Goal: Task Accomplishment & Management: Complete application form

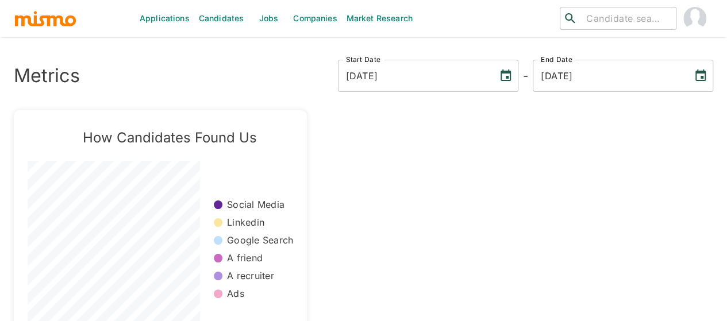
click at [264, 16] on link "Jobs" at bounding box center [268, 18] width 40 height 37
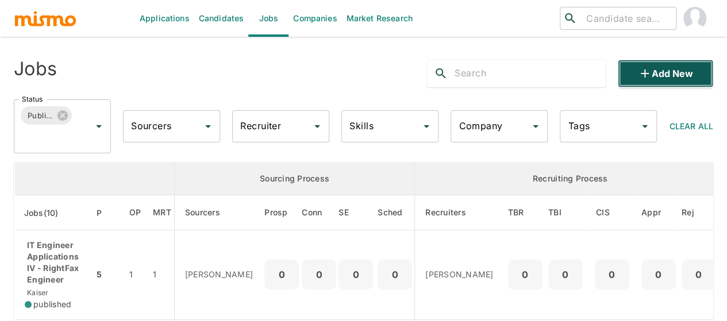
click at [686, 71] on button "Add new" at bounding box center [664, 74] width 95 height 28
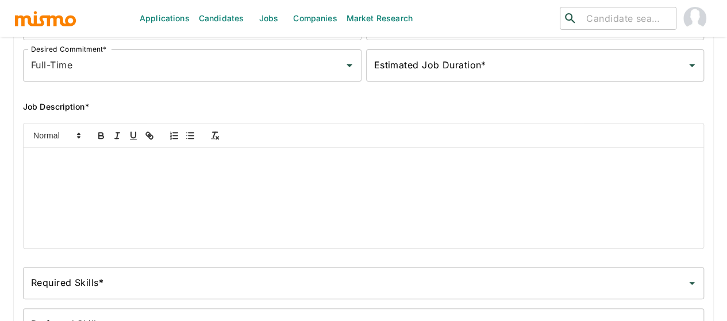
scroll to position [230, 0]
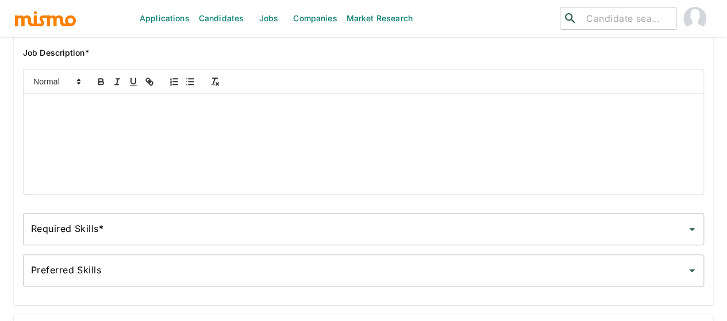
click at [63, 126] on div at bounding box center [363, 144] width 679 height 101
paste div
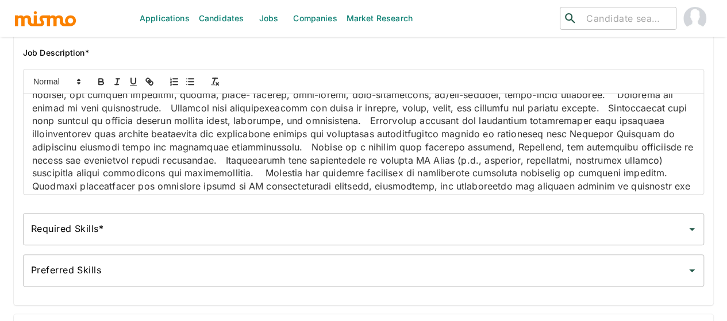
scroll to position [0, 0]
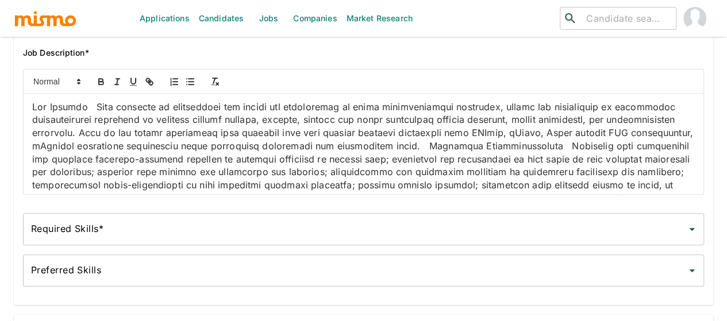
click at [117, 112] on p at bounding box center [363, 303] width 662 height 404
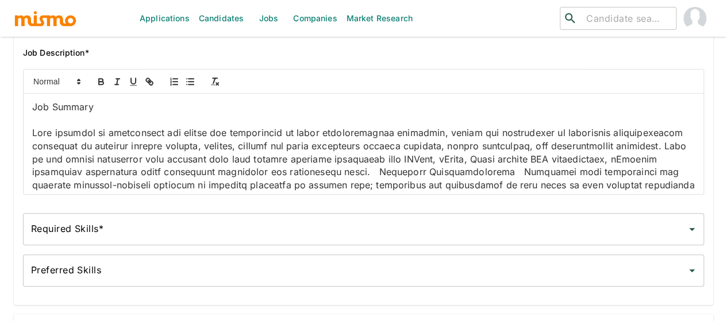
scroll to position [57, 0]
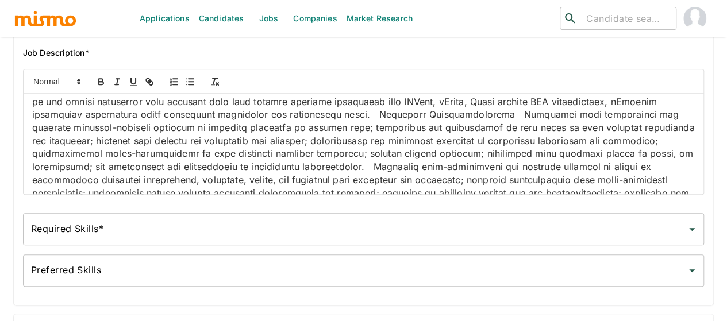
click at [331, 145] on p at bounding box center [363, 271] width 662 height 404
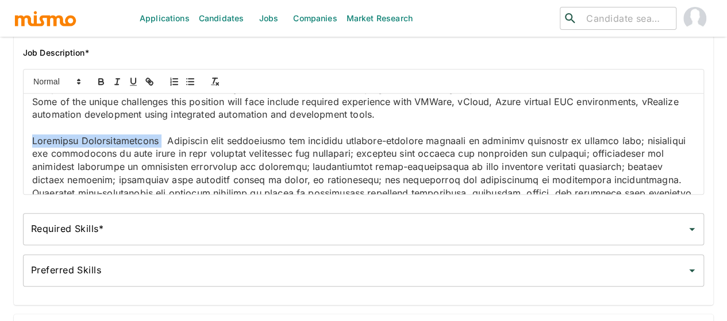
drag, startPoint x: 145, startPoint y: 169, endPoint x: 22, endPoint y: 167, distance: 122.9
click at [22, 167] on div "Job Summary This position is responsible for design and development of cloud in…" at bounding box center [359, 127] width 690 height 135
click at [96, 84] on icon "button" at bounding box center [101, 81] width 10 height 10
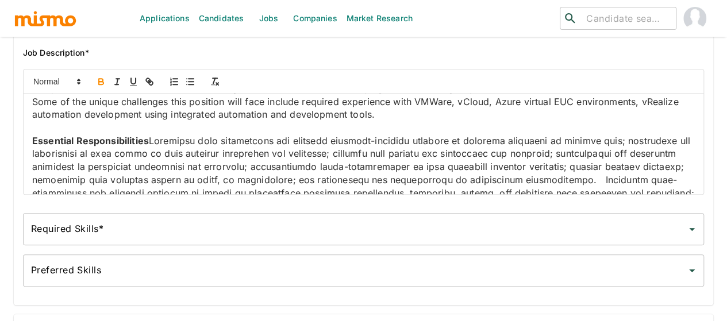
click at [154, 165] on p "Essential Responsibilities" at bounding box center [363, 310] width 662 height 352
click at [156, 171] on p "Essential Responsibilities" at bounding box center [363, 310] width 662 height 352
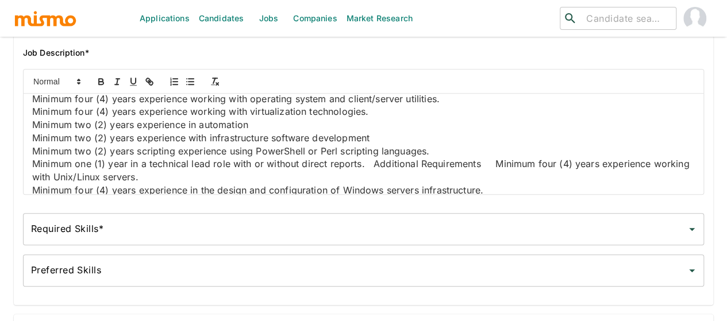
scroll to position [574, 0]
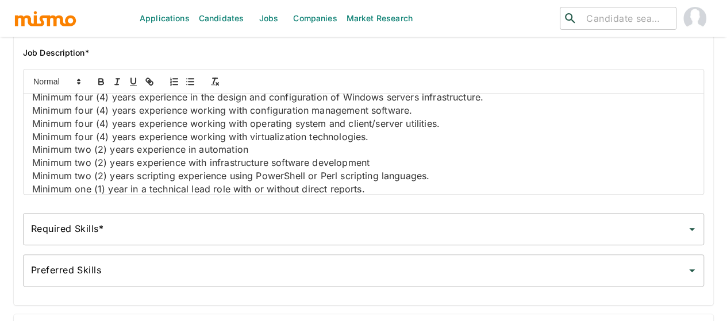
scroll to position [641, 0]
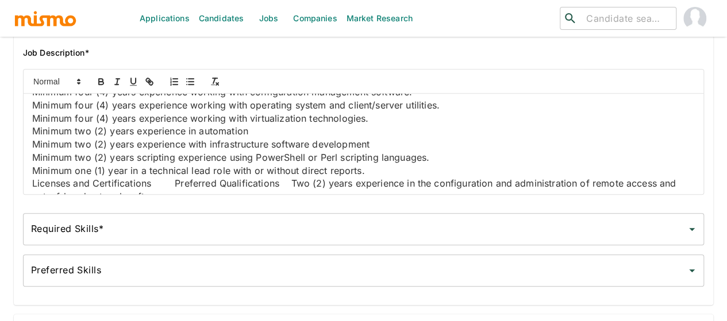
drag, startPoint x: 120, startPoint y: 134, endPoint x: 30, endPoint y: 133, distance: 90.2
click at [30, 133] on div "Job Summary This position is responsible for design and development of cloud in…" at bounding box center [363, 144] width 679 height 101
drag, startPoint x: 137, startPoint y: 133, endPoint x: 31, endPoint y: 132, distance: 105.7
click at [31, 132] on div "Job Summary This position is responsible for design and development of cloud in…" at bounding box center [363, 144] width 679 height 101
click at [99, 84] on icon "button" at bounding box center [101, 83] width 5 height 3
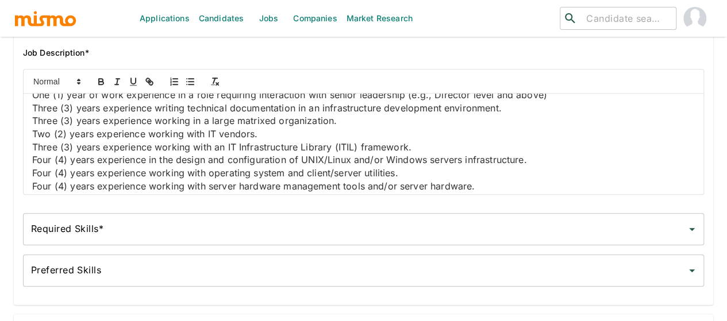
scroll to position [813, 0]
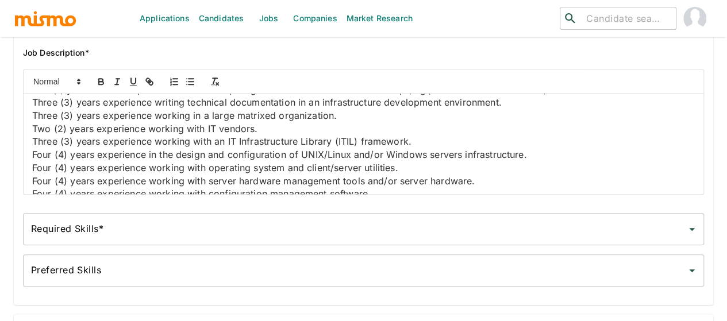
drag, startPoint x: 145, startPoint y: 171, endPoint x: 26, endPoint y: 167, distance: 118.9
click at [26, 167] on div "Job Summary This position is responsible for design and development of cloud in…" at bounding box center [363, 144] width 679 height 101
click at [102, 84] on icon "button" at bounding box center [101, 83] width 5 height 3
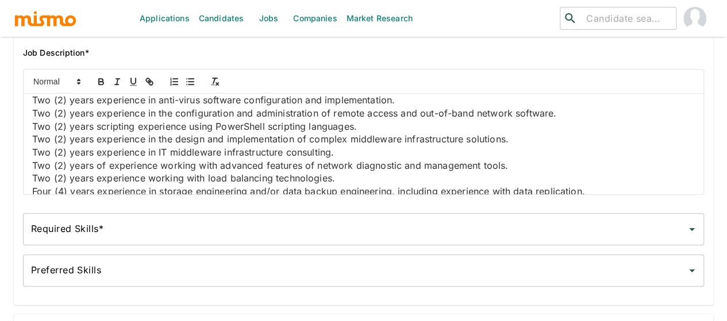
scroll to position [986, 0]
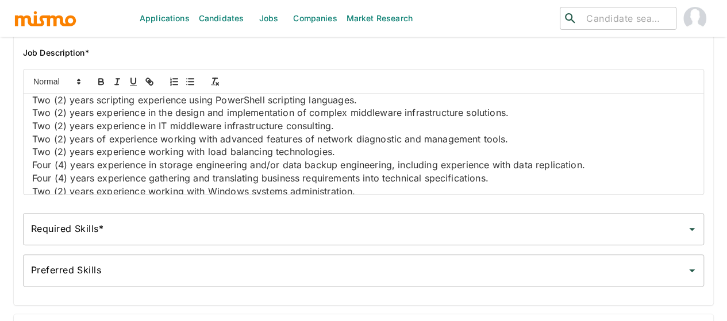
drag, startPoint x: 183, startPoint y: 143, endPoint x: 43, endPoint y: 145, distance: 140.7
drag, startPoint x: 144, startPoint y: 157, endPoint x: 22, endPoint y: 150, distance: 121.4
click at [22, 150] on div "Job Summary This position is responsible for design and development of cloud in…" at bounding box center [359, 127] width 690 height 135
click at [101, 82] on icon "button" at bounding box center [101, 80] width 4 height 3
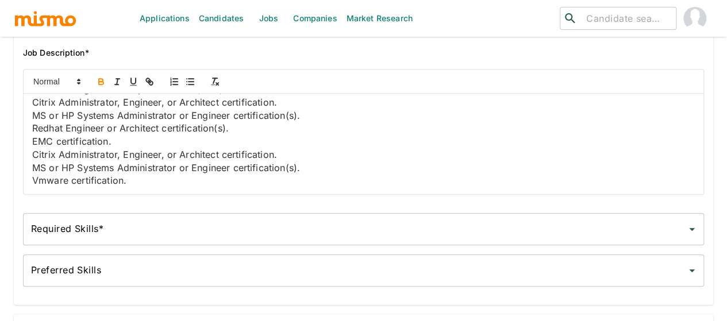
scroll to position [1583, 0]
click at [72, 230] on div "Required Skills* Required Skills*" at bounding box center [363, 229] width 681 height 32
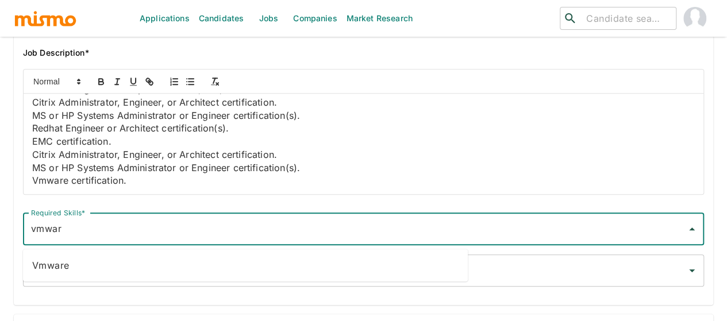
type input "vmware"
click at [55, 274] on li "Vmware" at bounding box center [245, 265] width 445 height 23
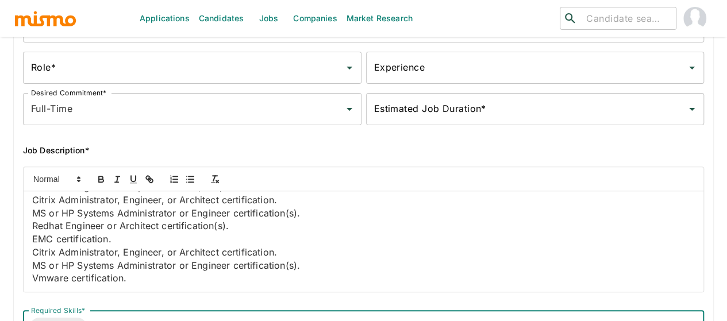
scroll to position [0, 0]
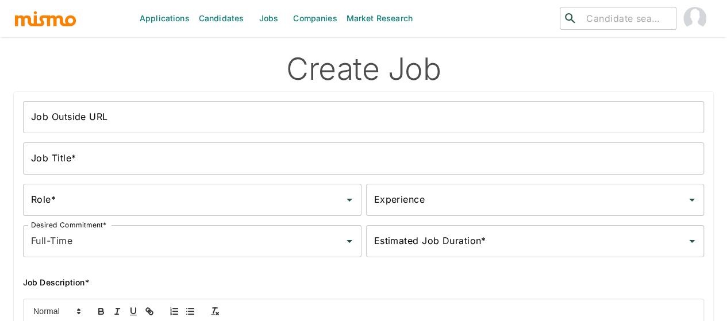
click at [519, 156] on li "Kaiser" at bounding box center [599, 153] width 208 height 23
type input "Kaiser"
type input "foru"
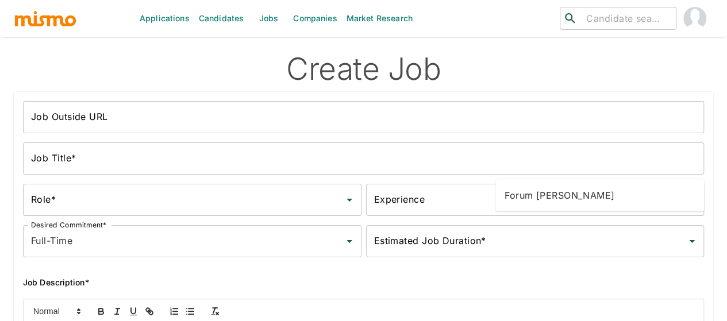
click at [535, 199] on li "Forum Desai" at bounding box center [599, 195] width 208 height 23
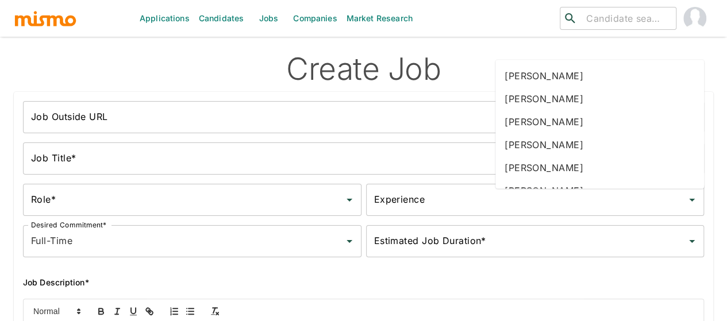
type input "mai"
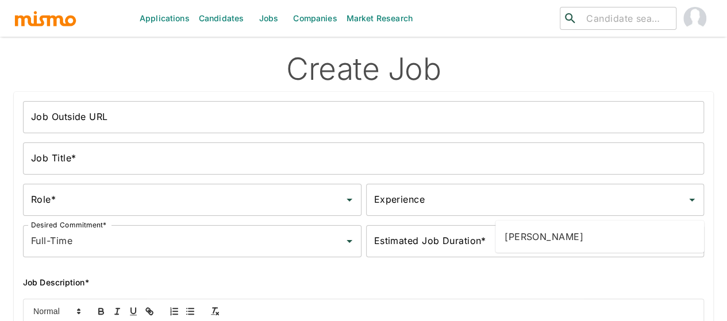
click at [526, 234] on li "[PERSON_NAME]" at bounding box center [599, 236] width 208 height 23
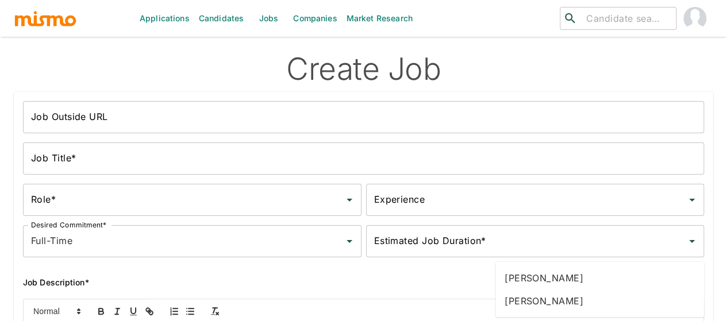
type input "gabr"
click at [530, 279] on li "[PERSON_NAME]" at bounding box center [599, 278] width 208 height 23
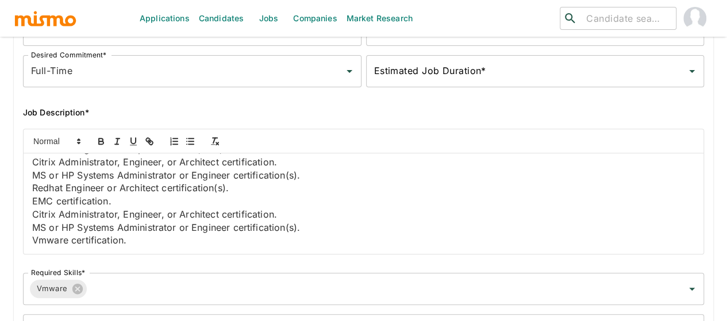
scroll to position [172, 0]
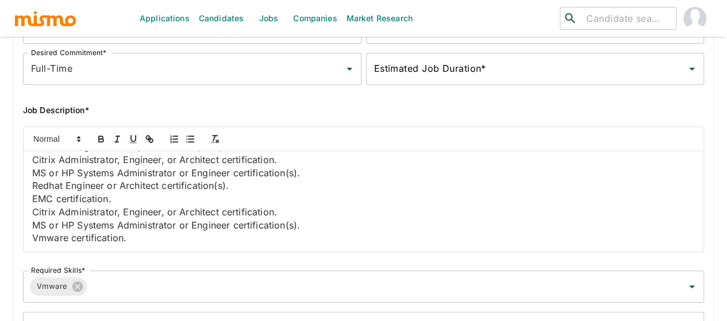
type input "2025-10-07"
type input "2026-03-23"
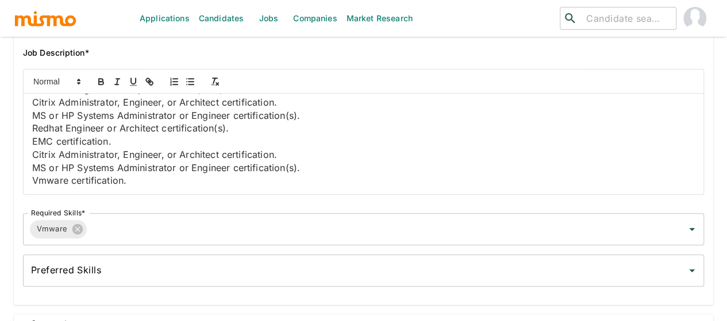
scroll to position [287, 0]
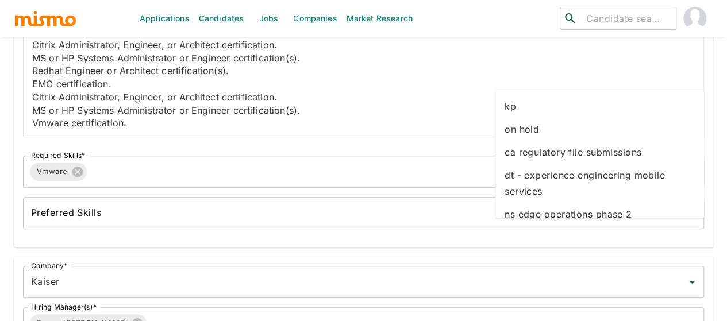
click at [515, 109] on li "kp" at bounding box center [599, 106] width 208 height 23
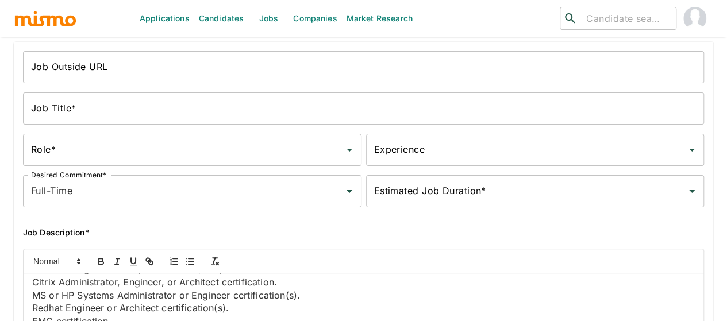
scroll to position [115, 0]
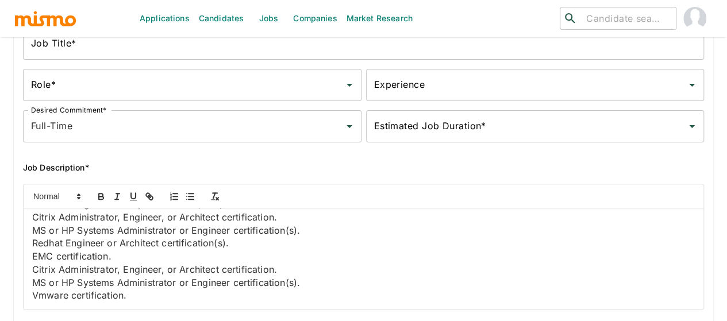
click at [371, 94] on input "Experience" at bounding box center [526, 85] width 311 height 22
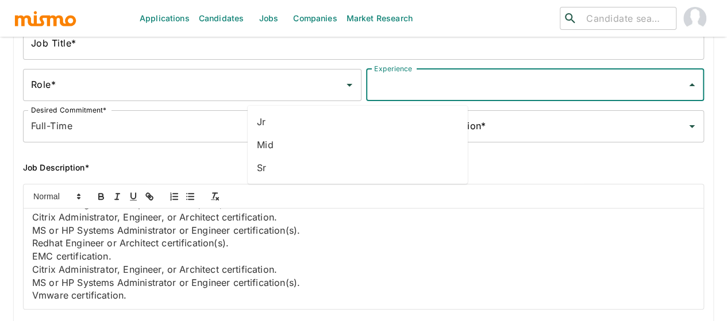
click at [265, 167] on li "Sr" at bounding box center [358, 167] width 220 height 23
type input "Sr"
click at [110, 95] on input "Role*" at bounding box center [183, 85] width 311 height 22
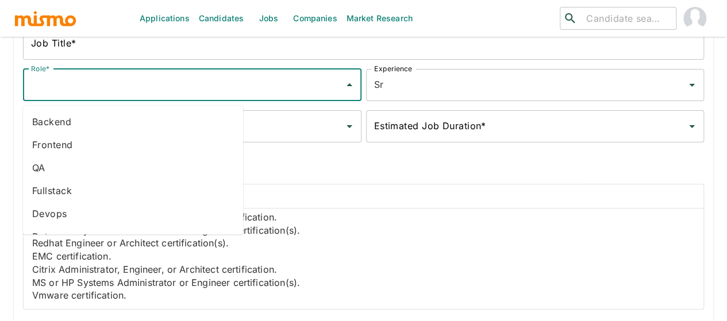
click at [67, 128] on li "Backend" at bounding box center [133, 121] width 220 height 23
type input "Backend"
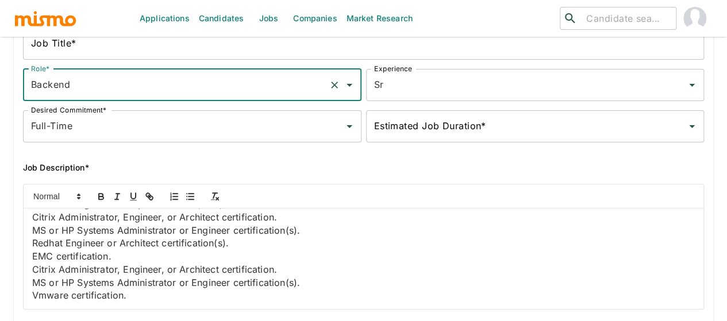
click at [366, 119] on div "Estimated Job Duration*" at bounding box center [535, 126] width 338 height 32
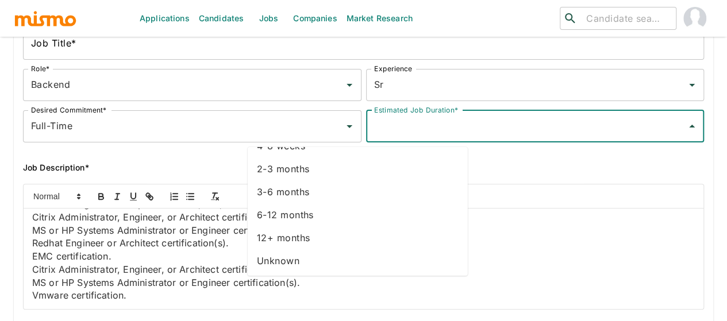
scroll to position [64, 0]
click at [283, 260] on li "Unknown" at bounding box center [358, 259] width 220 height 23
type input "Unknown"
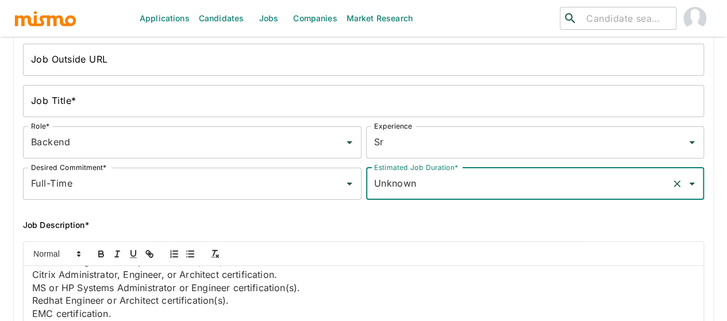
scroll to position [0, 0]
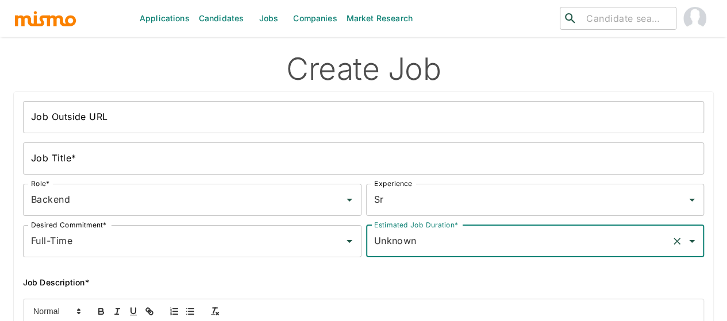
click at [52, 121] on input "Job Outside URL" at bounding box center [363, 117] width 681 height 32
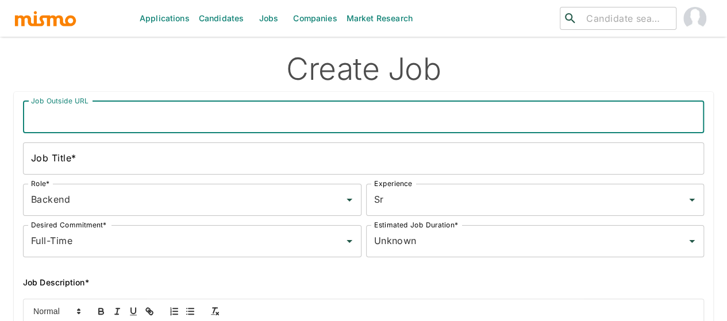
paste input "IT Infrastructure Engineer IV, Cloud/Virtualization"
type input "IT Infrastructure Engineer IV, Cloud/Virtualization"
click at [49, 160] on input "Job Title*" at bounding box center [363, 158] width 681 height 32
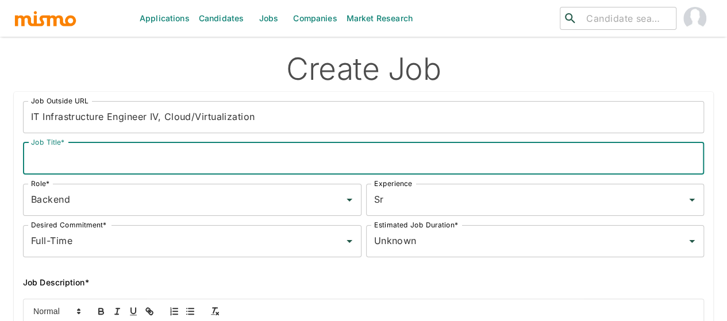
paste input "IT Infrastructure Engineer IV, Cloud/Virtualization"
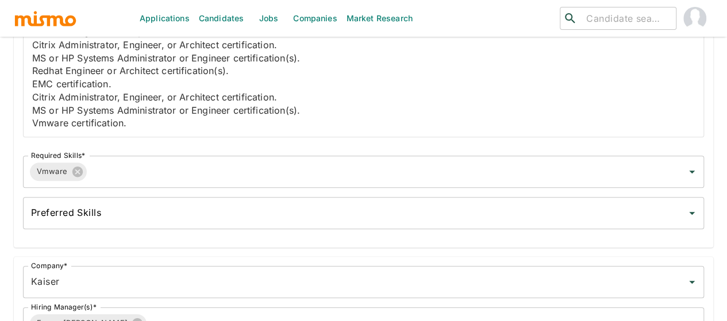
scroll to position [334, 0]
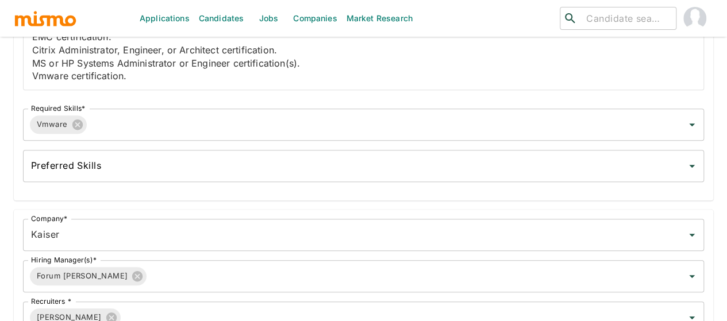
type input "IT Infrastructure Engineer IV, Cloud/Virtualization"
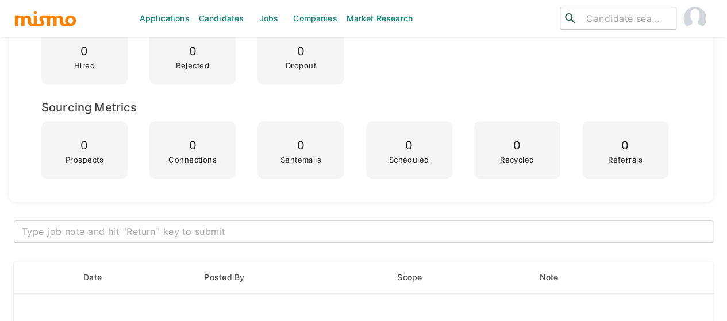
scroll to position [402, 0]
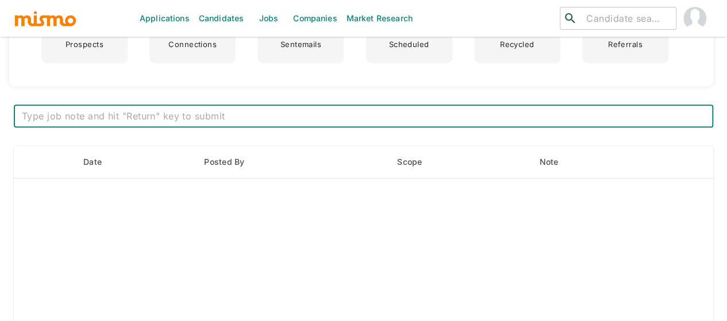
click at [225, 118] on textarea at bounding box center [363, 116] width 683 height 13
paste textarea "***Position History*** Position created on Oct 07th Assigned to: Mai Vacancies:…"
type textarea "***Position History*** Position created on Oct 07th Assigned to: Mai Vacancies:…"
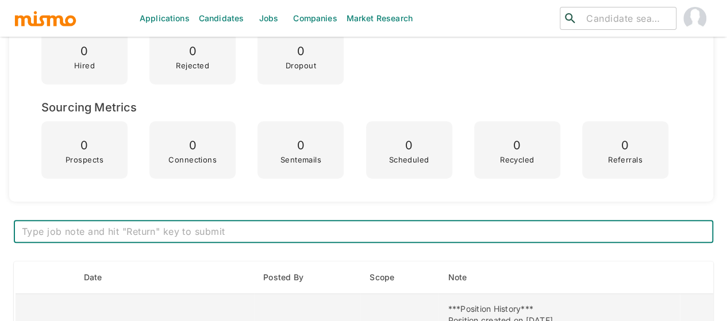
scroll to position [0, 0]
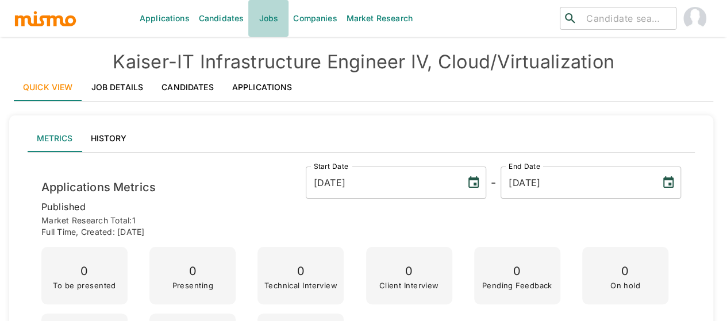
click at [273, 17] on link "Jobs" at bounding box center [268, 18] width 40 height 37
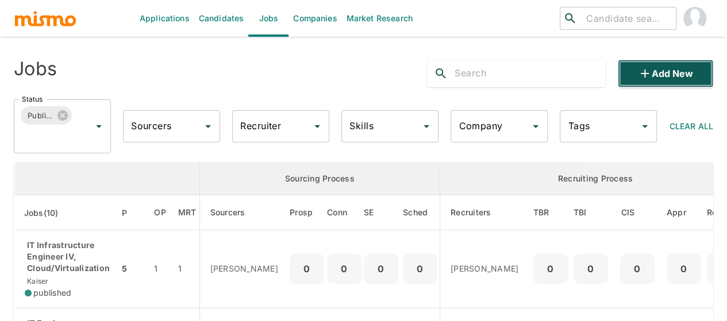
click at [667, 72] on button "Add new" at bounding box center [664, 74] width 95 height 28
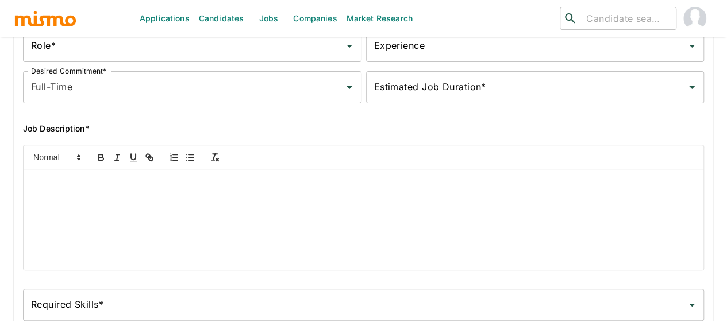
scroll to position [172, 0]
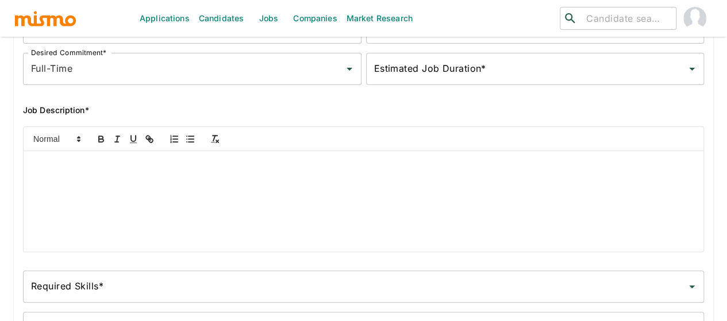
click at [63, 171] on p at bounding box center [363, 164] width 662 height 13
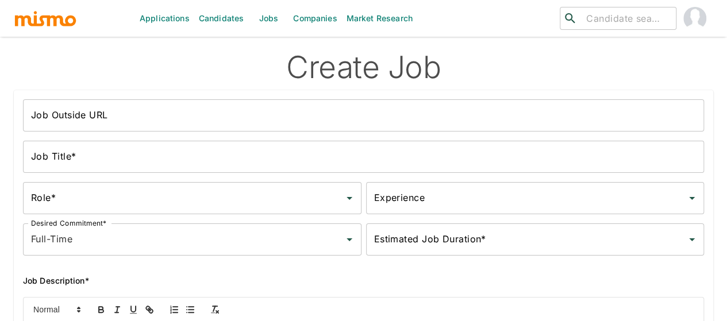
scroll to position [0, 0]
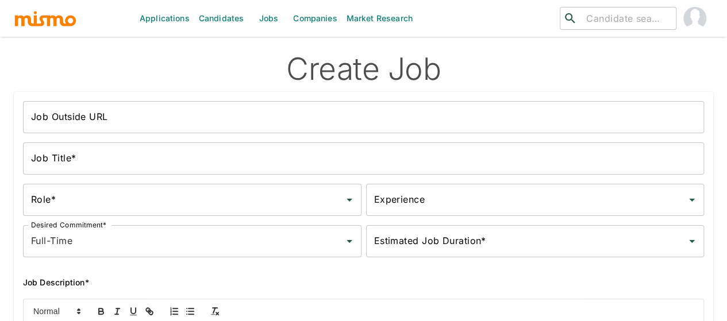
click at [534, 149] on li "Kaiser" at bounding box center [599, 153] width 208 height 23
type input "Kaiser"
type input "for"
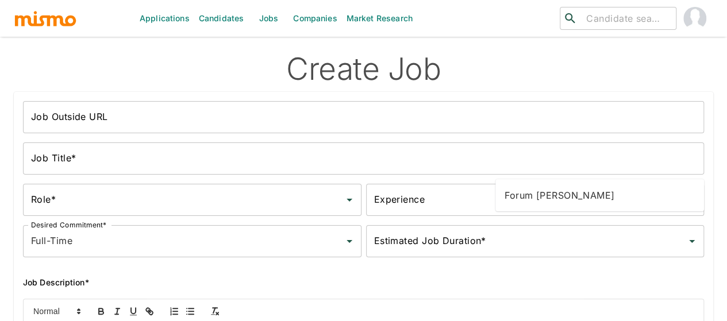
click at [526, 187] on li "Forum Desai" at bounding box center [599, 195] width 208 height 23
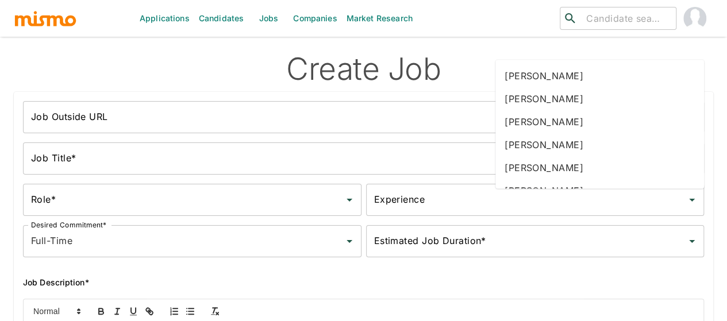
type input "mai"
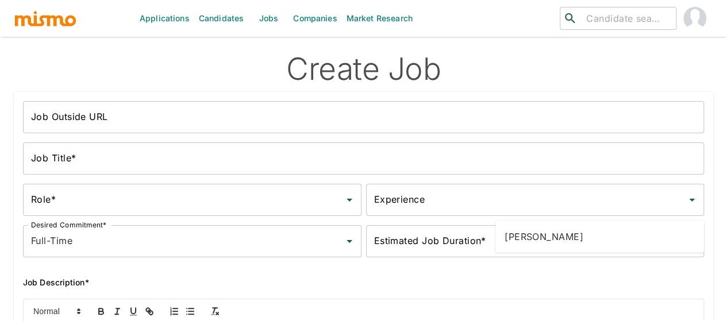
click at [532, 232] on li "[PERSON_NAME]" at bounding box center [599, 236] width 208 height 23
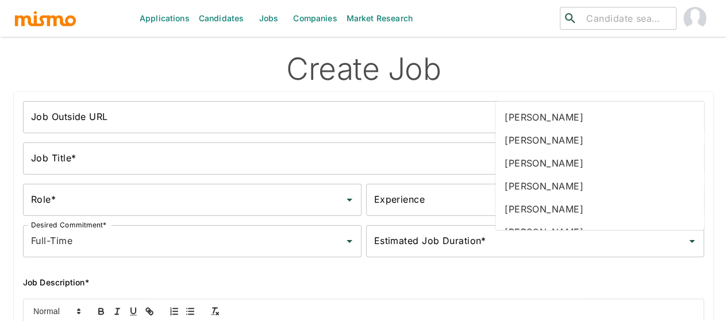
type input "gab"
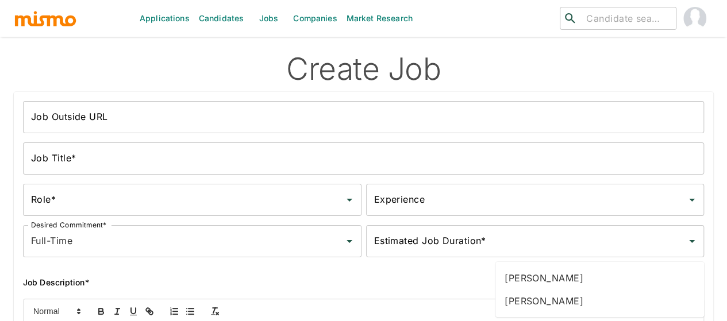
click at [530, 278] on li "Gabriel Hernandez" at bounding box center [599, 278] width 208 height 23
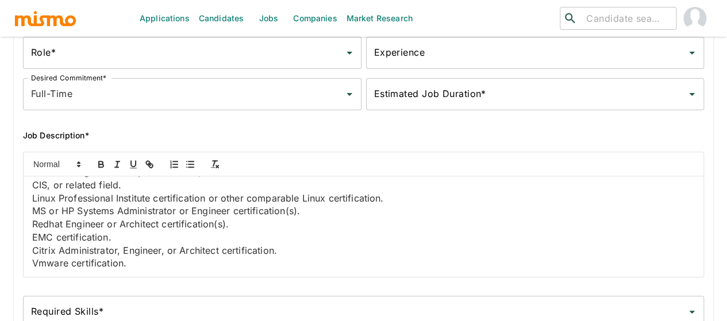
scroll to position [172, 0]
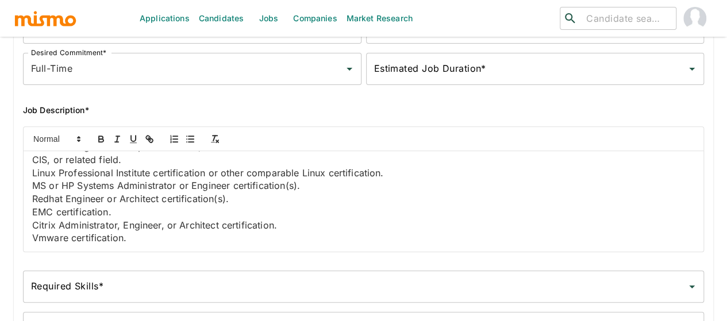
type input "2025-10-07"
type input "2026-03-23"
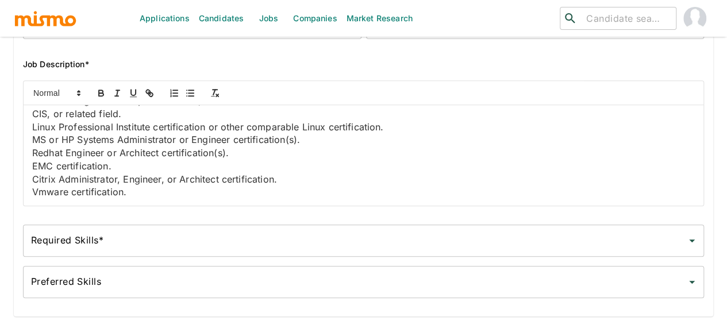
scroll to position [287, 0]
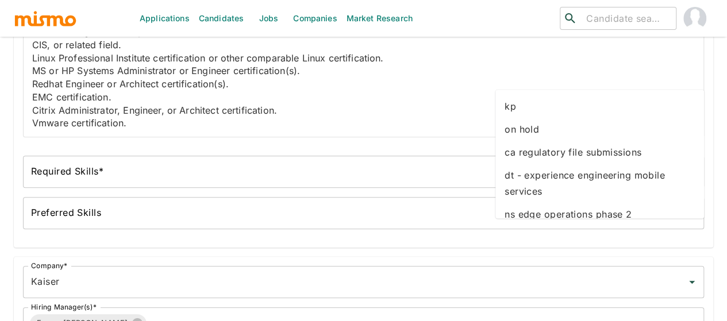
click at [518, 103] on li "kp" at bounding box center [599, 106] width 208 height 23
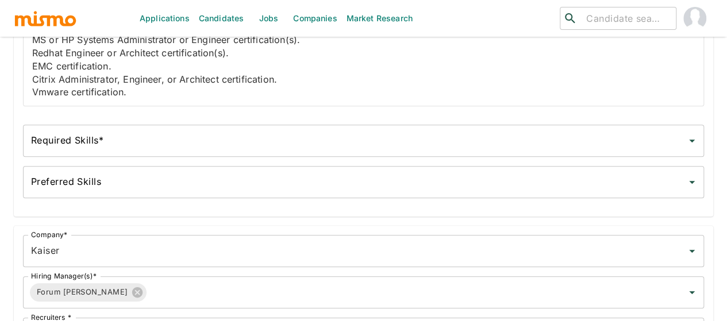
scroll to position [334, 0]
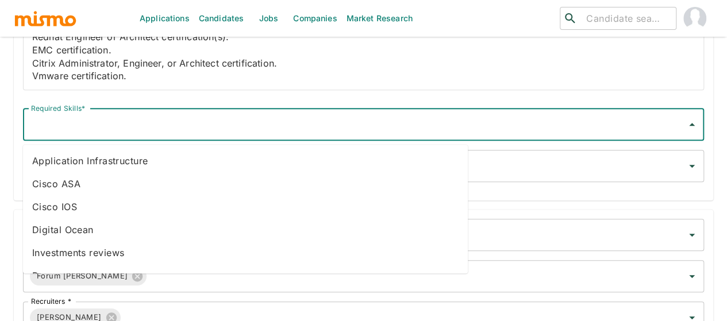
click at [51, 134] on input "Required Skills*" at bounding box center [354, 125] width 653 height 22
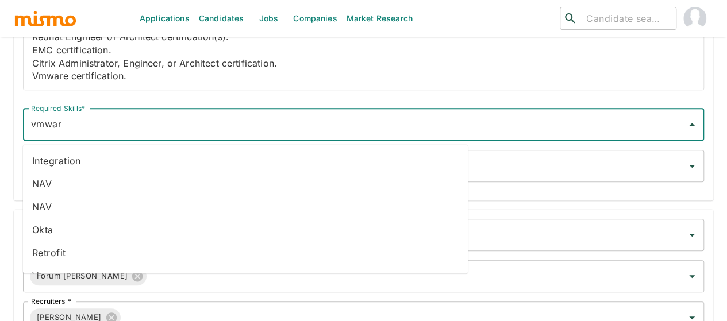
type input "vmware"
click at [54, 264] on li "Vmware" at bounding box center [245, 257] width 445 height 23
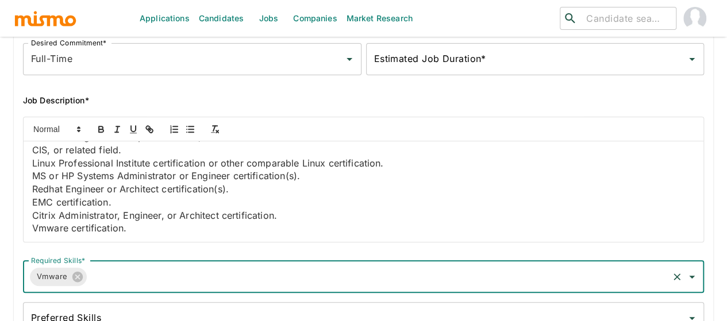
scroll to position [0, 0]
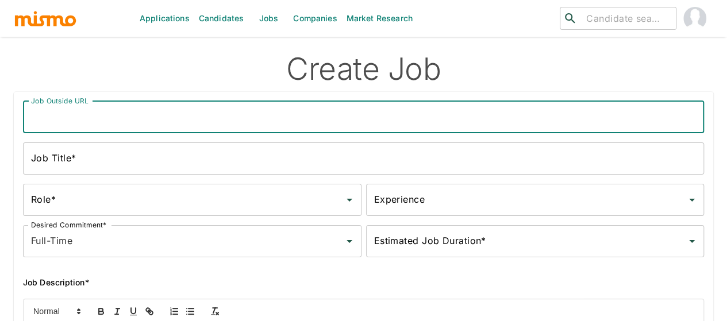
click at [68, 122] on div "Job Outside URL Job Outside URL" at bounding box center [363, 117] width 681 height 32
paste input "IT Infrastructure Engineer V, Cloud/Virtualization"
type input "IT Infrastructure Engineer V, Cloud/Virtualization"
click at [87, 161] on input "Job Title*" at bounding box center [363, 158] width 681 height 32
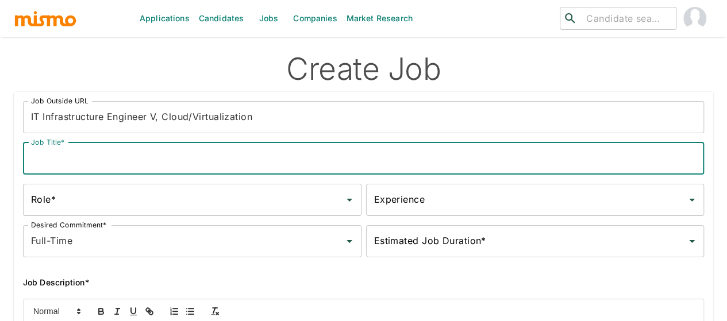
paste input "IT Infrastructure Engineer V, Cloud/Virtualization"
type input "IT Infrastructure Engineer V, Cloud/Virtualization"
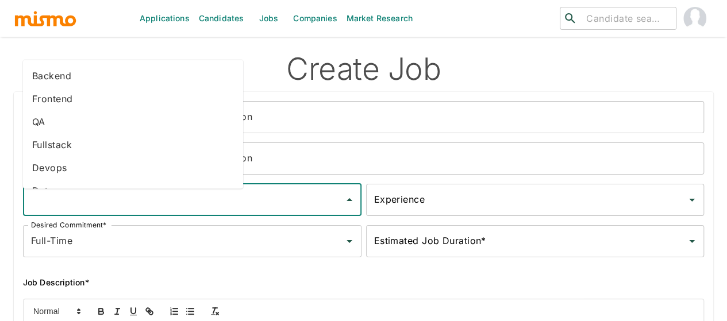
click at [79, 206] on input "Role*" at bounding box center [183, 200] width 311 height 22
drag, startPoint x: 45, startPoint y: 82, endPoint x: 198, endPoint y: 155, distance: 169.1
click at [45, 82] on li "Backend" at bounding box center [133, 76] width 220 height 23
type input "Backend"
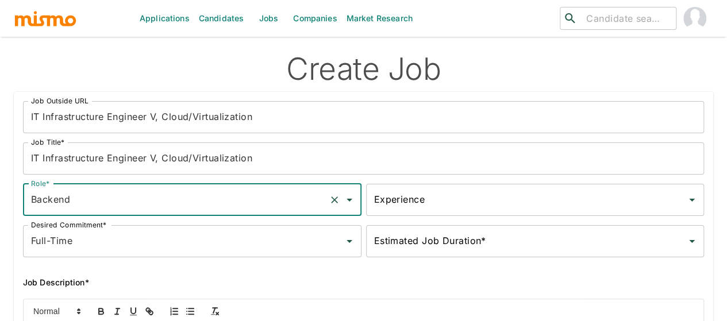
click at [371, 210] on input "Experience" at bounding box center [526, 200] width 311 height 22
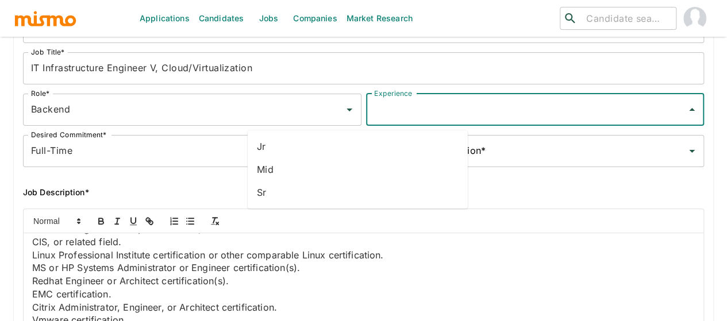
scroll to position [172, 0]
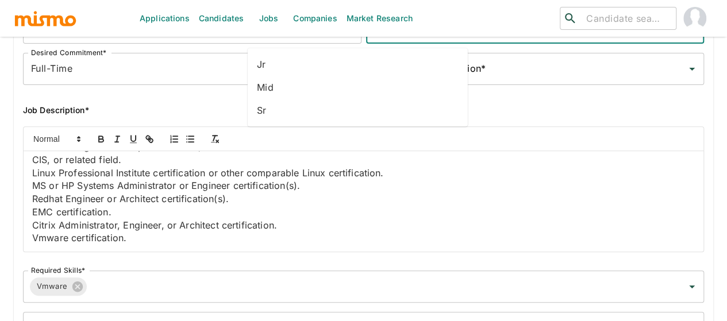
click at [259, 107] on li "Sr" at bounding box center [358, 110] width 220 height 23
type input "Sr"
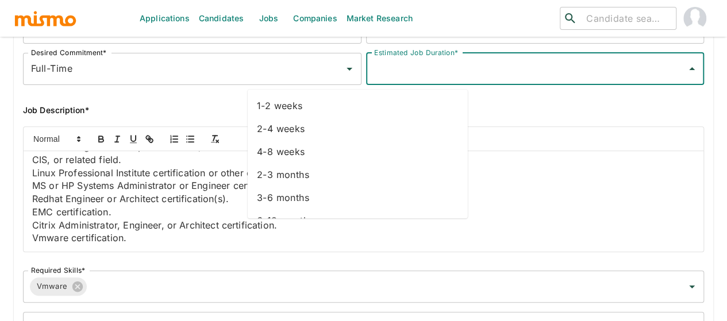
click at [371, 71] on input "Estimated Job Duration*" at bounding box center [526, 69] width 311 height 22
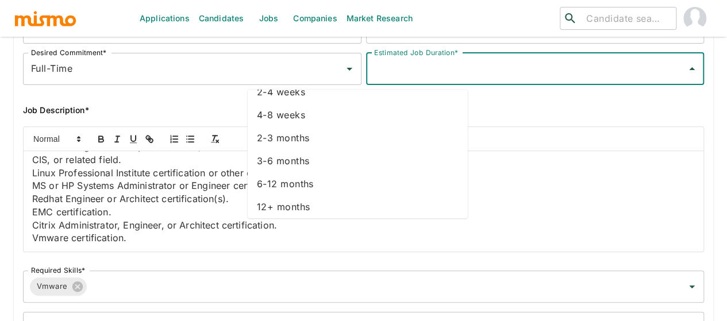
scroll to position [64, 0]
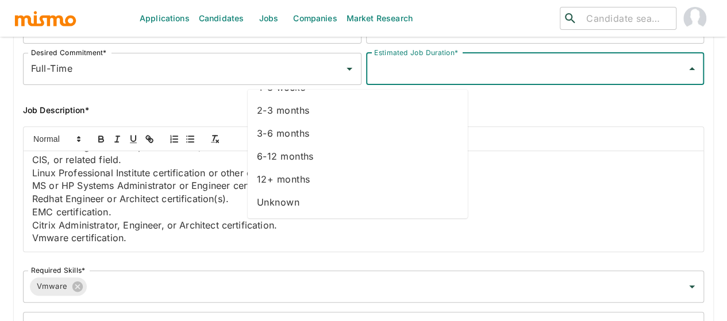
click at [279, 200] on li "Unknown" at bounding box center [358, 202] width 220 height 23
type input "Unknown"
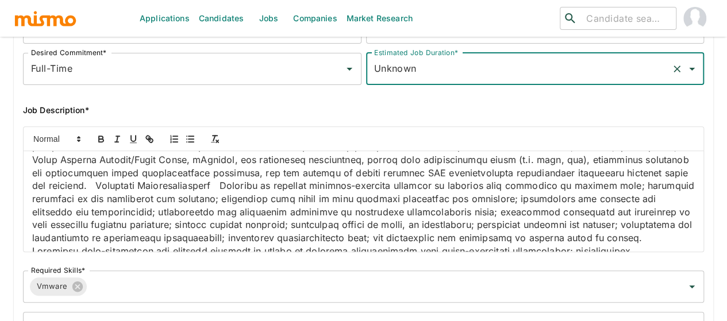
scroll to position [0, 0]
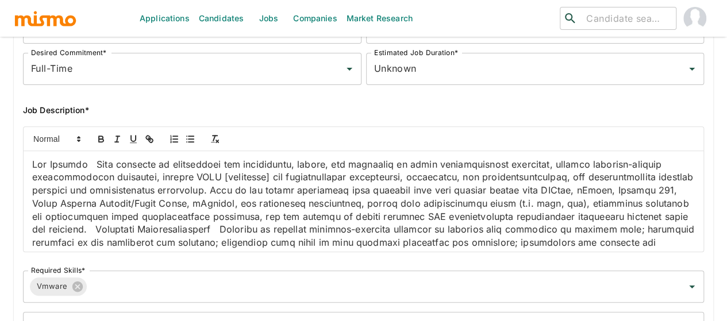
drag, startPoint x: 116, startPoint y: 172, endPoint x: 117, endPoint y: 189, distance: 16.7
click at [116, 172] on p at bounding box center [363, 223] width 662 height 130
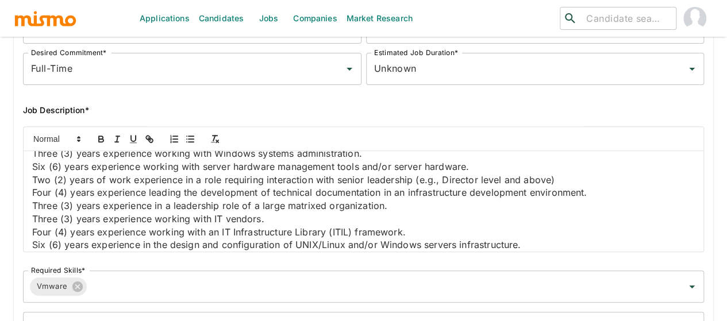
scroll to position [747, 0]
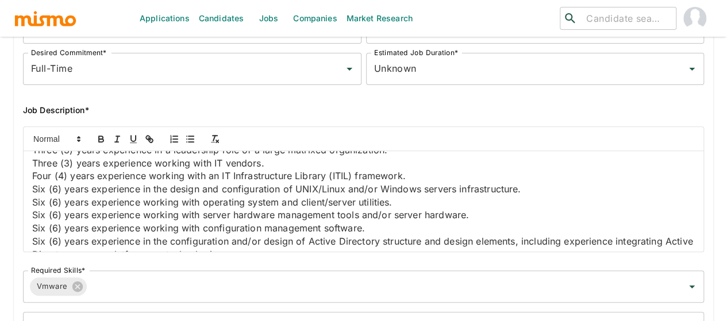
scroll to position [801, 0]
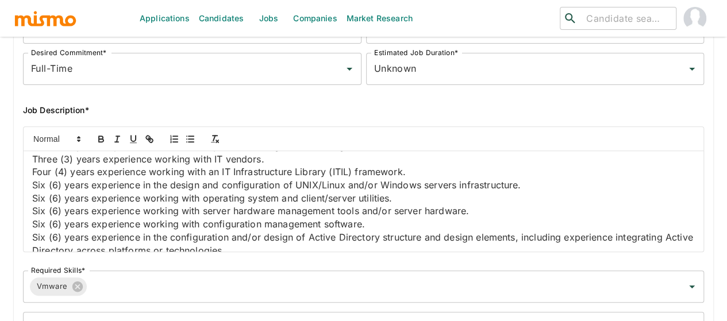
drag, startPoint x: 119, startPoint y: 249, endPoint x: 47, endPoint y: 234, distance: 73.8
click at [30, 215] on div "Job Summary Job Qualifications Minimum Qualifications Bachelor's degree in Comp…" at bounding box center [363, 201] width 679 height 101
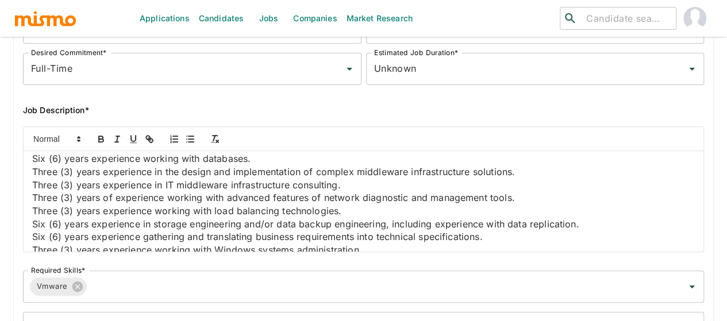
scroll to position [974, 0]
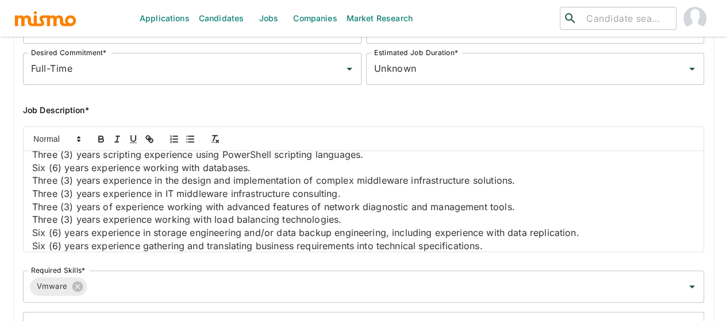
scroll to position [1033, 0]
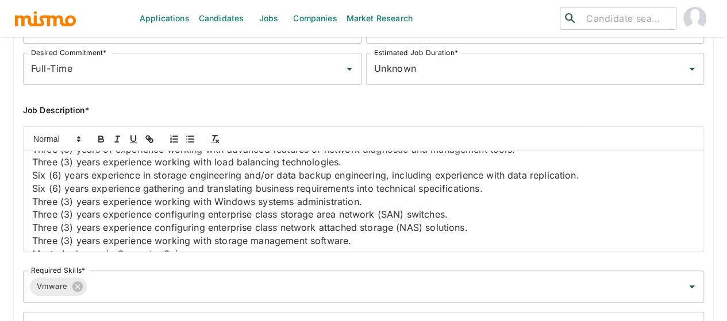
drag, startPoint x: 304, startPoint y: 190, endPoint x: 23, endPoint y: 194, distance: 281.5
click at [23, 194] on div "Job Summary Minimum Qualifications Bachelor's degree in Computer Science, CIS, …" at bounding box center [363, 189] width 681 height 126
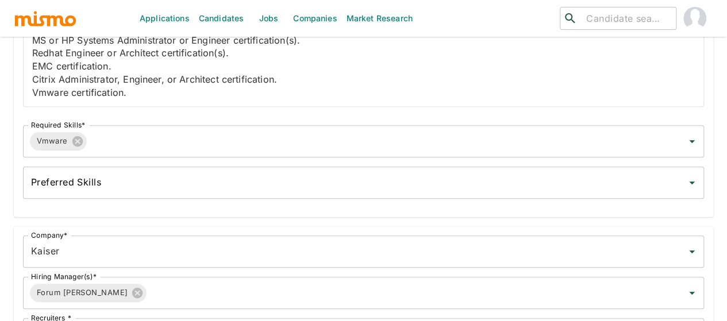
scroll to position [334, 0]
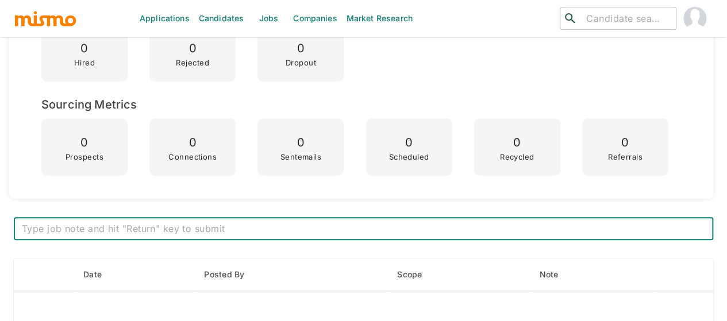
scroll to position [287, 0]
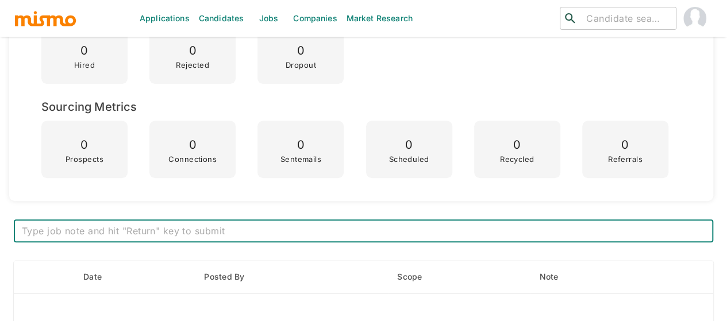
click at [190, 226] on textarea at bounding box center [363, 231] width 683 height 13
paste textarea "***Position History*** Position created on Oct 07th Assigned to: Mai Vacancies:…"
type textarea "***Position History*** Position created on Oct 07th Assigned to: Mai Vacancies:…"
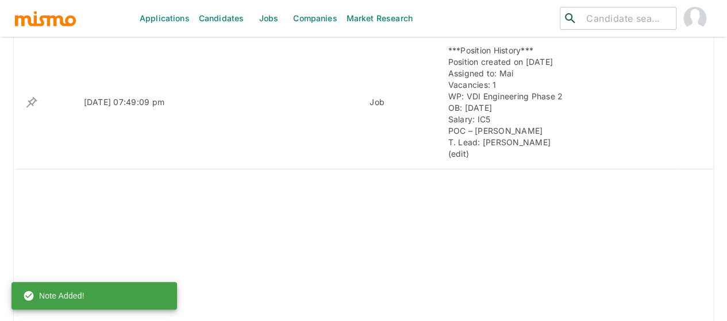
scroll to position [401, 0]
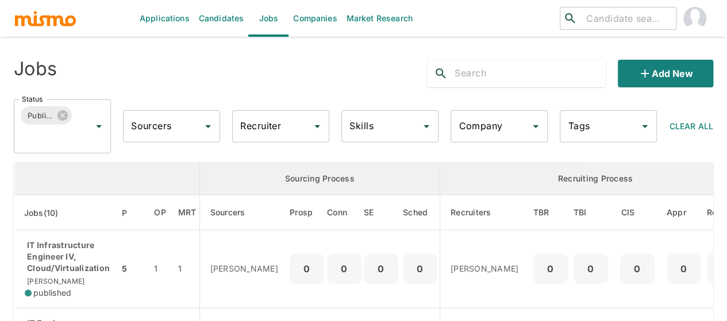
click at [247, 134] on input "Recruiter" at bounding box center [271, 126] width 69 height 22
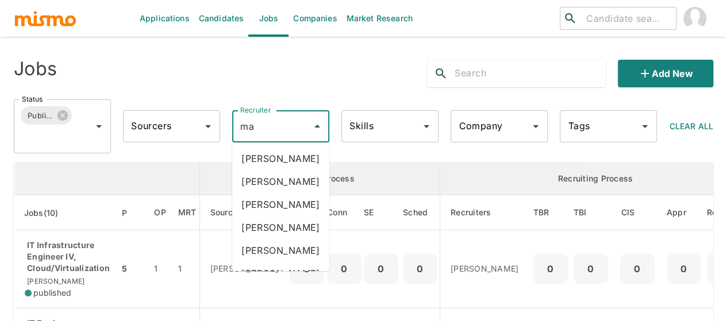
type input "mai"
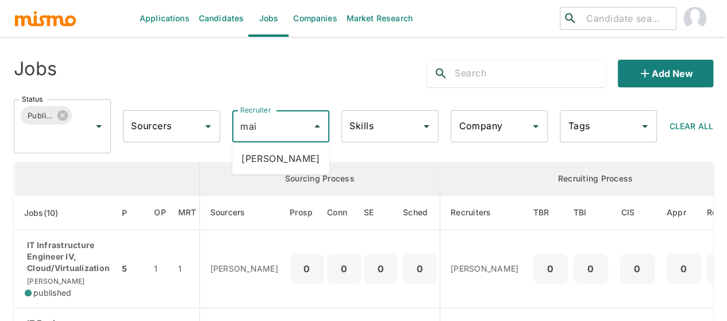
click at [260, 153] on li "Maia Reyes" at bounding box center [280, 158] width 97 height 23
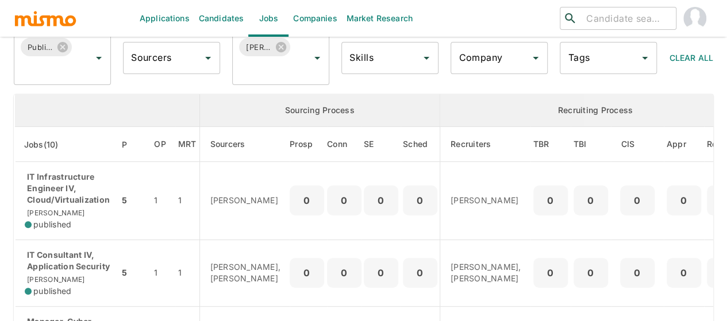
scroll to position [172, 0]
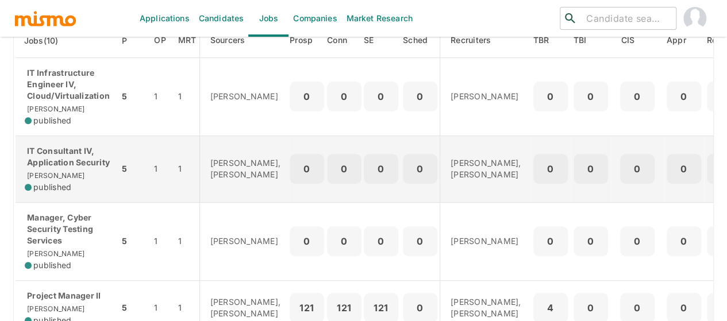
click at [48, 168] on p "IT Consultant IV, Application Security" at bounding box center [67, 156] width 85 height 23
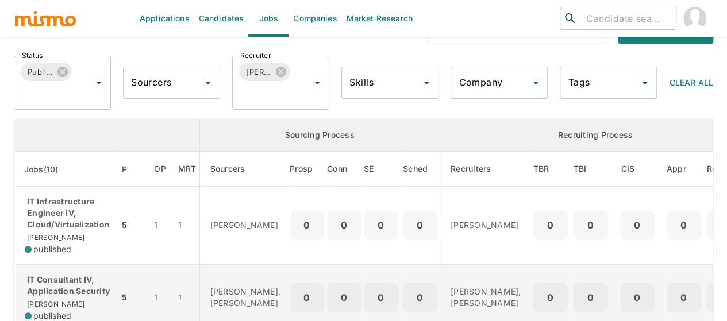
scroll to position [0, 0]
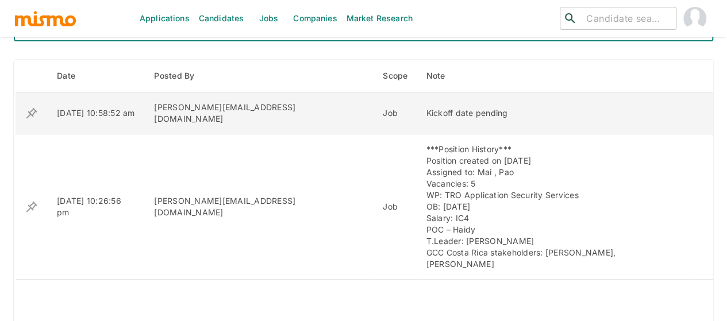
scroll to position [471, 0]
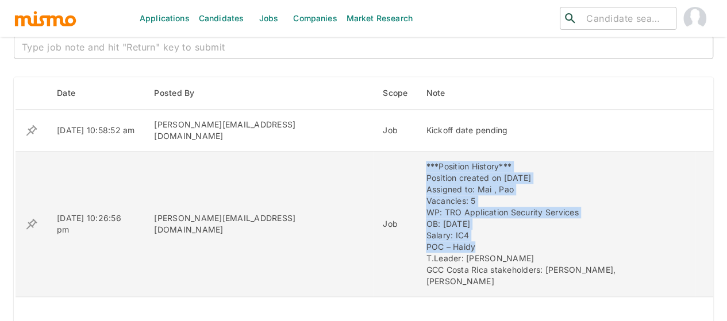
drag, startPoint x: 436, startPoint y: 235, endPoint x: 364, endPoint y: 164, distance: 101.1
click at [364, 164] on tr "09/25/2025 10:26:56 pm maia@mismo.team Job ***Position History*** Position crea…" at bounding box center [364, 224] width 698 height 145
copy tr "***Position History*** Position created on September 26th Assigned to: Mai , Pa…"
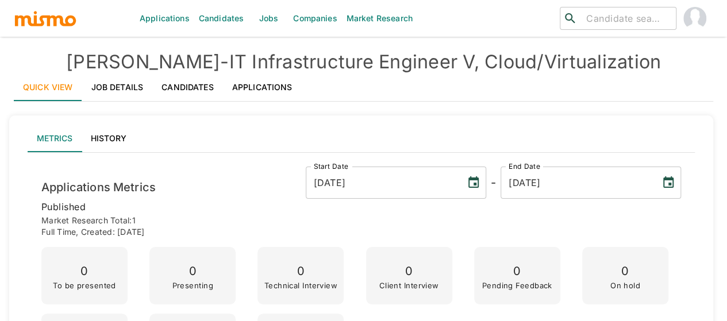
click at [264, 20] on link "Jobs" at bounding box center [268, 18] width 40 height 37
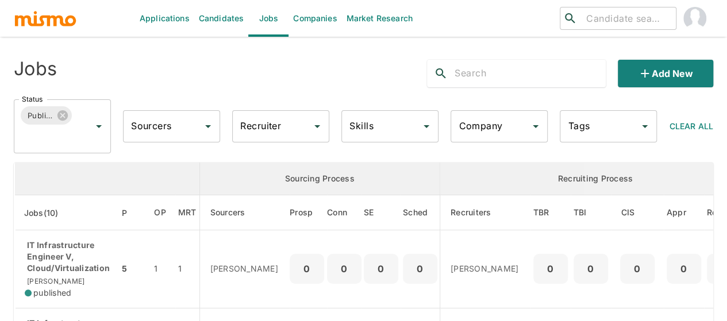
drag, startPoint x: 295, startPoint y: 130, endPoint x: 280, endPoint y: 129, distance: 15.6
click at [280, 129] on input "Recruiter" at bounding box center [271, 126] width 69 height 22
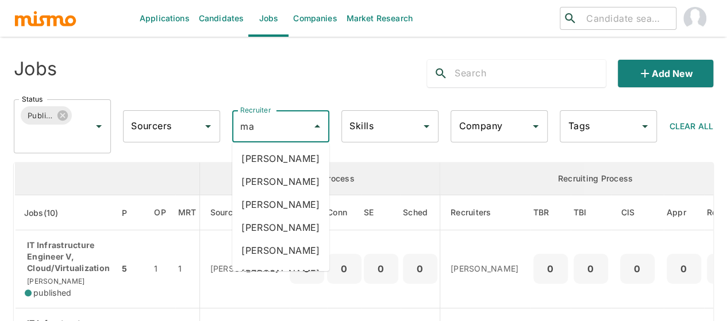
type input "mai"
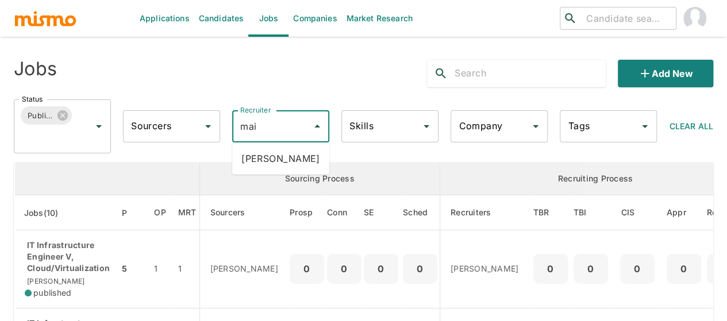
click at [277, 157] on li "Maia Reyes" at bounding box center [280, 158] width 97 height 23
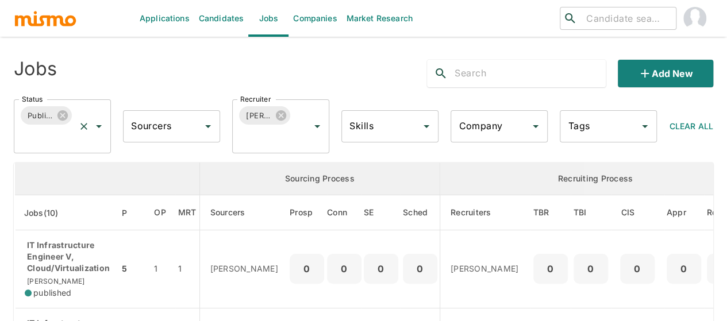
click at [94, 125] on icon "Open" at bounding box center [99, 126] width 14 height 14
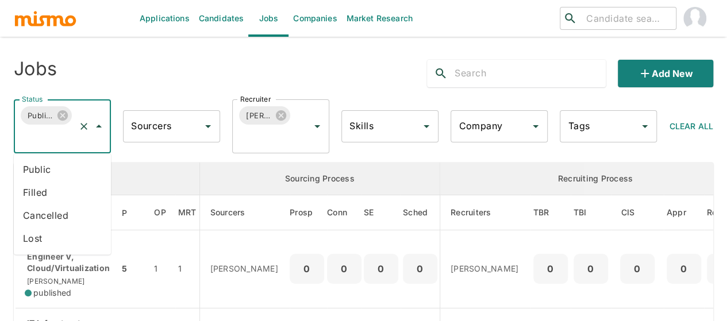
click at [32, 172] on li "Public" at bounding box center [62, 169] width 97 height 23
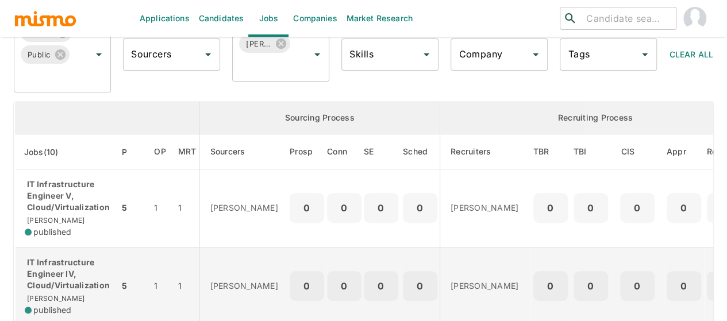
scroll to position [172, 0]
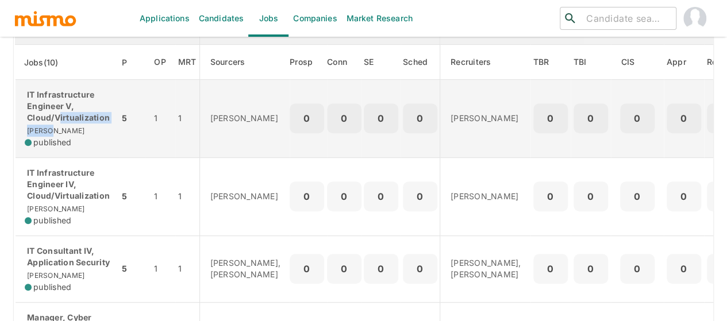
click at [60, 123] on div "IT Infrastructure Engineer V, Cloud/Virtualization Kaiser published" at bounding box center [67, 118] width 85 height 59
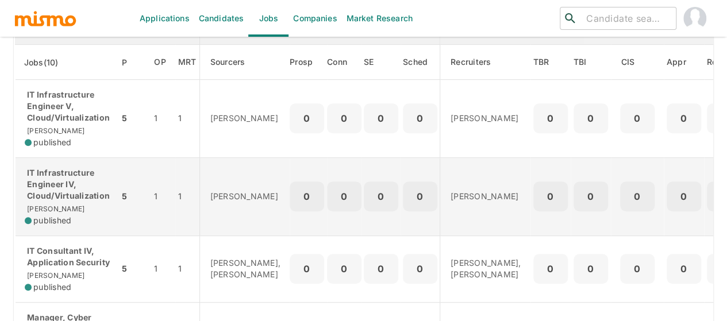
click at [62, 191] on p "IT Infrastructure Engineer IV, Cloud/Virtualization" at bounding box center [67, 184] width 85 height 34
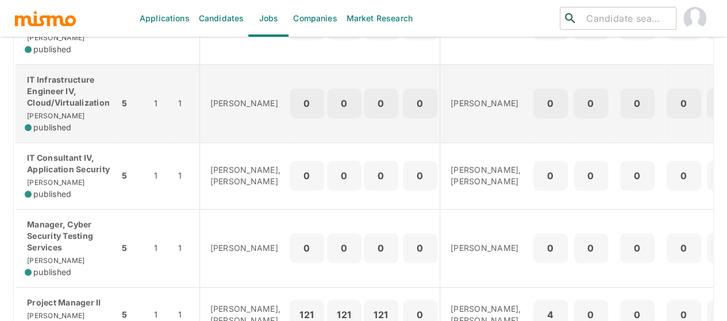
scroll to position [287, 0]
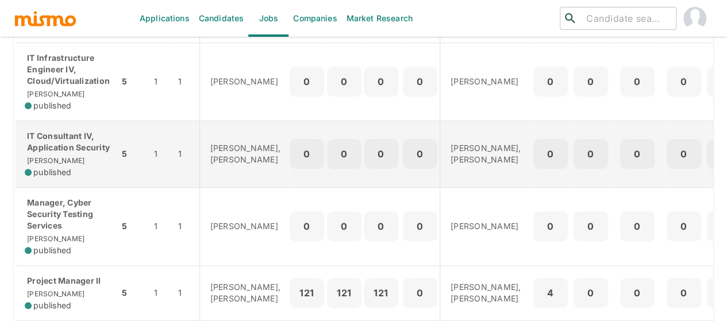
click at [71, 153] on p "IT Consultant IV, Application Security" at bounding box center [67, 141] width 85 height 23
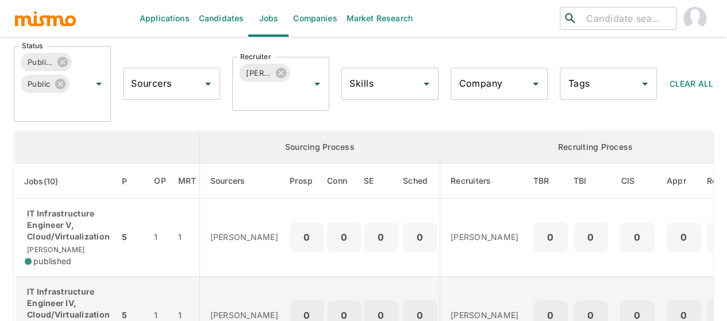
scroll to position [115, 0]
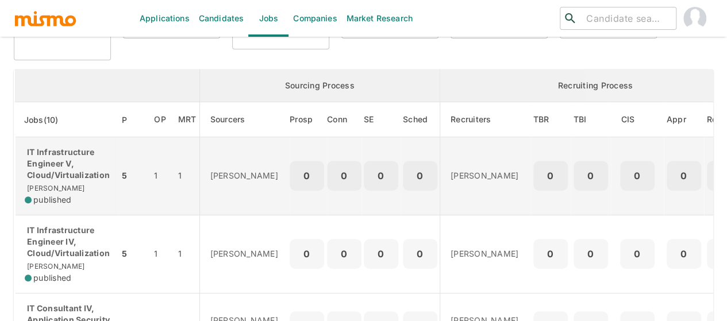
click at [75, 177] on p "IT Infrastructure Engineer V, Cloud/Virtualization" at bounding box center [67, 163] width 85 height 34
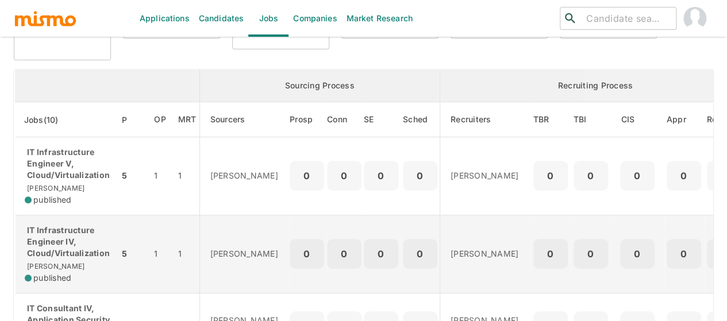
click at [50, 248] on p "IT Infrastructure Engineer IV, Cloud/Virtualization" at bounding box center [67, 242] width 85 height 34
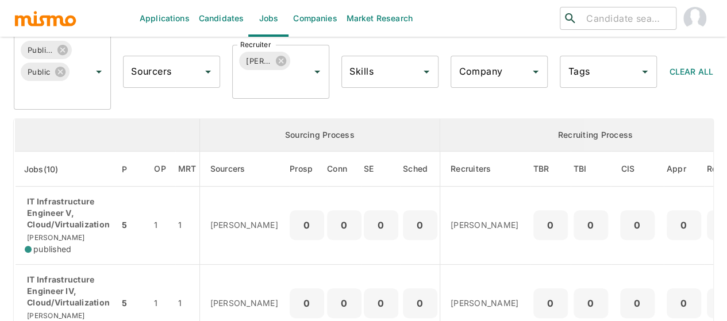
scroll to position [0, 0]
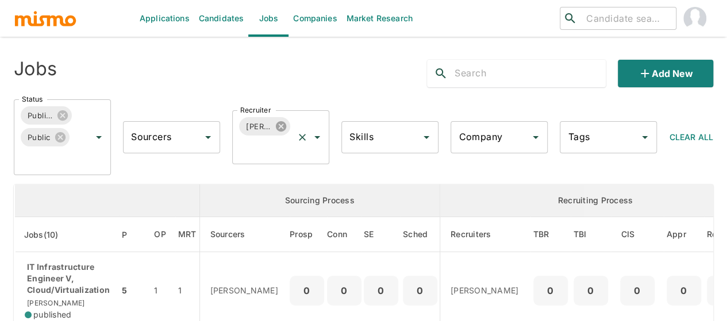
click at [277, 122] on icon at bounding box center [281, 126] width 10 height 10
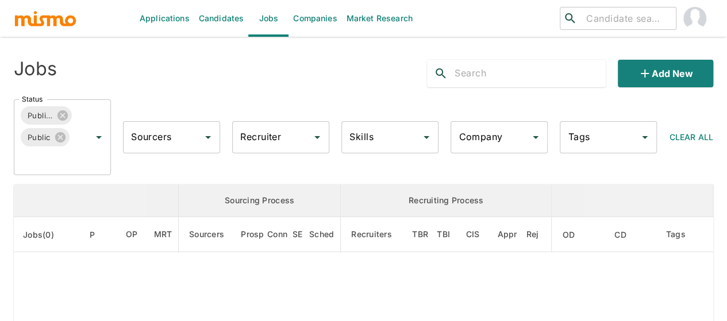
click at [261, 138] on div "Recruiter Recruiter" at bounding box center [280, 137] width 97 height 32
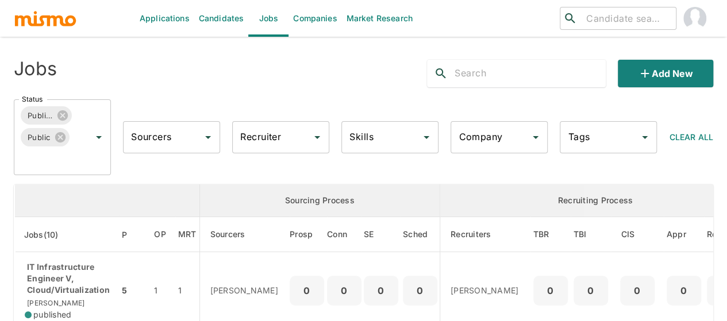
click at [274, 136] on div "Recruiter Recruiter" at bounding box center [280, 137] width 97 height 32
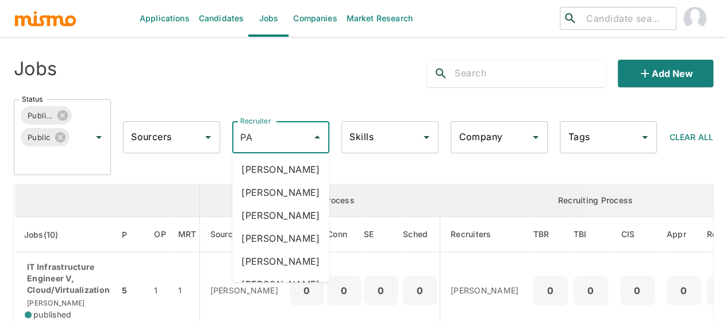
type input "PAO"
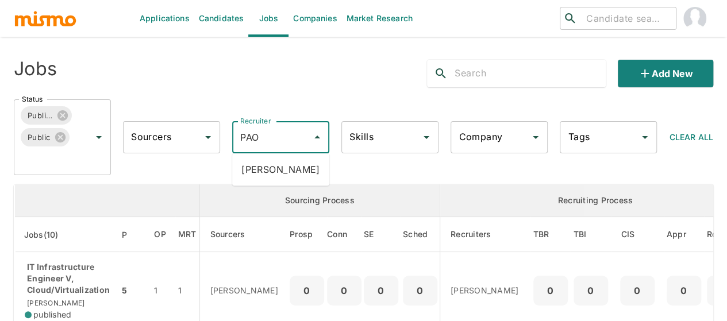
click at [272, 169] on li "Paola Pacheco" at bounding box center [280, 169] width 97 height 23
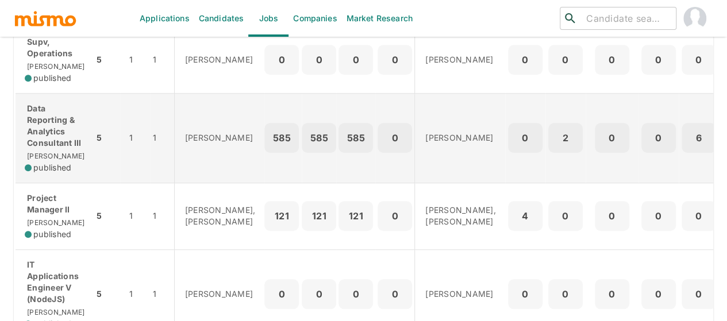
scroll to position [387, 0]
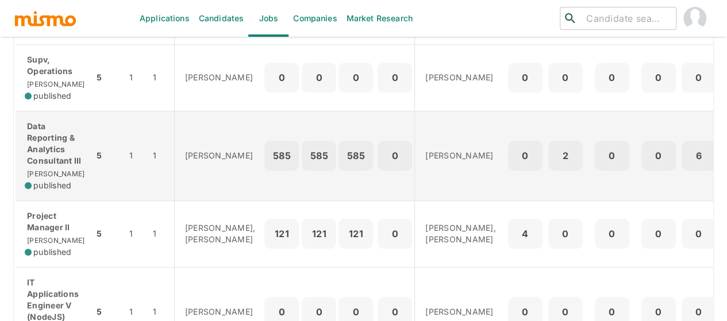
click at [52, 167] on p "Data Reporting & Analytics Consultant III" at bounding box center [55, 144] width 60 height 46
click at [47, 167] on p "Data Reporting & Analytics Consultant III" at bounding box center [55, 144] width 60 height 46
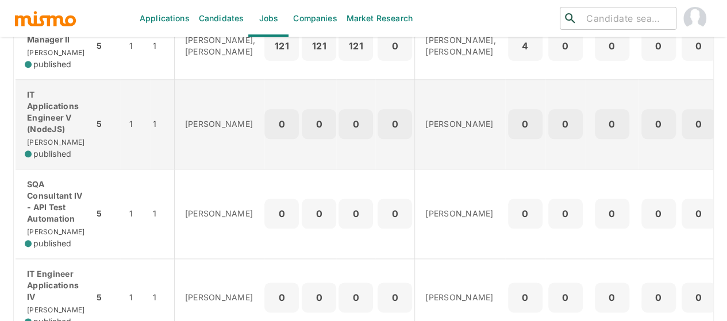
scroll to position [460, 0]
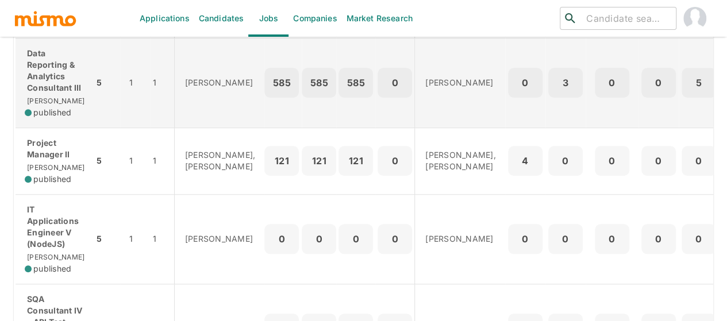
click at [47, 94] on p "Data Reporting & Analytics Consultant III" at bounding box center [55, 71] width 60 height 46
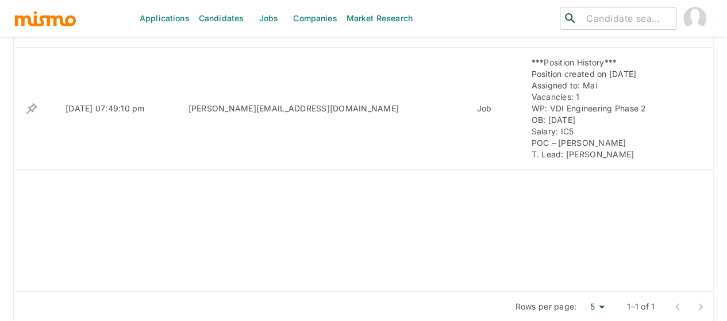
scroll to position [532, 0]
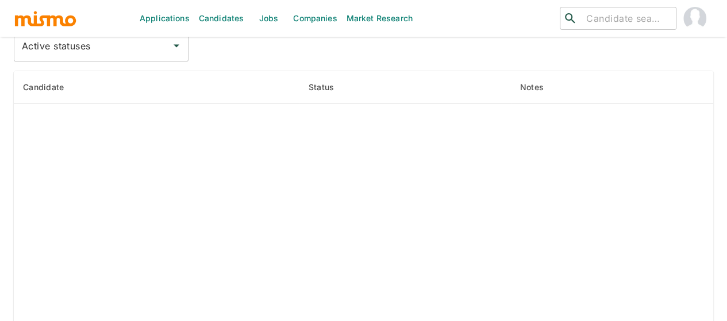
scroll to position [1221, 0]
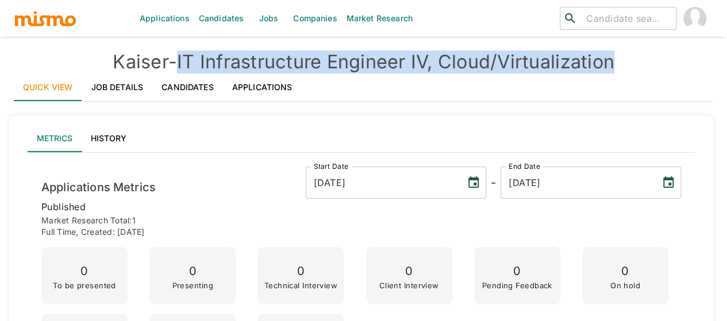
drag, startPoint x: 635, startPoint y: 62, endPoint x: 184, endPoint y: 60, distance: 450.9
click at [184, 60] on h4 "Kaiser - IT Infrastructure Engineer IV, Cloud/Virtualization" at bounding box center [363, 62] width 699 height 23
copy h4 "IT Infrastructure Engineer IV, Cloud/Virtualization"
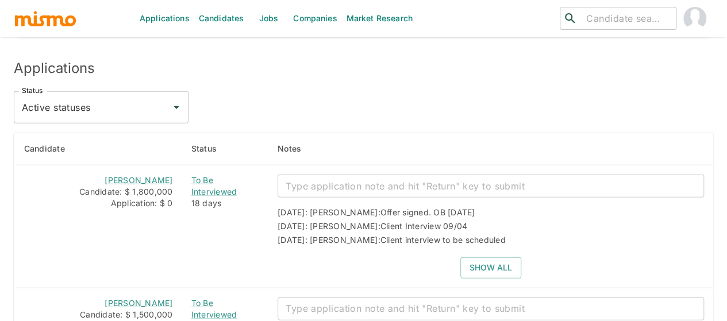
scroll to position [1390, 0]
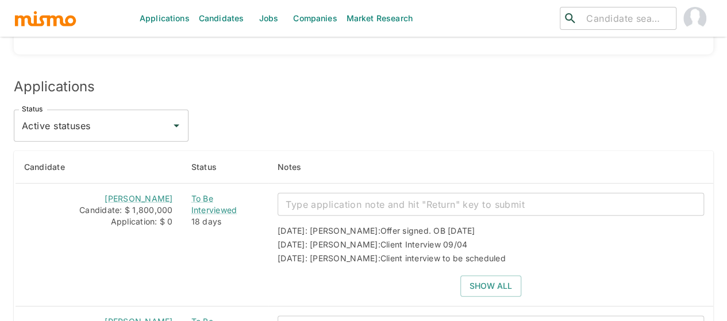
click at [177, 119] on icon "Open" at bounding box center [176, 126] width 14 height 14
click at [107, 111] on li "All statuses" at bounding box center [101, 117] width 175 height 23
type input "All statuses"
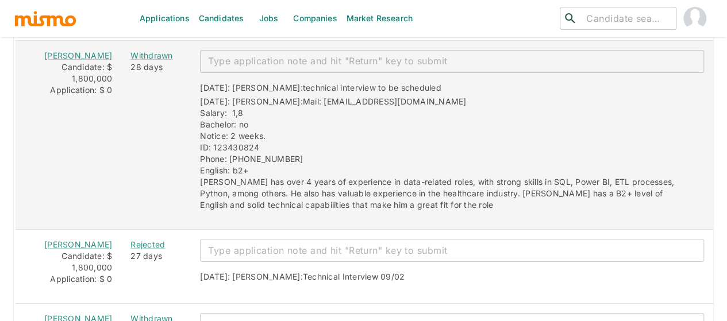
scroll to position [2022, 0]
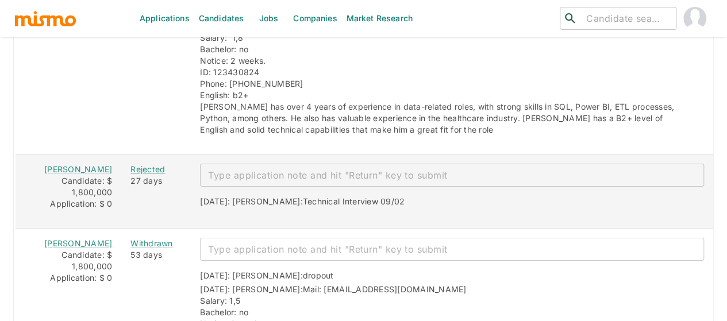
click at [144, 164] on div "Rejected" at bounding box center [155, 169] width 51 height 11
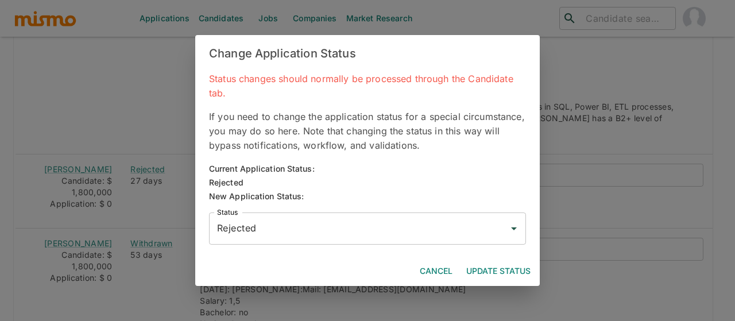
click at [280, 232] on input "Rejected" at bounding box center [358, 229] width 289 height 22
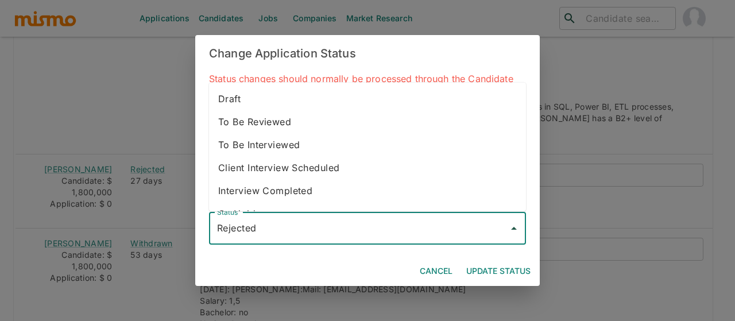
click at [257, 141] on li "To Be Interviewed" at bounding box center [367, 144] width 317 height 23
type input "To Be Interviewed"
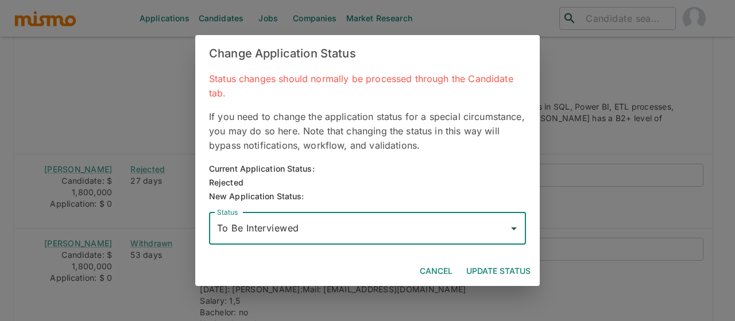
click at [486, 265] on button "Update Status" at bounding box center [499, 271] width 74 height 21
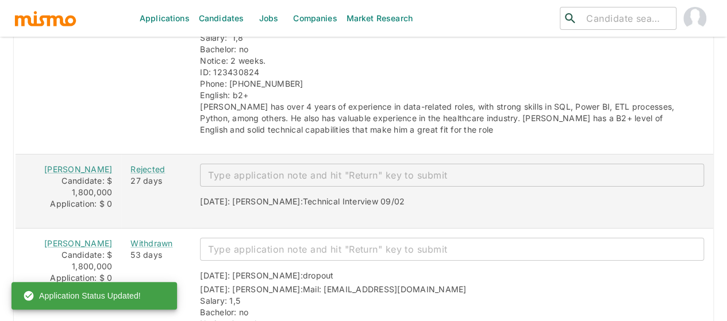
click at [229, 169] on textarea "enhanced table" at bounding box center [452, 175] width 488 height 13
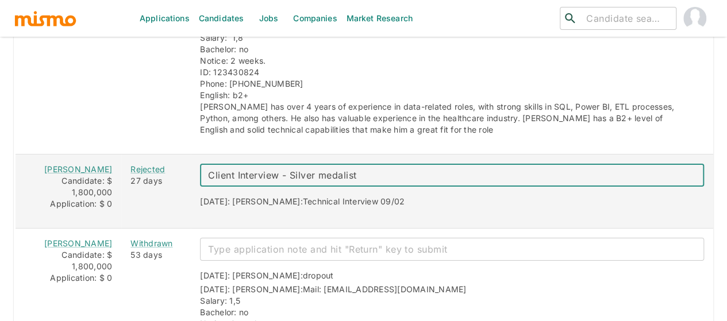
type textarea "Client Interview - Silver medalist"
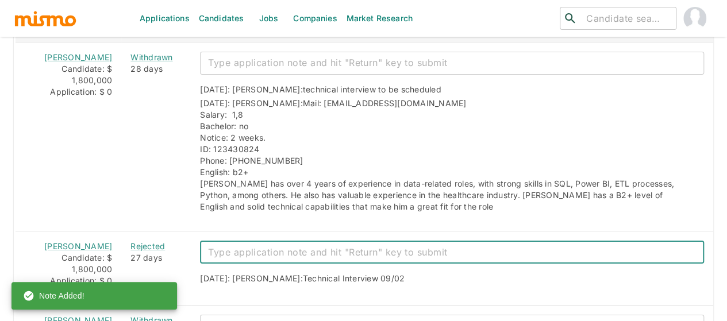
scroll to position [1849, 0]
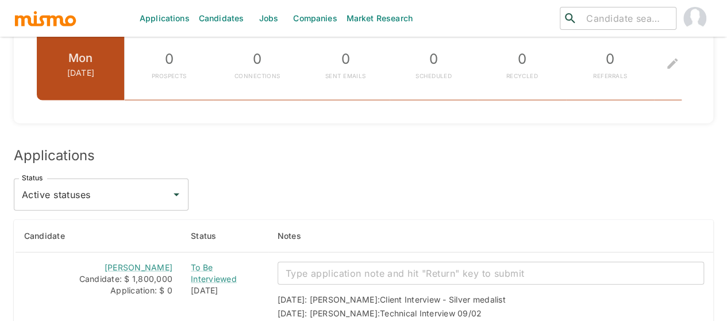
scroll to position [1436, 0]
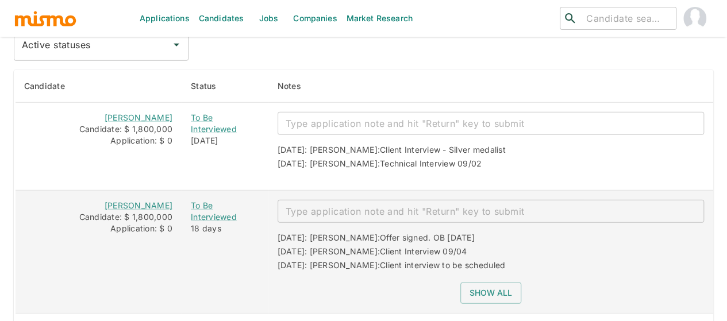
scroll to position [1453, 0]
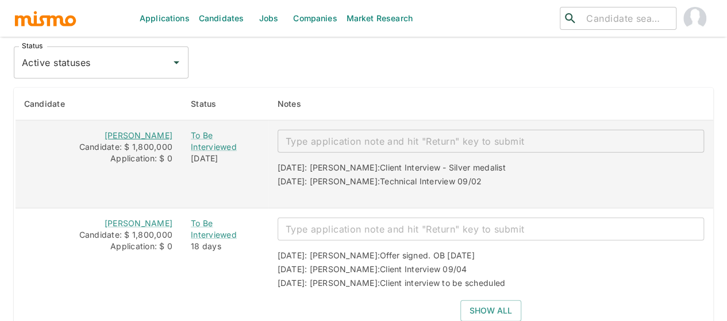
click at [149, 130] on link "[PERSON_NAME]" at bounding box center [139, 135] width 68 height 10
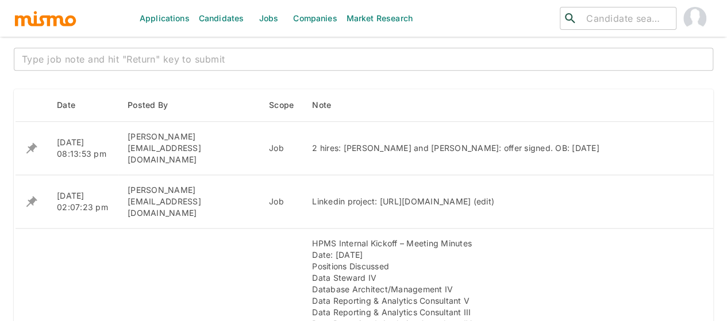
scroll to position [460, 0]
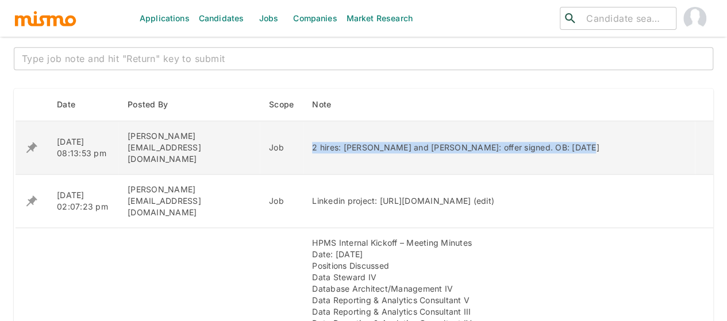
drag, startPoint x: 531, startPoint y: 140, endPoint x: 264, endPoint y: 138, distance: 267.1
click at [303, 138] on td "2 hires: [PERSON_NAME] and [PERSON_NAME]: offer signed. OB: [DATE]" at bounding box center [499, 147] width 392 height 53
copy div "2 hires: [PERSON_NAME] and [PERSON_NAME]: offer signed. OB: [DATE]"
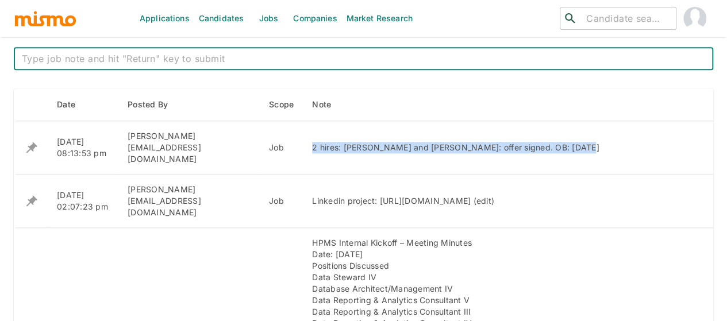
click at [82, 61] on textarea at bounding box center [363, 58] width 683 height 13
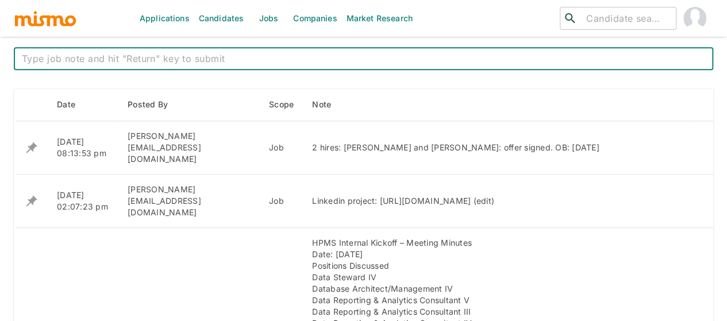
paste textarea "2 hires: [PERSON_NAME] and [PERSON_NAME]: offer signed. OB: [DATE]"
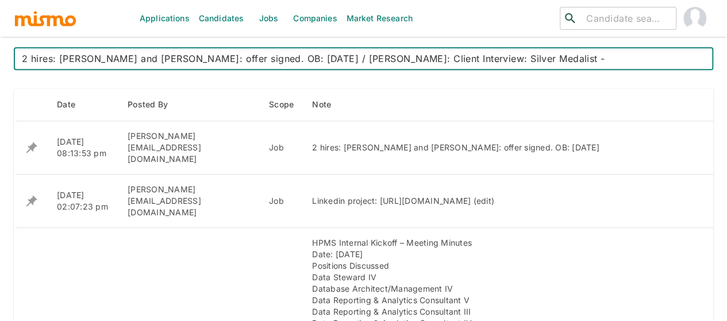
click at [559, 60] on textarea "2 hires: [PERSON_NAME] and [PERSON_NAME]: offer signed. OB: [DATE] / [PERSON_NA…" at bounding box center [363, 58] width 683 height 13
paste textarea "Final decision this week"
type textarea "2 hires: [PERSON_NAME] and [PERSON_NAME]: offer signed. OB: [DATE] / [PERSON_NA…"
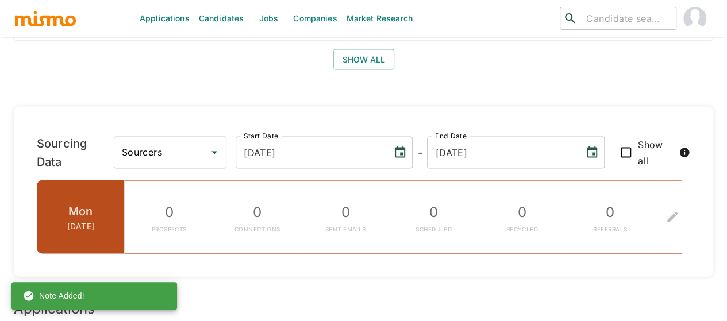
scroll to position [1034, 0]
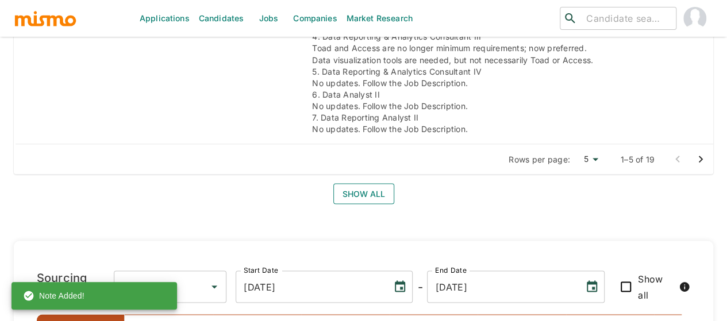
click at [339, 183] on button "Show all" at bounding box center [363, 193] width 61 height 21
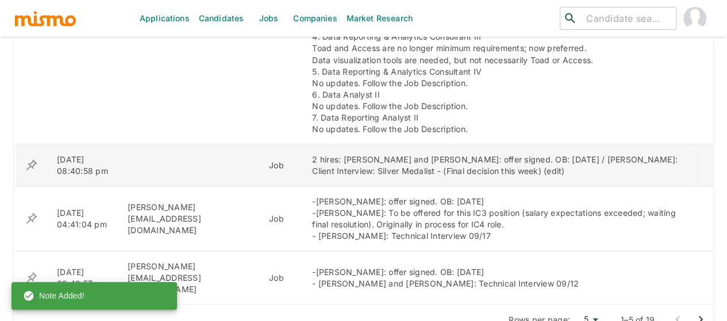
click at [31, 158] on icon "enhanced table" at bounding box center [32, 165] width 14 height 14
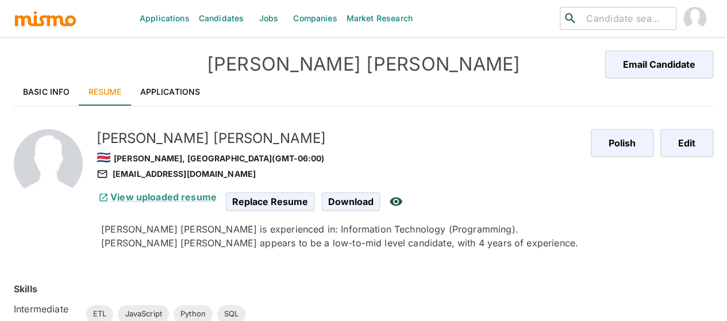
click at [36, 90] on link "Basic Info" at bounding box center [46, 92] width 65 height 28
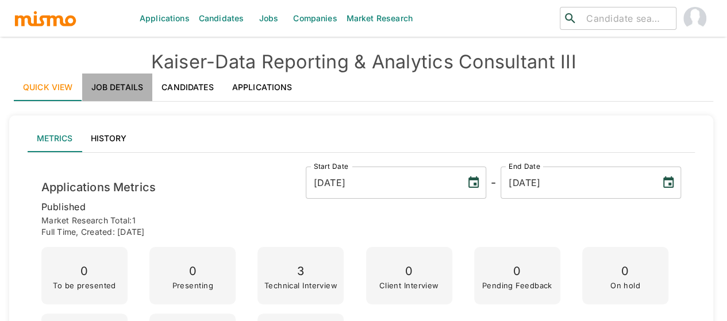
click at [115, 86] on link "Job Details" at bounding box center [117, 88] width 71 height 28
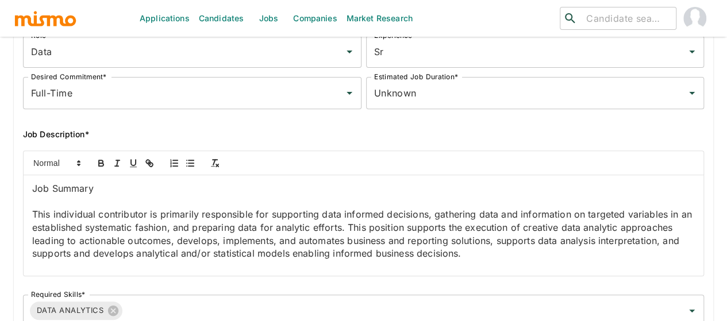
scroll to position [115, 0]
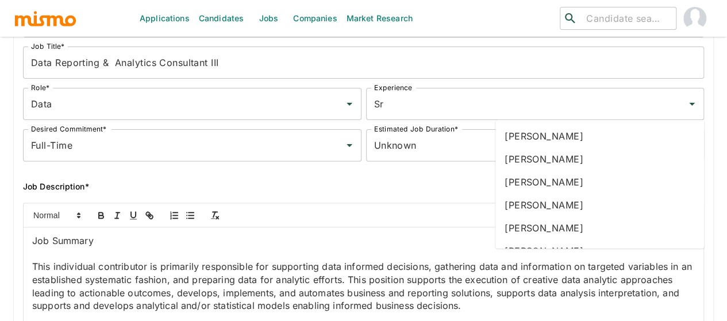
type input "mai"
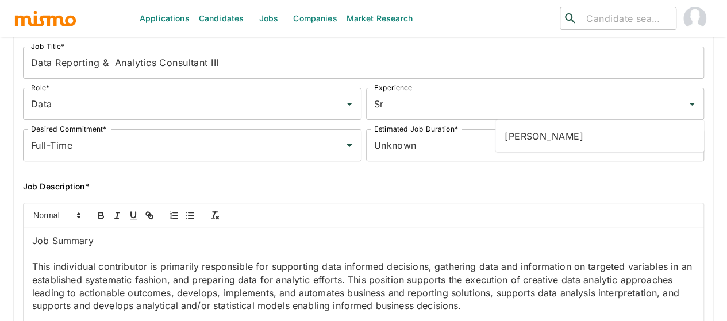
click at [526, 146] on li "[PERSON_NAME]" at bounding box center [599, 136] width 208 height 23
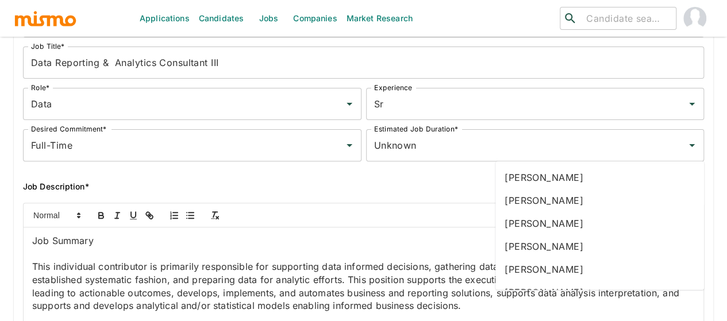
type input "gab"
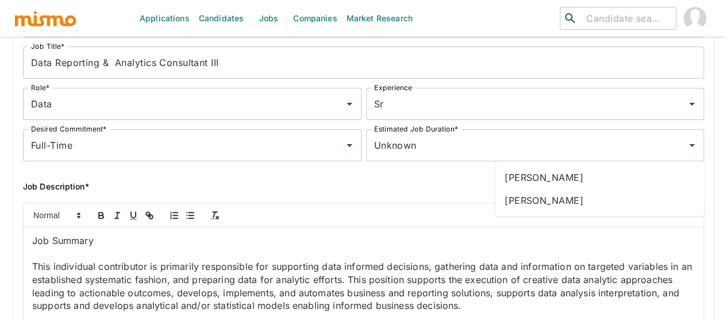
click at [538, 183] on li "[PERSON_NAME]" at bounding box center [599, 177] width 208 height 23
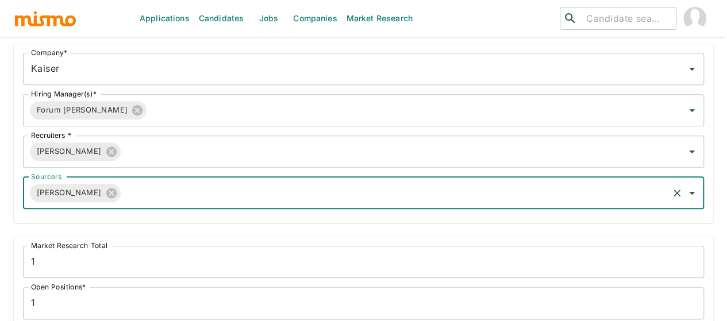
scroll to position [517, 0]
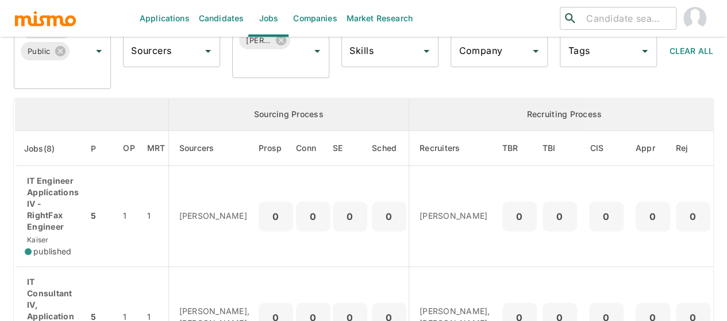
scroll to position [29, 0]
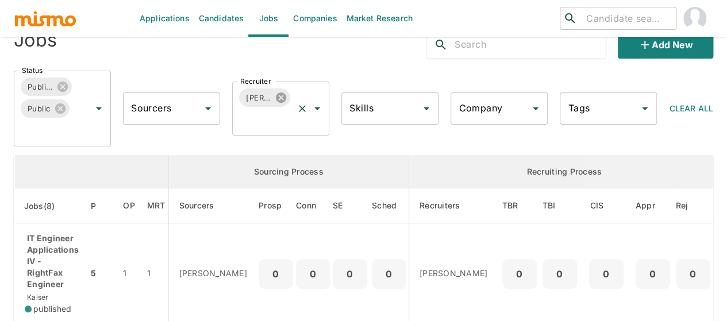
click at [281, 97] on icon at bounding box center [281, 97] width 10 height 10
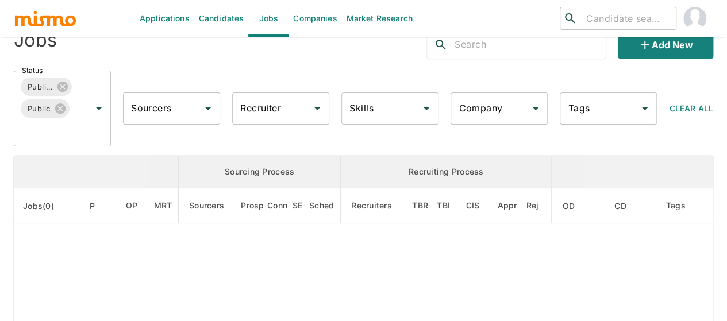
click at [253, 106] on div "Recruiter Recruiter" at bounding box center [280, 108] width 97 height 32
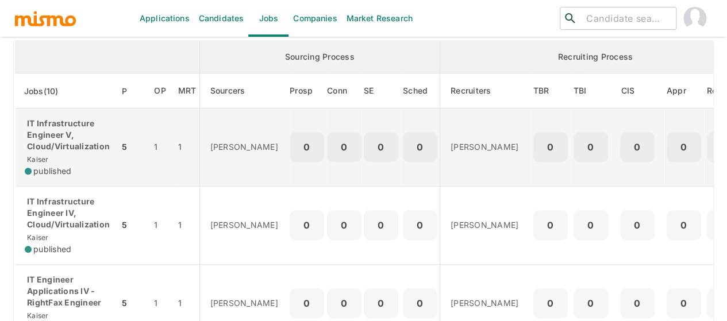
scroll to position [29, 0]
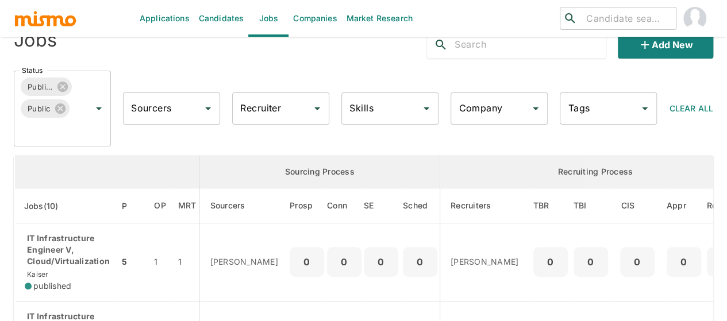
click at [278, 114] on input "Recruiter" at bounding box center [271, 109] width 69 height 22
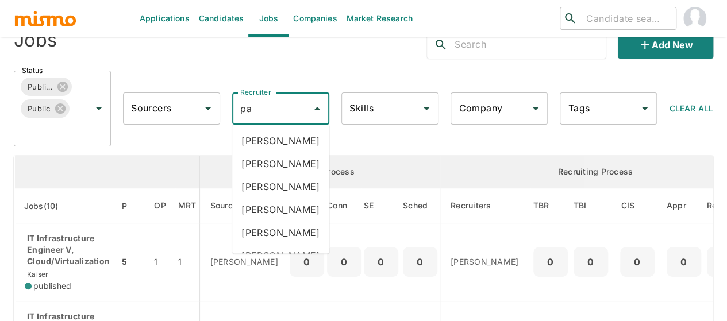
type input "pao"
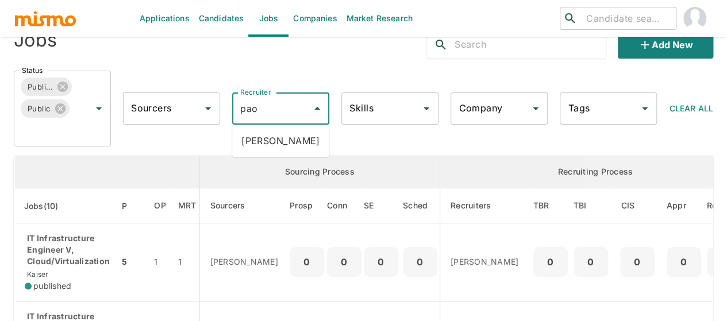
click at [281, 138] on li "[PERSON_NAME]" at bounding box center [280, 140] width 97 height 23
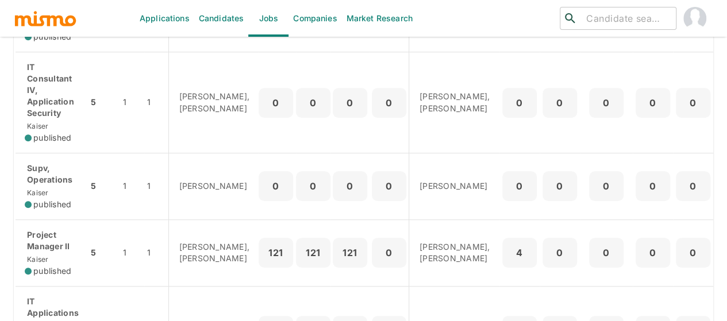
scroll to position [316, 0]
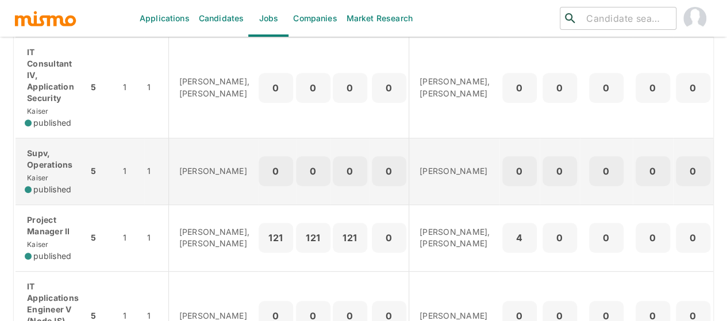
click at [64, 160] on p "Supv, Operations" at bounding box center [52, 159] width 54 height 23
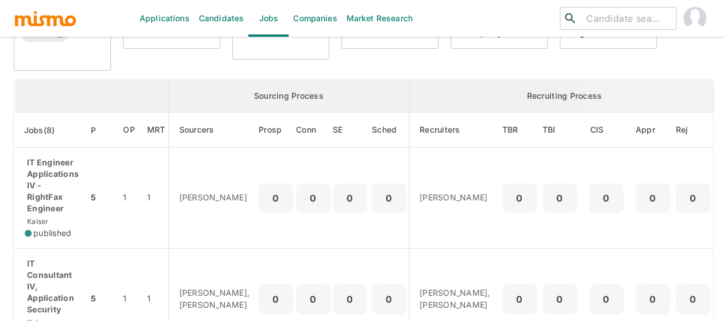
scroll to position [172, 0]
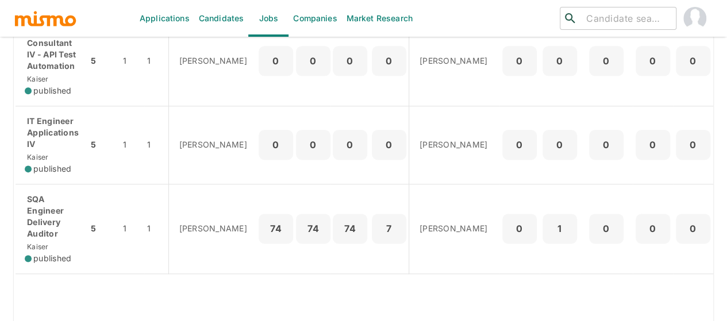
scroll to position [718, 0]
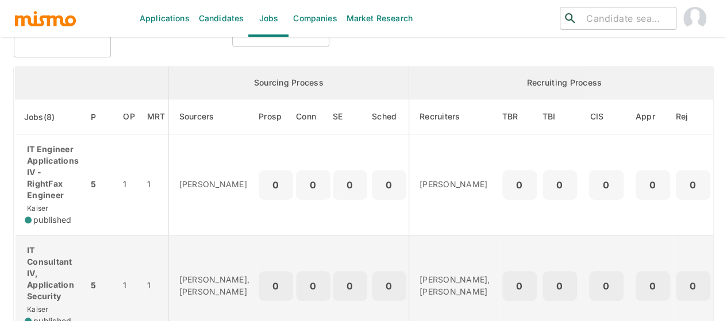
scroll to position [115, 0]
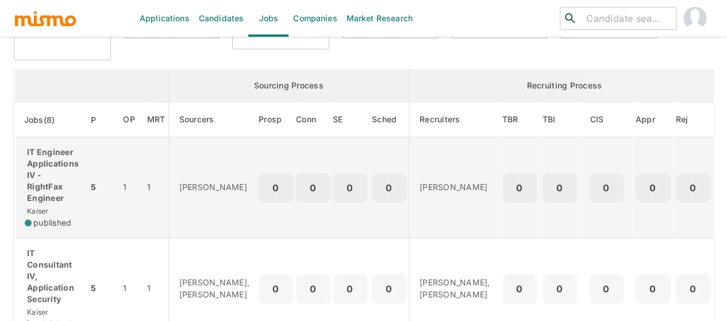
click at [54, 177] on p "IT Engineer Applications IV - RightFax Engineer" at bounding box center [52, 174] width 54 height 57
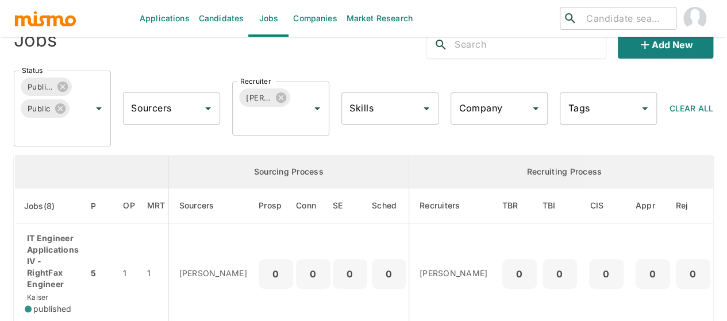
scroll to position [0, 0]
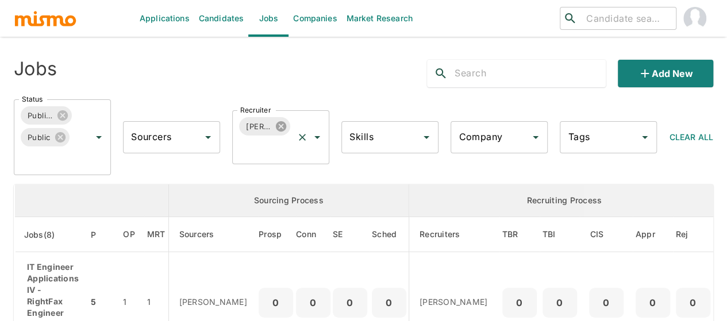
click at [276, 125] on icon at bounding box center [281, 126] width 10 height 10
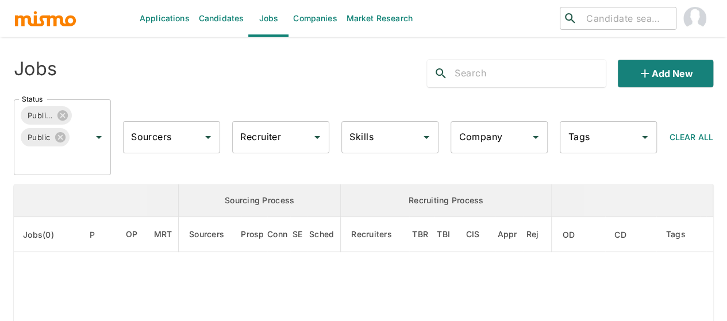
click at [267, 137] on div "Recruiter Recruiter" at bounding box center [280, 137] width 97 height 32
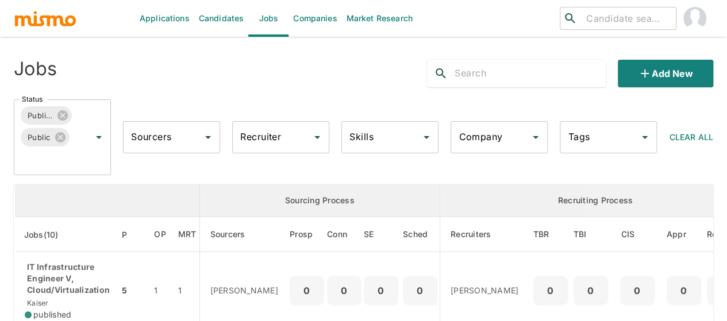
click at [267, 137] on input "Recruiter" at bounding box center [271, 137] width 69 height 22
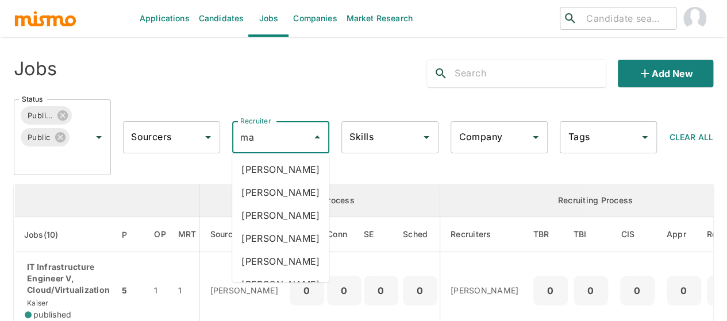
type input "mai"
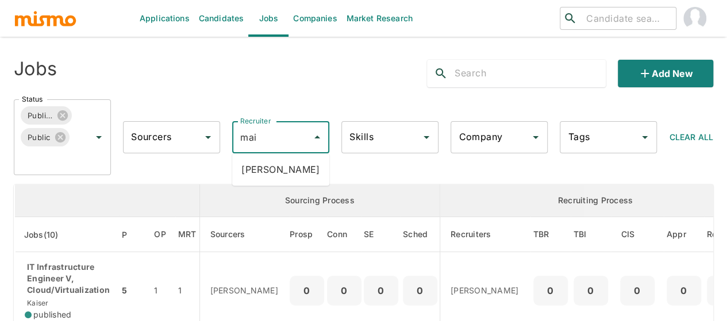
click at [275, 174] on li "[PERSON_NAME]" at bounding box center [280, 169] width 97 height 23
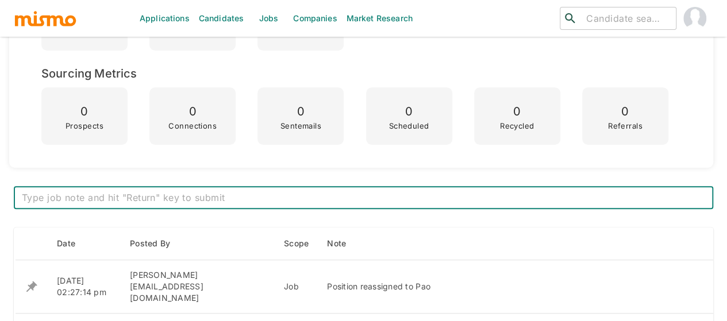
scroll to position [402, 0]
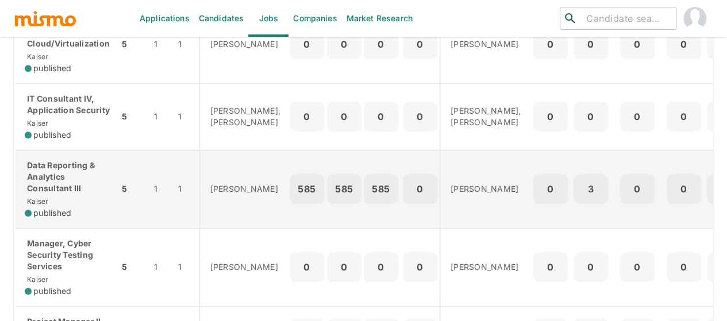
scroll to position [329, 0]
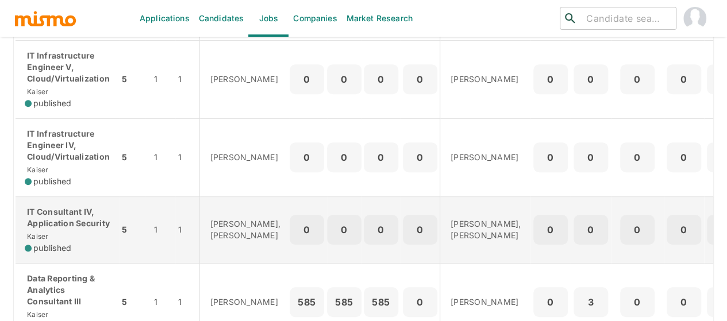
scroll to position [230, 0]
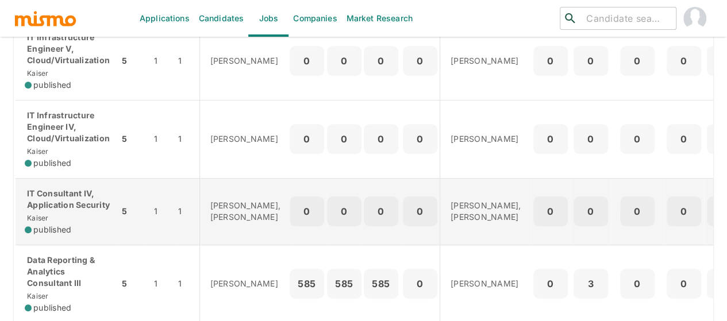
click at [56, 211] on p "IT Consultant IV, Application Security" at bounding box center [67, 199] width 85 height 23
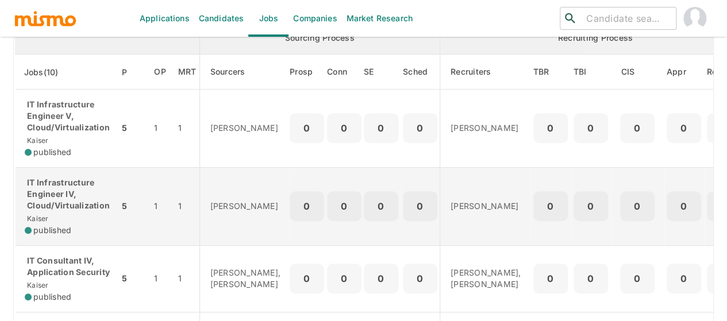
scroll to position [57, 0]
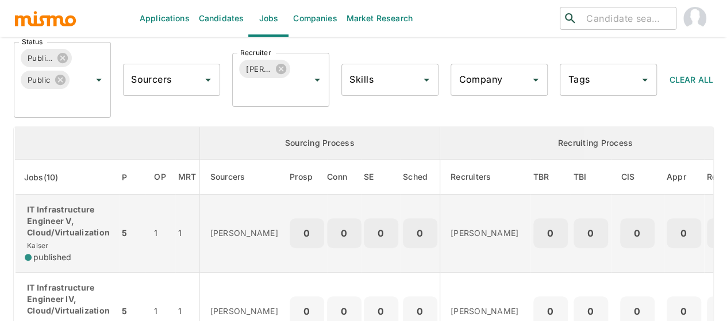
click at [55, 222] on p "IT Infrastructure Engineer V, Cloud/Virtualization" at bounding box center [67, 221] width 85 height 34
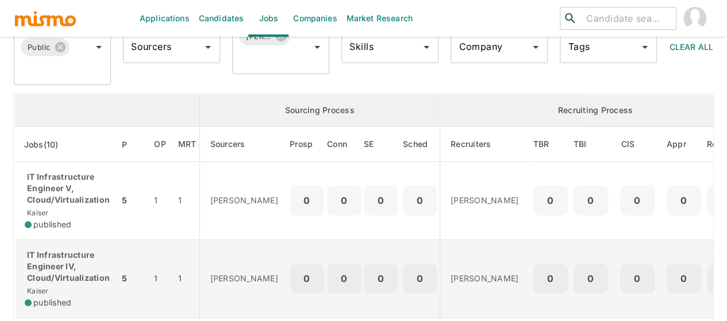
scroll to position [115, 0]
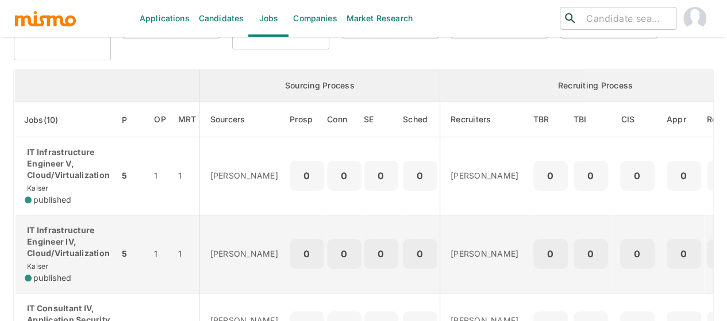
click at [68, 238] on p "IT Infrastructure Engineer IV, Cloud/Virtualization" at bounding box center [67, 242] width 85 height 34
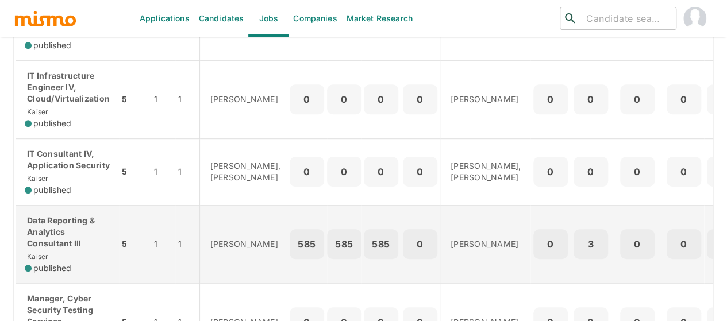
scroll to position [287, 0]
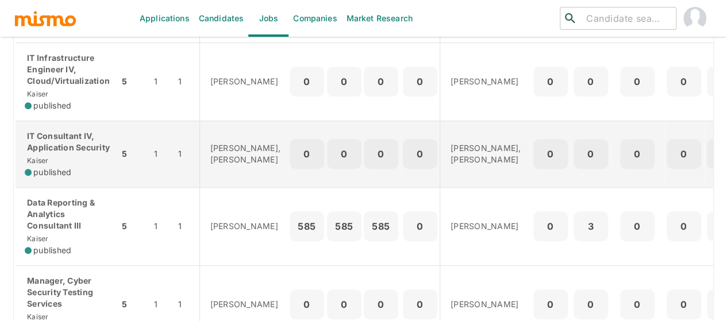
click at [55, 153] on p "IT Consultant IV, Application Security" at bounding box center [67, 141] width 85 height 23
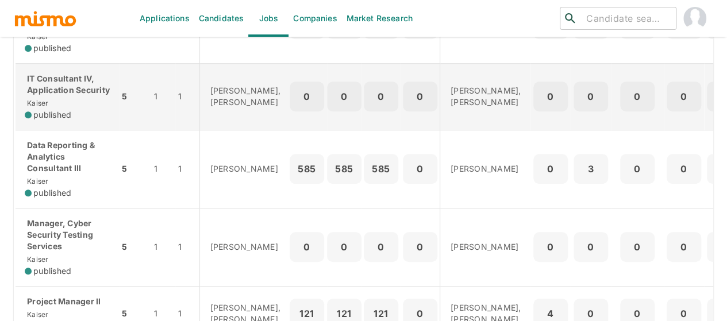
scroll to position [402, 0]
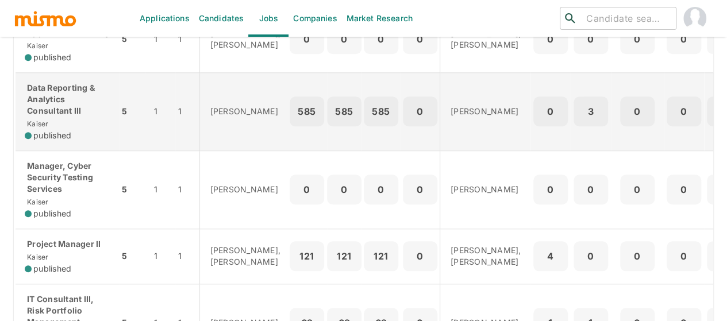
click at [59, 107] on p "Data Reporting & Analytics Consultant III" at bounding box center [67, 99] width 85 height 34
click at [37, 115] on p "Data Reporting & Analytics Consultant III" at bounding box center [67, 99] width 85 height 34
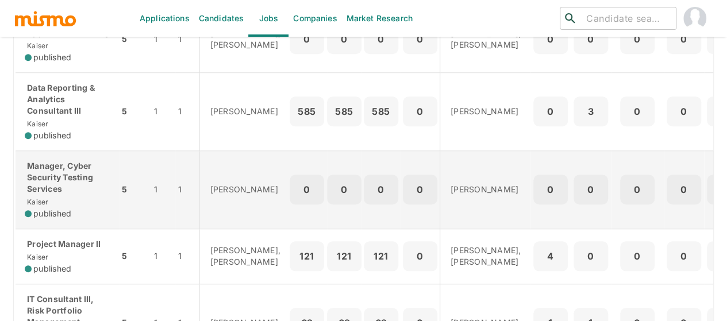
click at [44, 188] on p "Manager, Cyber Security Testing Services" at bounding box center [67, 177] width 85 height 34
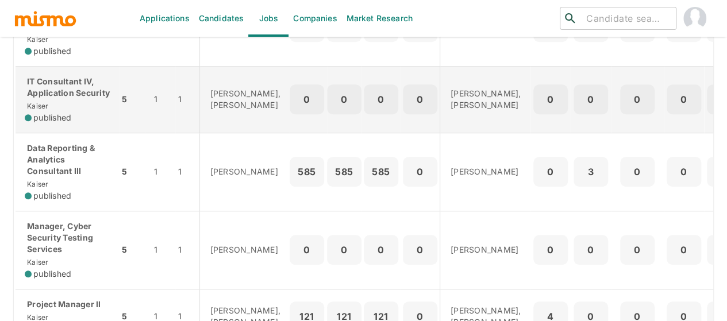
scroll to position [287, 0]
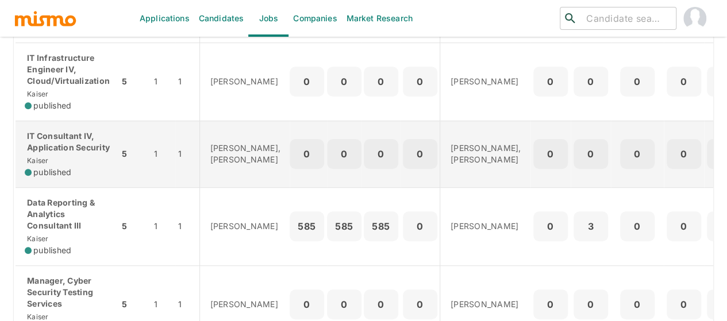
click at [56, 153] on p "IT Consultant IV, Application Security" at bounding box center [67, 141] width 85 height 23
click at [54, 153] on p "IT Consultant IV, Application Security" at bounding box center [67, 141] width 85 height 23
click at [39, 146] on p "IT Consultant IV, Application Security" at bounding box center [67, 141] width 85 height 23
click at [39, 153] on p "IT Consultant IV, Application Security" at bounding box center [67, 141] width 85 height 23
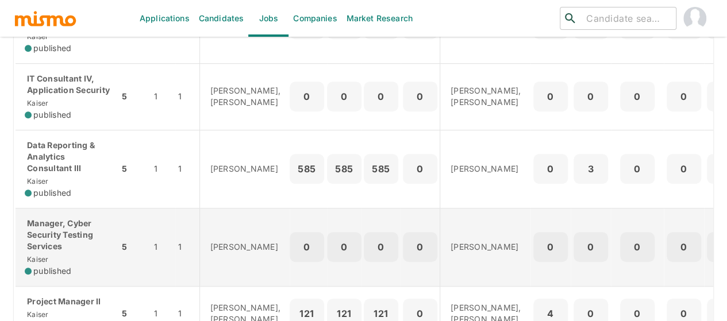
scroll to position [402, 0]
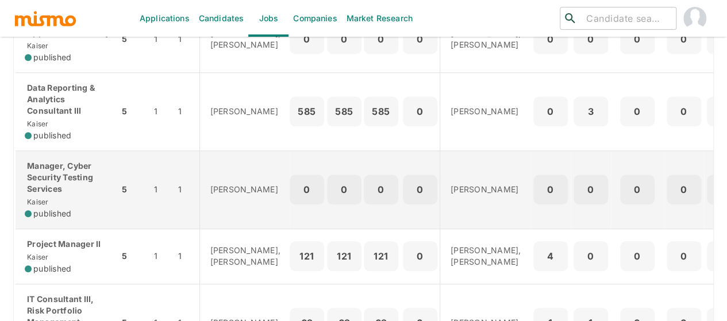
click at [51, 195] on p "Manager, Cyber Security Testing Services" at bounding box center [67, 177] width 85 height 34
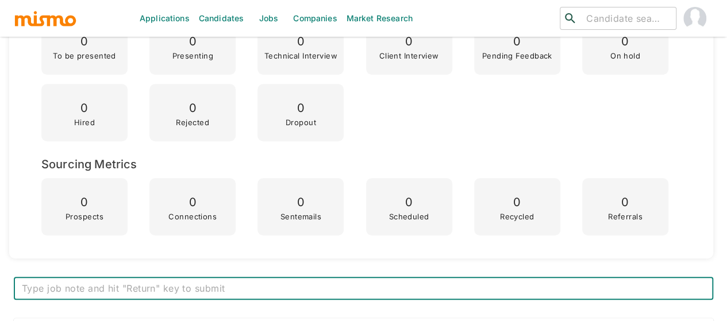
scroll to position [528, 0]
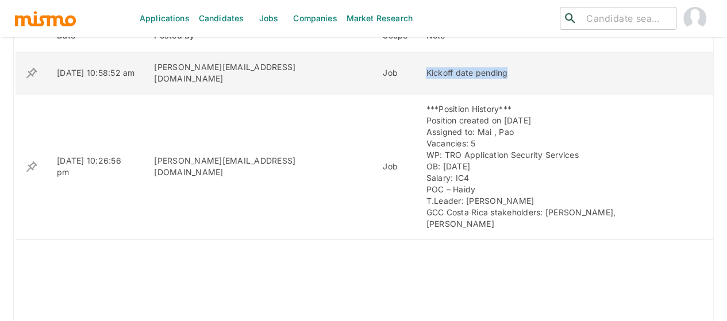
drag, startPoint x: 467, startPoint y: 68, endPoint x: 380, endPoint y: 68, distance: 87.3
click at [426, 68] on div "Kickoff date pending" at bounding box center [556, 72] width 260 height 11
copy div "Kickoff date pending"
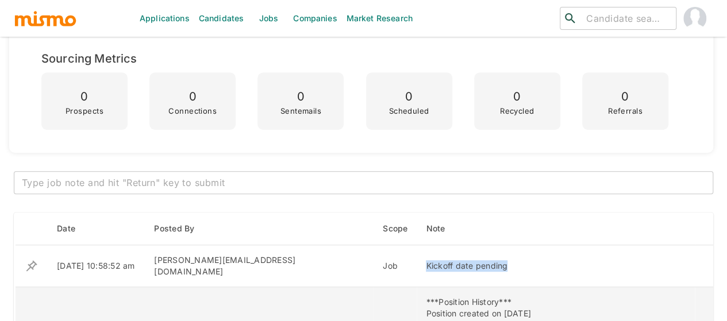
scroll to position [299, 0]
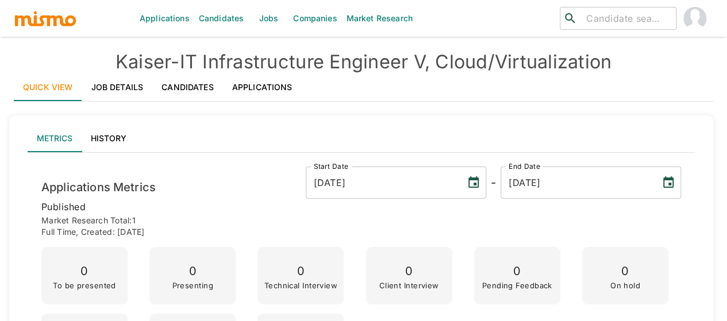
scroll to position [230, 0]
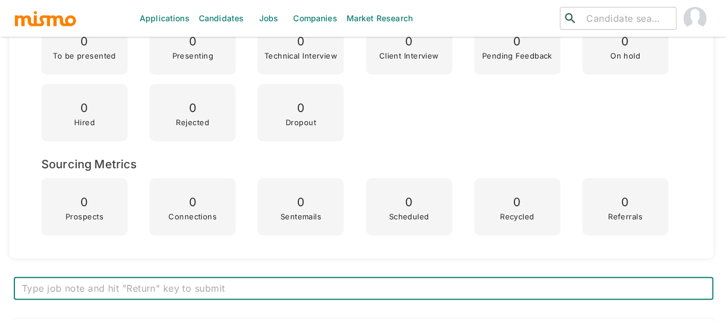
click at [206, 283] on textarea at bounding box center [363, 288] width 683 height 13
type textarea "NEW WP: Kickoff date pending"
drag, startPoint x: 201, startPoint y: 285, endPoint x: 15, endPoint y: 284, distance: 186.1
click at [15, 284] on div "NEW WP: Kickoff date pending x ​" at bounding box center [363, 288] width 699 height 23
click at [175, 291] on textarea "NEW WP: Kickoff date pending" at bounding box center [363, 288] width 683 height 13
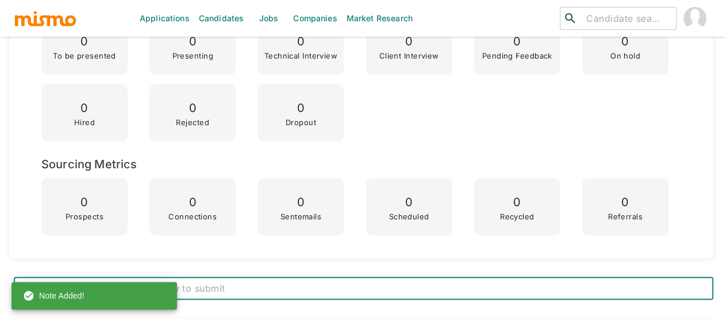
scroll to position [517, 0]
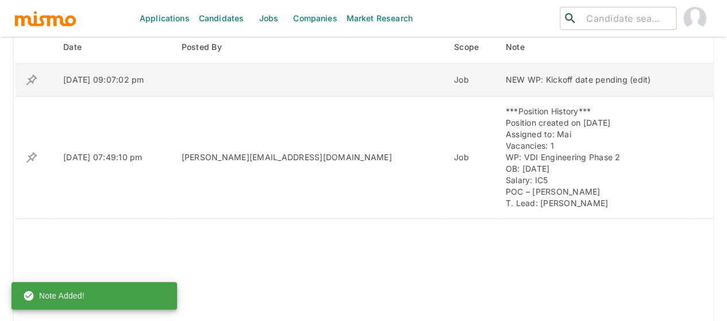
click at [31, 79] on icon "enhanced table" at bounding box center [32, 80] width 14 height 14
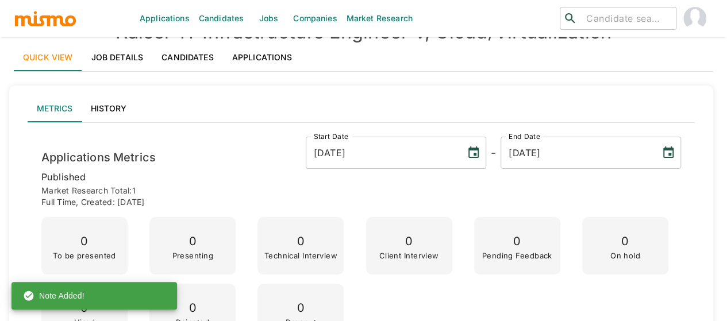
scroll to position [0, 0]
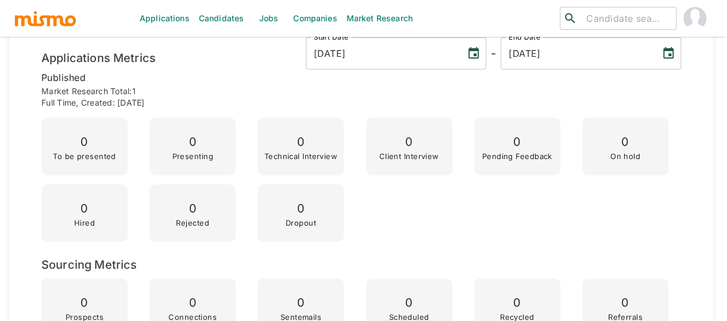
scroll to position [287, 0]
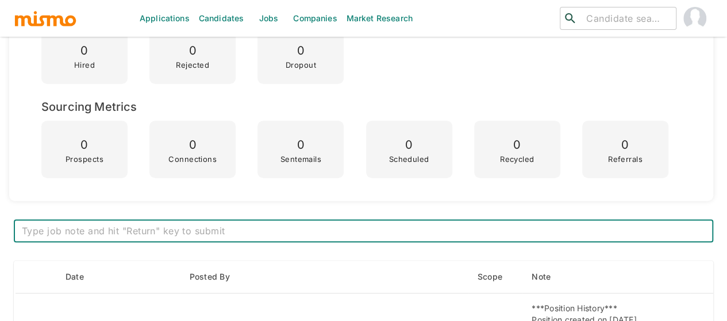
type textarea "NEW WP: Kickoff date pending"
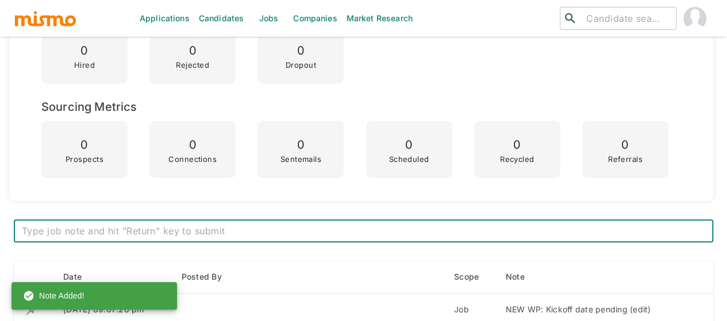
scroll to position [460, 0]
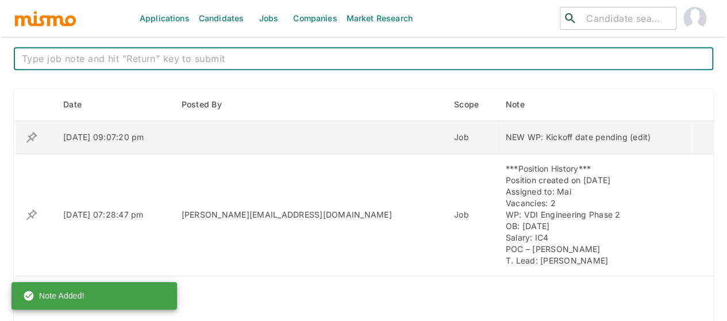
click at [33, 133] on icon "enhanced table" at bounding box center [31, 137] width 11 height 11
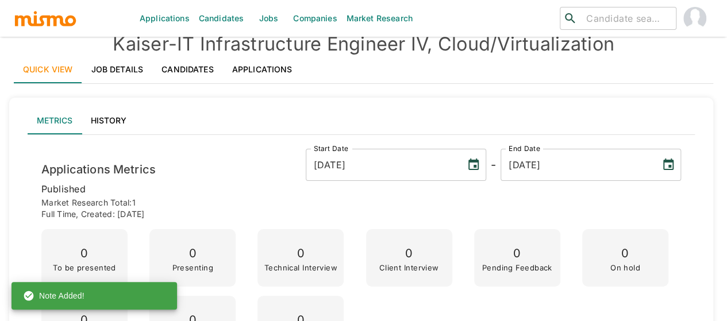
scroll to position [0, 0]
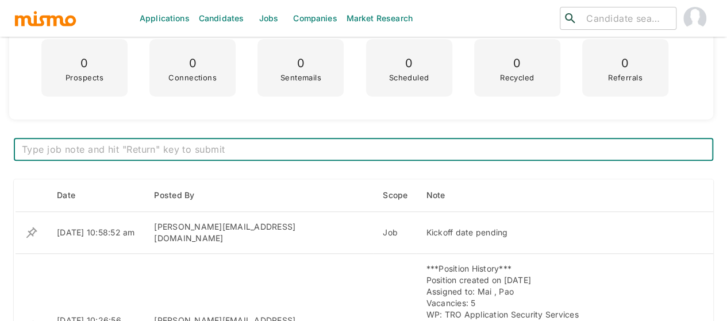
scroll to position [402, 0]
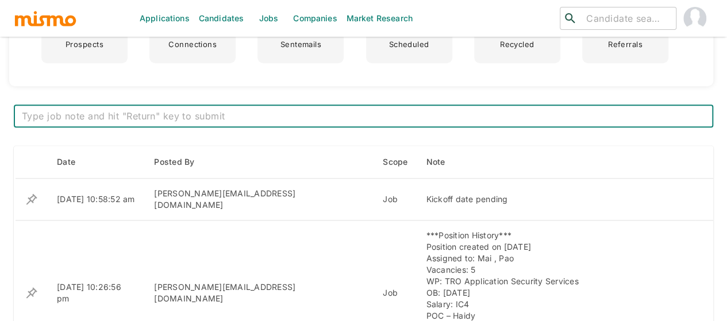
click at [148, 120] on textarea at bounding box center [363, 116] width 683 height 13
type textarea "n"
paste textarea "The kickoff will be this afternoon"
drag, startPoint x: 227, startPoint y: 120, endPoint x: 7, endPoint y: 113, distance: 220.7
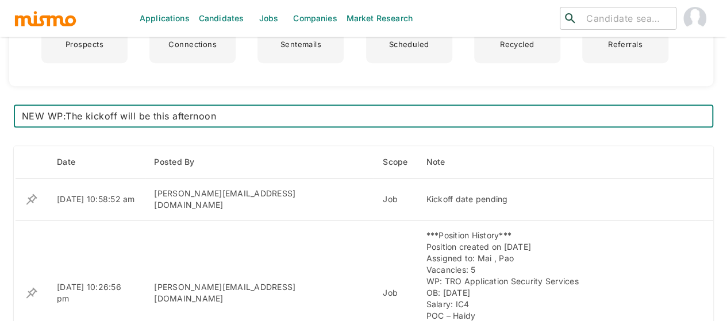
click at [65, 115] on textarea "NEW WP:The kickoff will be this afternoon" at bounding box center [363, 116] width 683 height 13
type textarea "NEW WP: The kickoff will be this afternoon"
drag, startPoint x: 234, startPoint y: 116, endPoint x: 0, endPoint y: 111, distance: 234.4
click at [230, 116] on textarea "NEW WP: The kickoff will be this afternoon" at bounding box center [363, 116] width 683 height 13
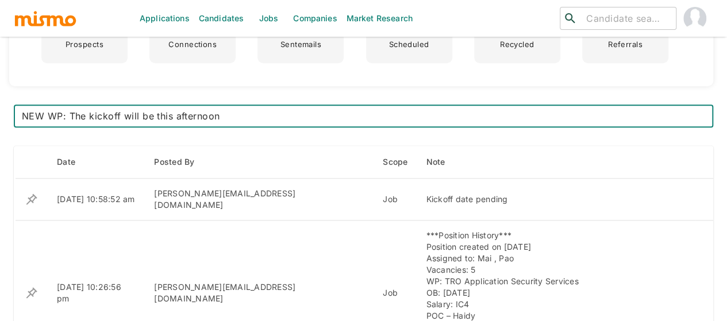
click at [230, 116] on textarea "NEW WP: The kickoff will be this afternoon" at bounding box center [363, 116] width 683 height 13
click at [230, 115] on textarea "NEW WP: The kickoff will be this afternoon" at bounding box center [363, 116] width 683 height 13
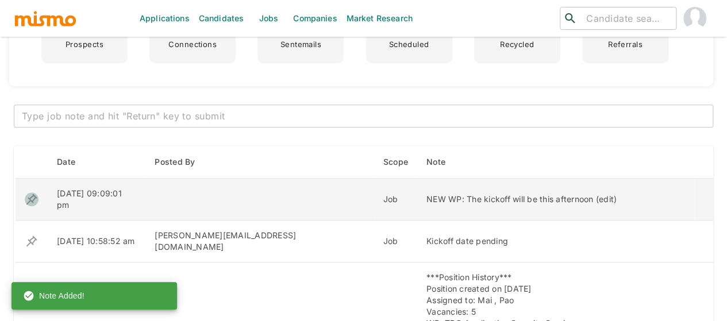
click at [32, 194] on icon "enhanced table" at bounding box center [31, 199] width 11 height 11
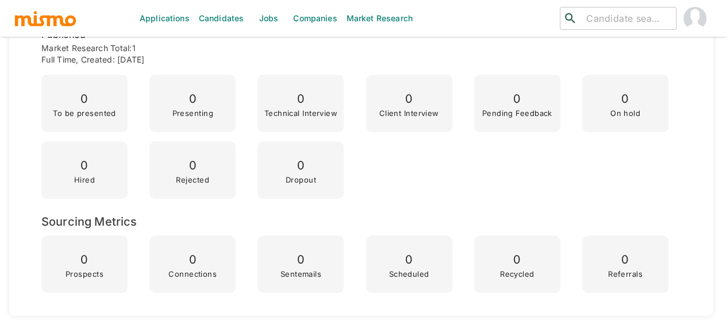
scroll to position [0, 0]
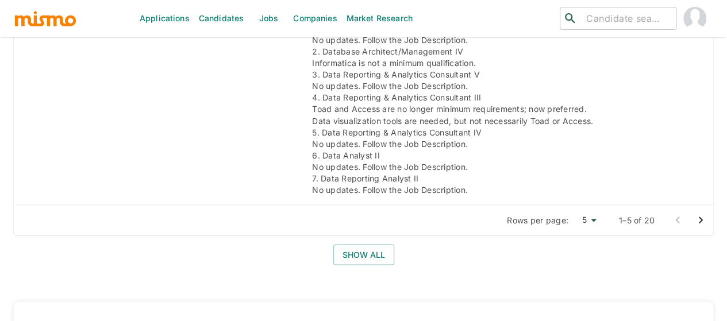
scroll to position [988, 0]
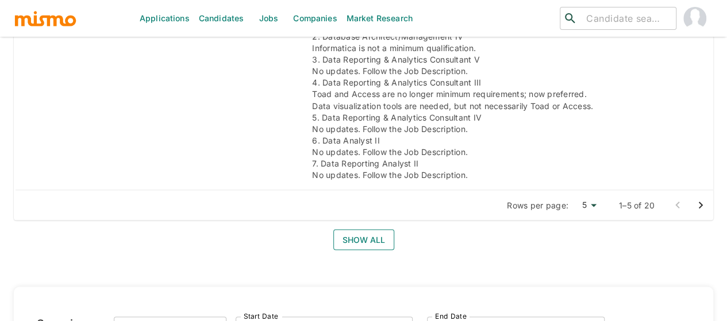
click at [354, 229] on button "Show all" at bounding box center [363, 239] width 61 height 21
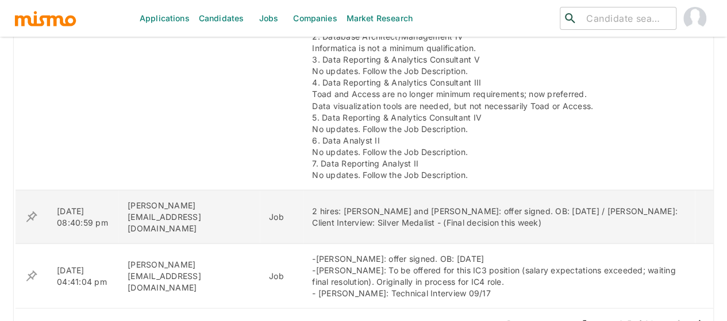
click at [30, 210] on icon "enhanced table" at bounding box center [32, 217] width 14 height 14
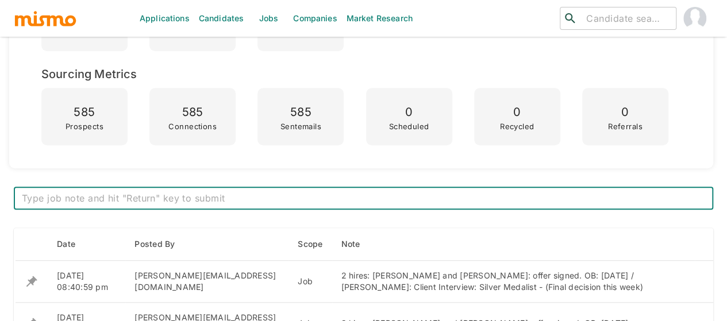
scroll to position [402, 0]
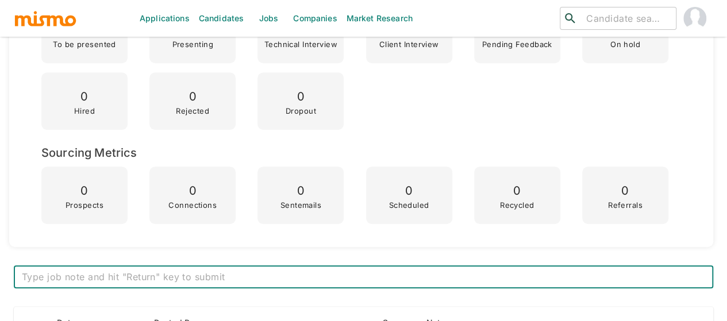
scroll to position [345, 0]
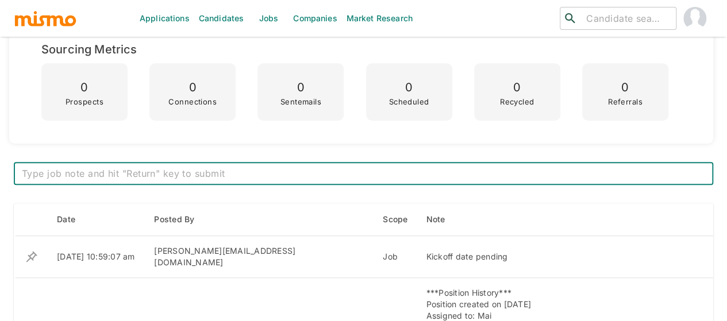
click at [117, 176] on textarea at bounding box center [363, 173] width 683 height 13
type textarea "NEW WP: The kickoff will be this afternoon"
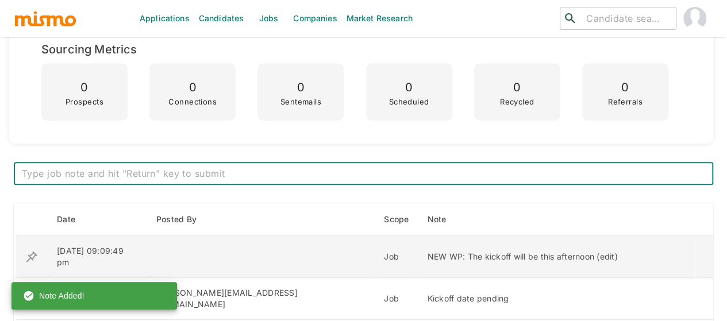
click at [29, 250] on icon "enhanced table" at bounding box center [32, 257] width 14 height 14
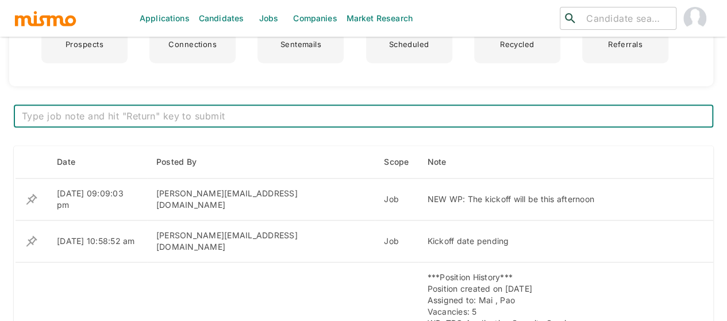
scroll to position [460, 0]
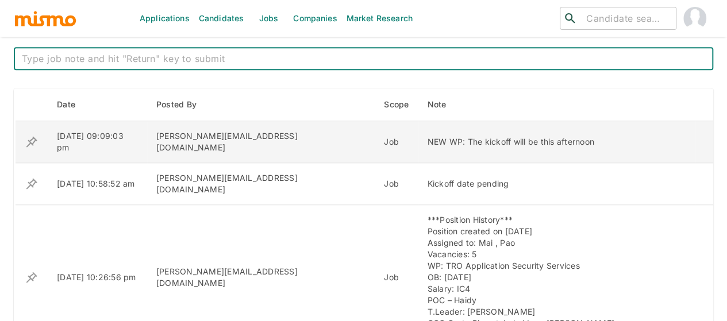
click at [32, 137] on icon "enhanced table" at bounding box center [32, 142] width 14 height 14
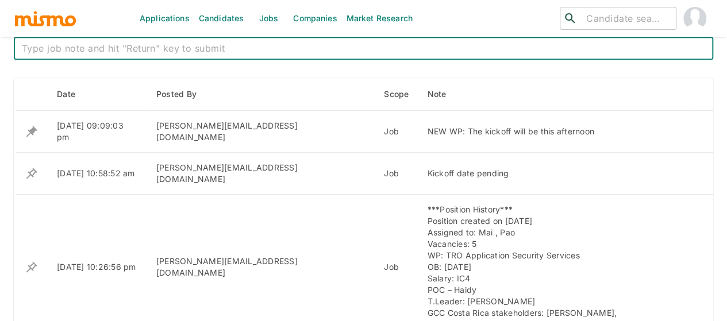
scroll to position [414, 0]
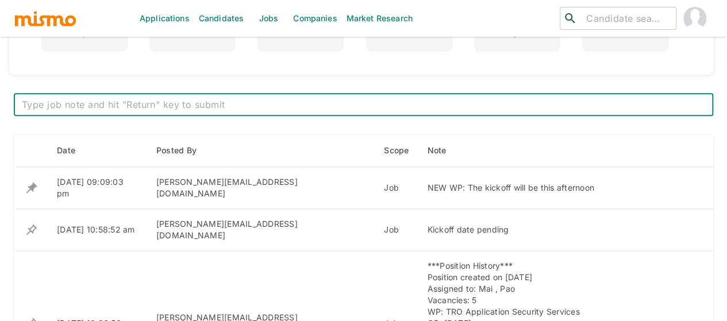
click at [133, 103] on textarea at bounding box center [363, 104] width 683 height 13
paste textarea "The kickoff will be [DATE][DATE]"
type textarea "The kickoff will be [DATE][DATE]"
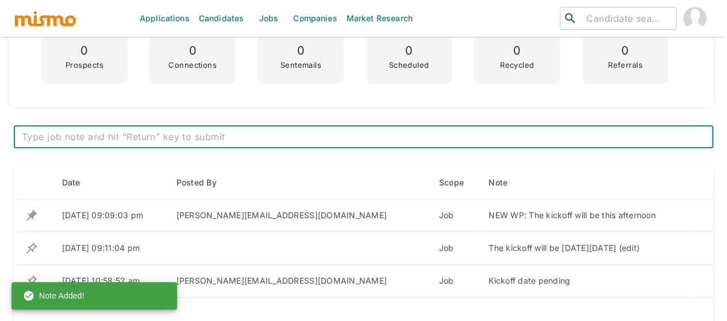
scroll to position [356, 0]
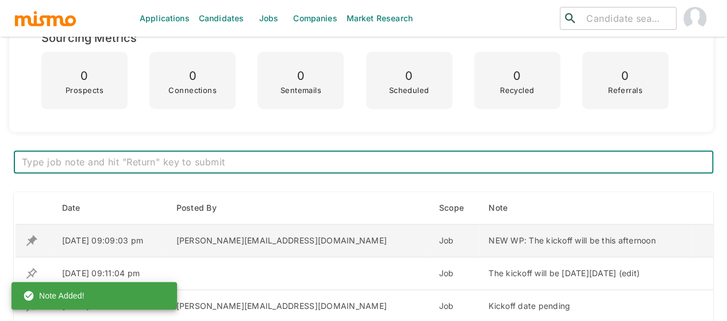
click at [37, 238] on icon "enhanced table" at bounding box center [32, 241] width 14 height 14
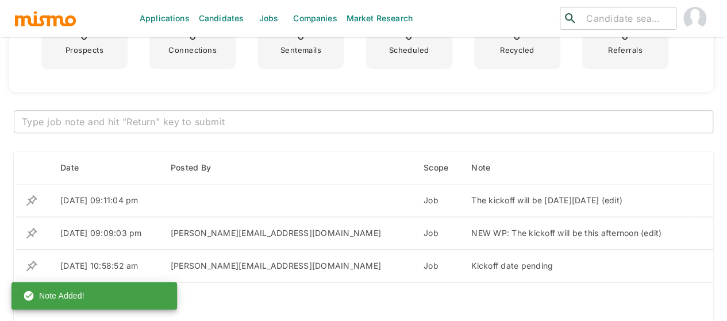
scroll to position [414, 0]
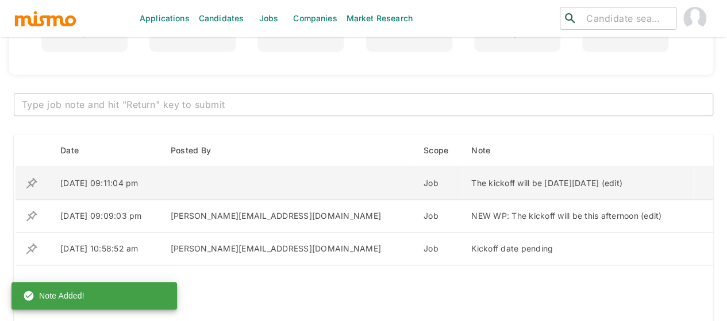
click at [32, 180] on icon "enhanced table" at bounding box center [31, 182] width 11 height 11
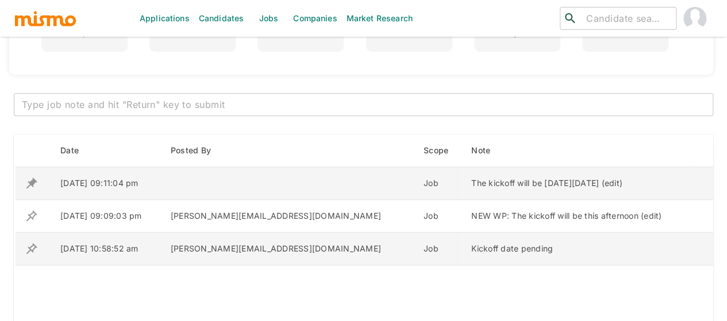
click at [29, 244] on icon "enhanced table" at bounding box center [32, 249] width 14 height 14
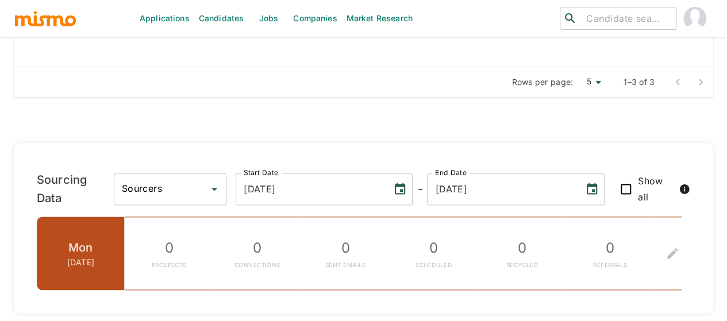
scroll to position [574, 0]
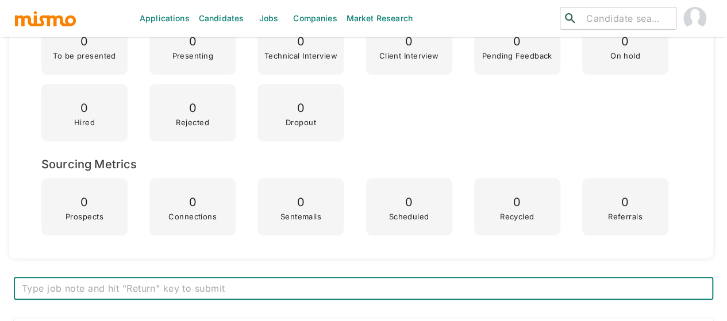
scroll to position [528, 0]
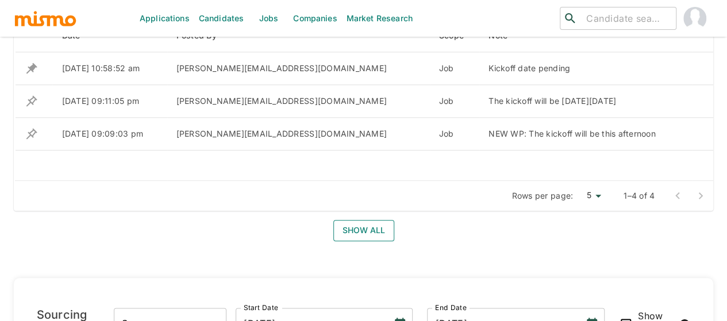
click at [346, 230] on button "Show all" at bounding box center [363, 230] width 61 height 21
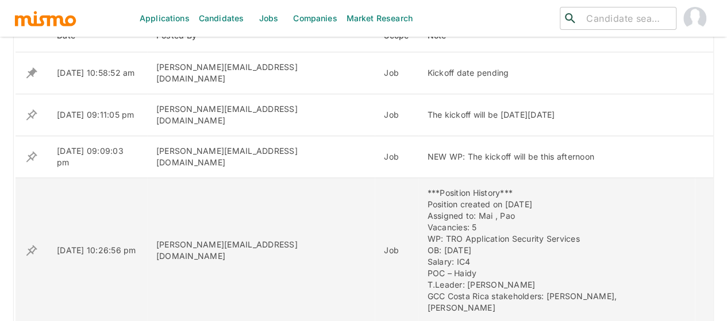
click at [32, 244] on icon "enhanced table" at bounding box center [32, 251] width 14 height 14
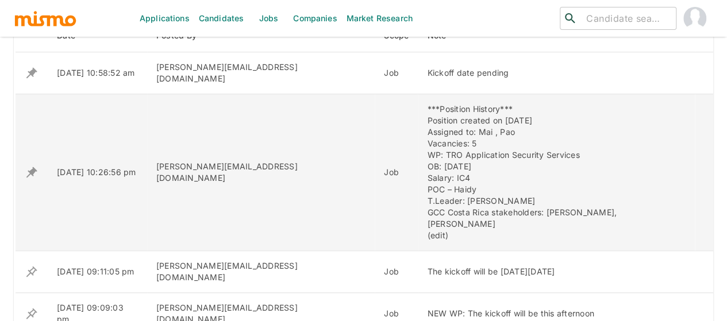
scroll to position [701, 0]
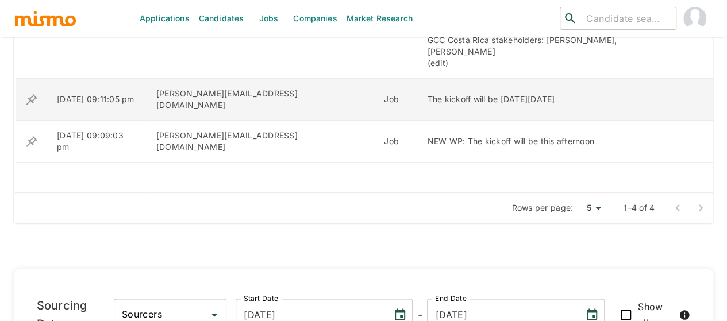
click at [30, 94] on icon "enhanced table" at bounding box center [31, 99] width 11 height 11
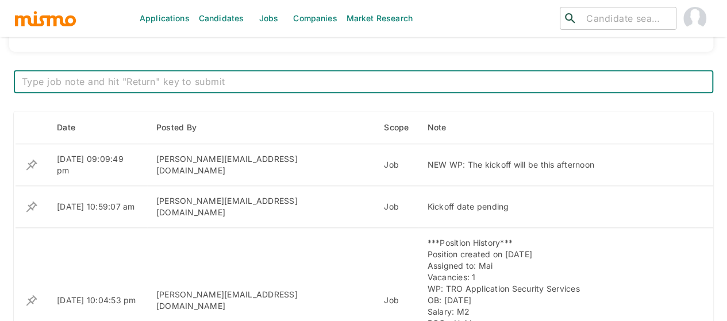
scroll to position [414, 0]
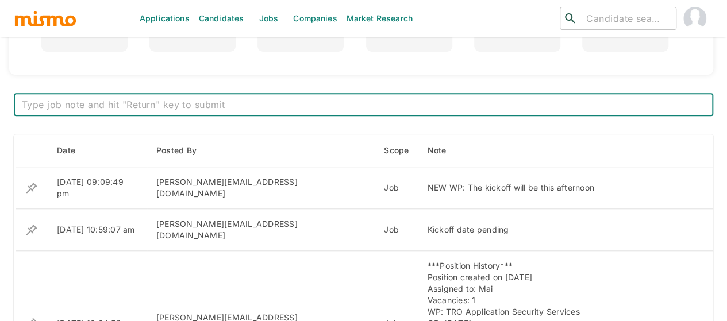
click at [234, 101] on textarea at bounding box center [363, 104] width 683 height 13
click at [24, 102] on textarea "The kickoff will be [DATE][DATE]" at bounding box center [363, 104] width 683 height 13
type textarea "new wp: The kickoff will be [DATE][DATE]"
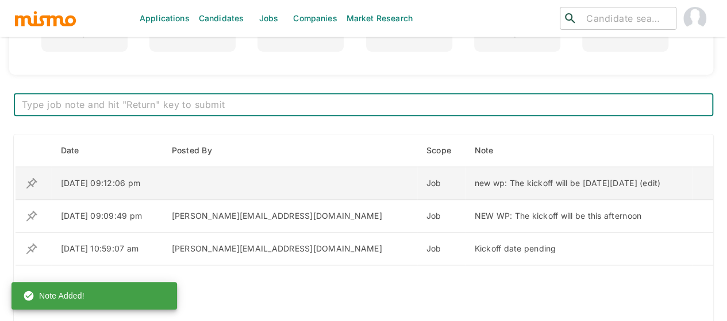
click at [32, 182] on icon "enhanced table" at bounding box center [32, 183] width 14 height 14
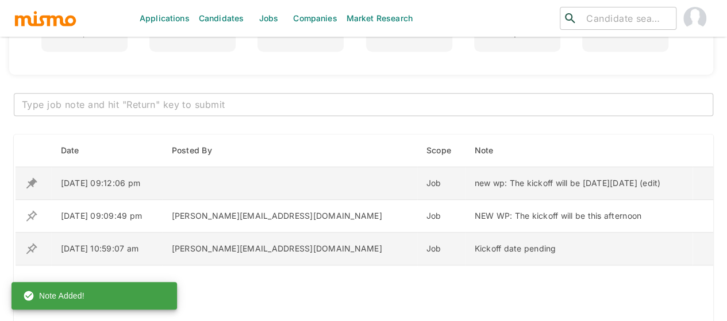
click at [33, 242] on icon "enhanced table" at bounding box center [32, 249] width 14 height 14
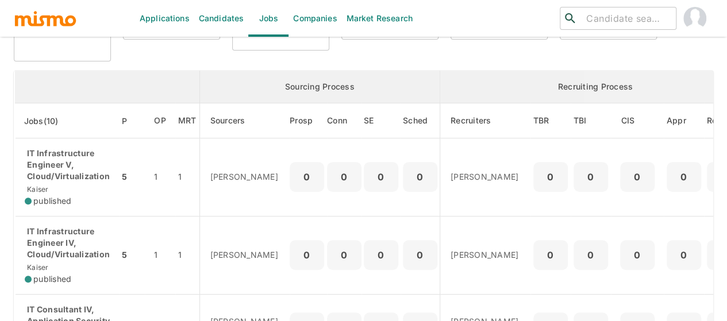
scroll to position [115, 0]
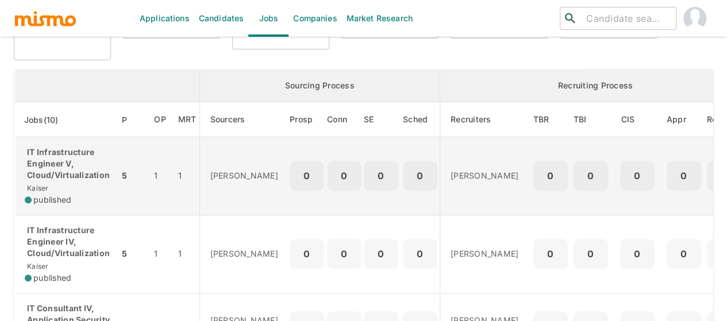
click at [57, 168] on p "IT Infrastructure Engineer V, Cloud/Virtualization" at bounding box center [67, 163] width 85 height 34
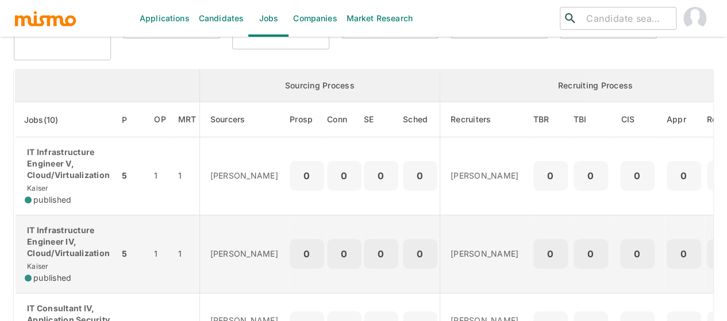
click at [69, 249] on p "IT Infrastructure Engineer IV, Cloud/Virtualization" at bounding box center [67, 242] width 85 height 34
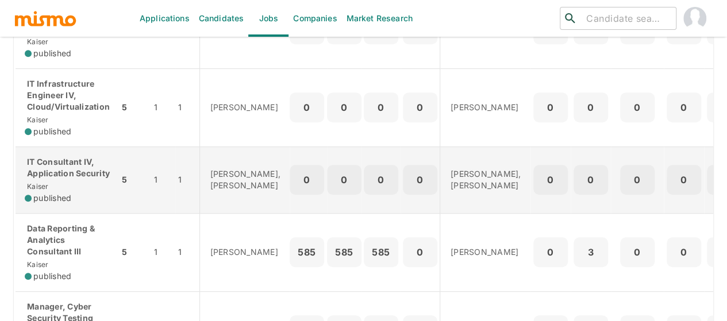
scroll to position [287, 0]
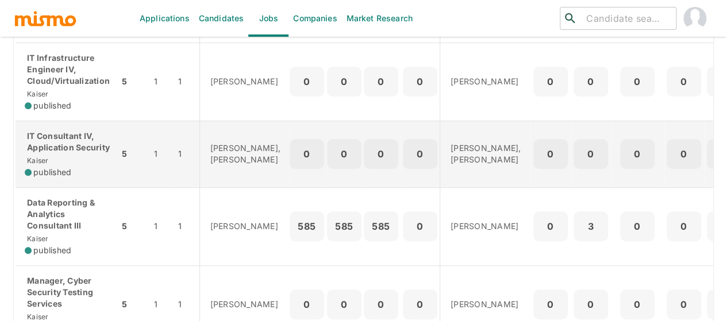
click at [47, 146] on p "IT Consultant IV, Application Security" at bounding box center [67, 141] width 85 height 23
click at [59, 144] on p "IT Consultant IV, Application Security" at bounding box center [67, 141] width 85 height 23
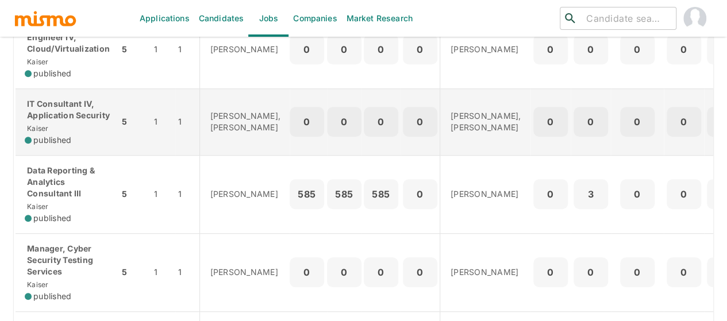
scroll to position [345, 0]
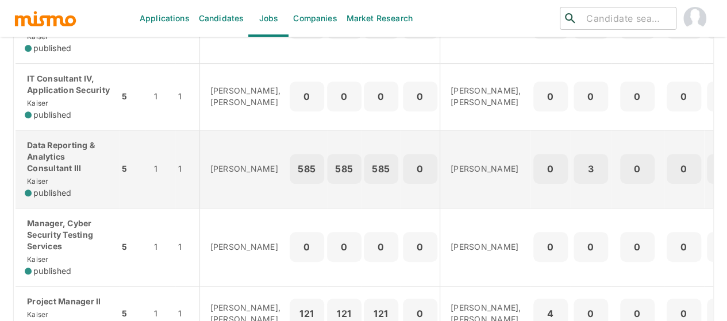
click at [68, 174] on p "Data Reporting & Analytics Consultant III" at bounding box center [67, 157] width 85 height 34
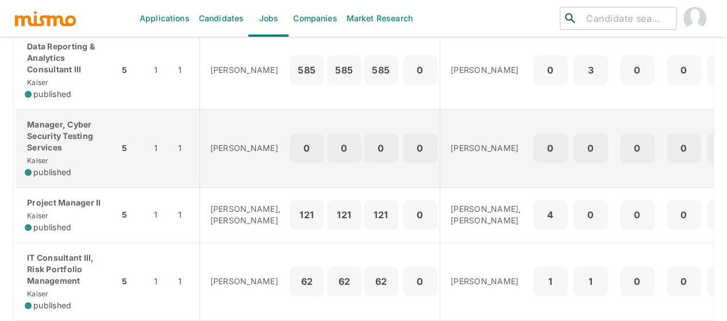
scroll to position [460, 0]
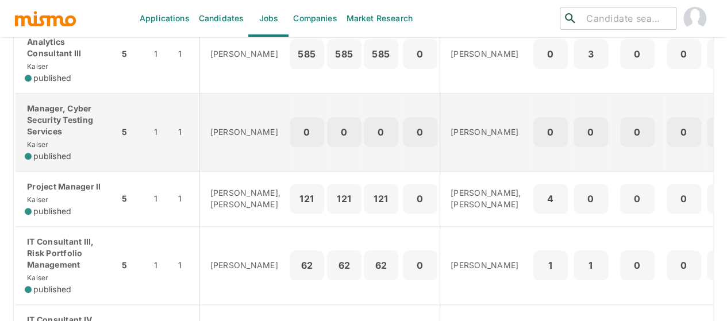
click at [61, 135] on p "Manager, Cyber Security Testing Services" at bounding box center [67, 120] width 85 height 34
click at [57, 137] on p "Manager, Cyber Security Testing Services" at bounding box center [67, 120] width 85 height 34
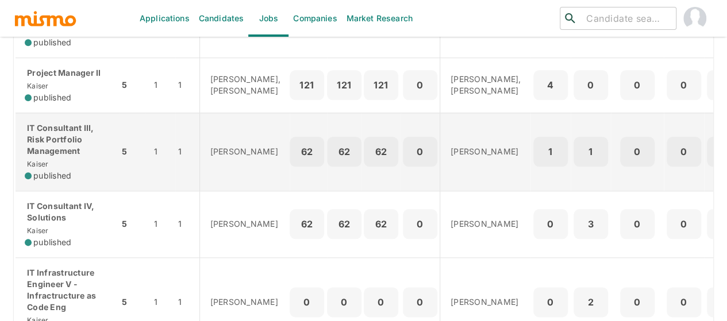
scroll to position [574, 0]
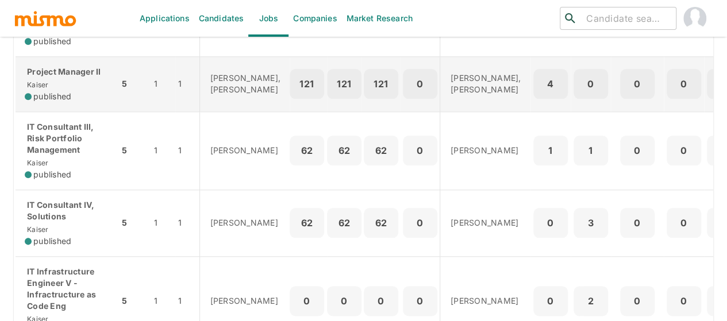
click at [45, 78] on p "Project Manager II" at bounding box center [67, 71] width 85 height 11
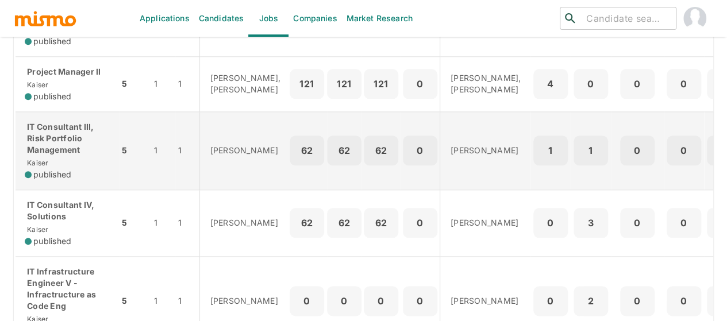
click at [61, 155] on p "IT Consultant III, Risk Portfolio Management" at bounding box center [67, 138] width 85 height 34
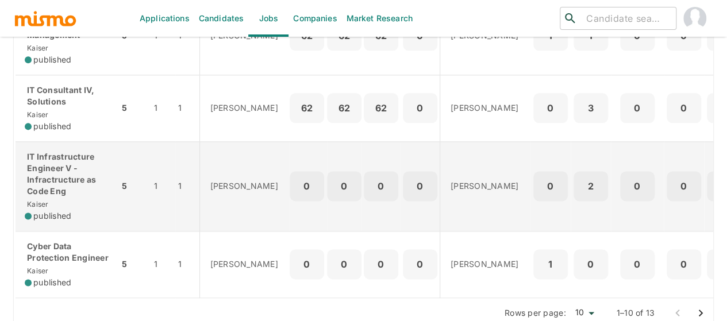
scroll to position [731, 0]
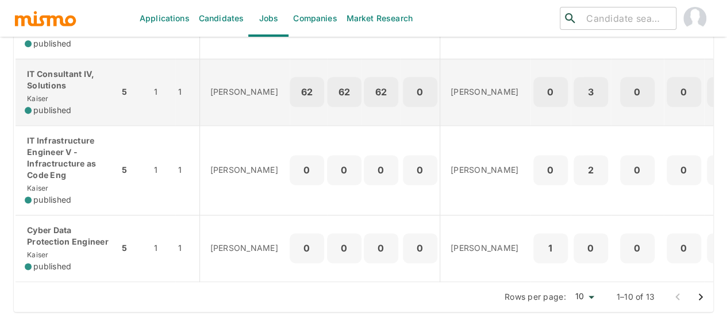
click at [61, 90] on div "IT Consultant IV, Solutions Kaiser published" at bounding box center [67, 92] width 85 height 48
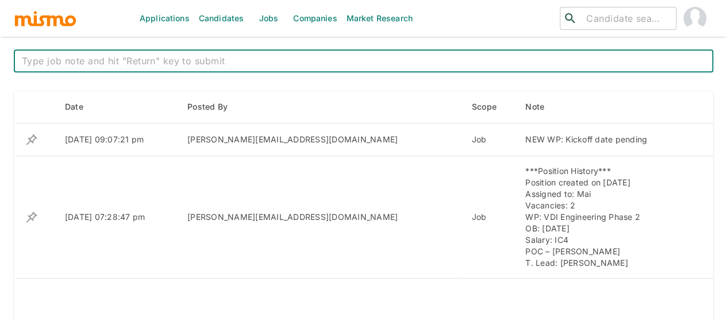
scroll to position [460, 0]
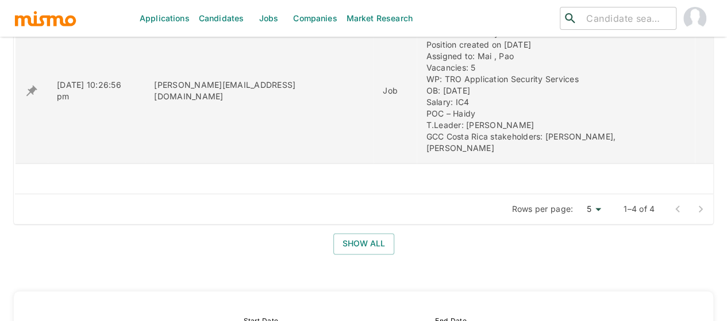
scroll to position [643, 0]
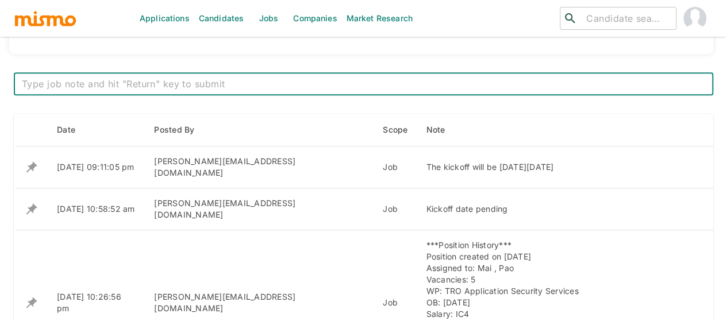
scroll to position [460, 0]
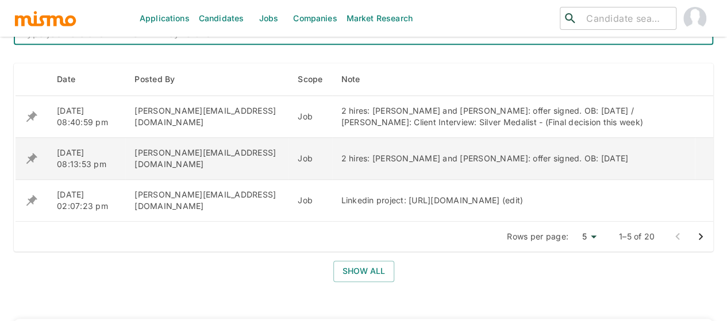
scroll to position [414, 0]
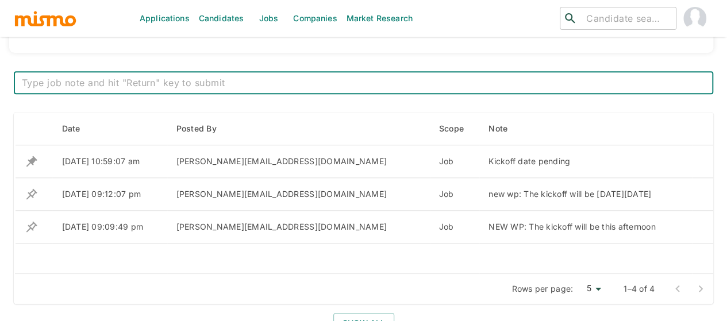
scroll to position [460, 0]
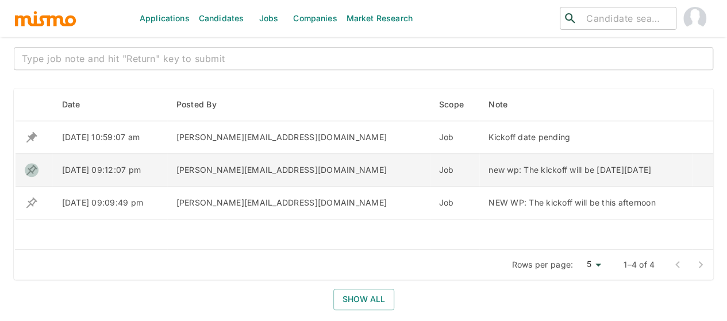
click at [29, 167] on icon "enhanced table" at bounding box center [32, 170] width 14 height 14
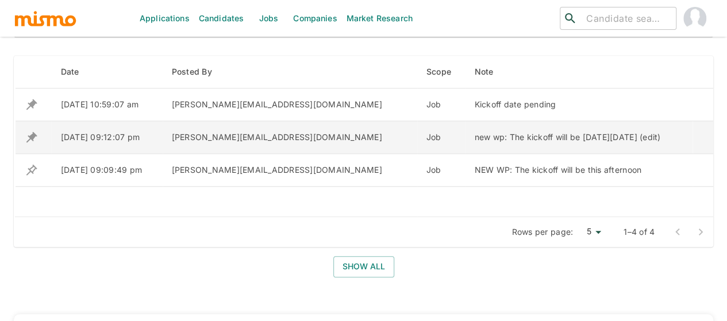
scroll to position [517, 0]
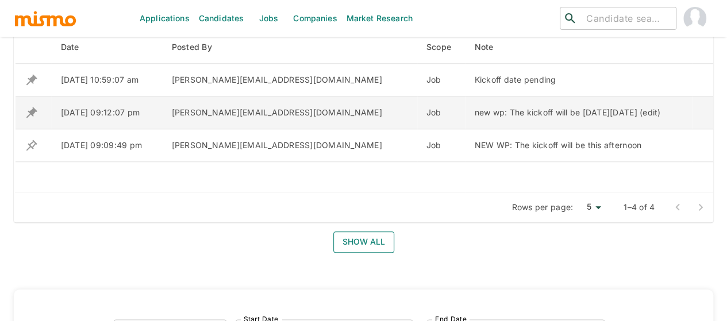
click at [353, 245] on button "Show all" at bounding box center [363, 241] width 61 height 21
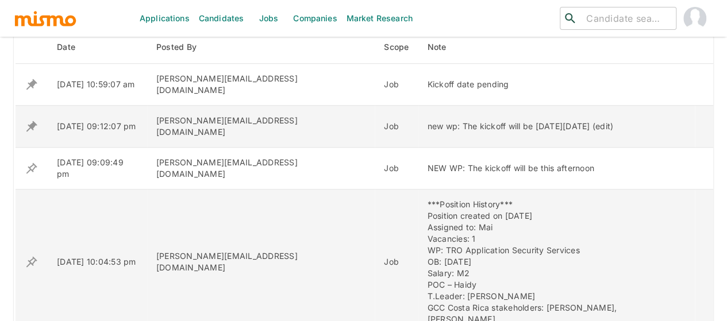
click at [31, 255] on icon "enhanced table" at bounding box center [32, 262] width 14 height 14
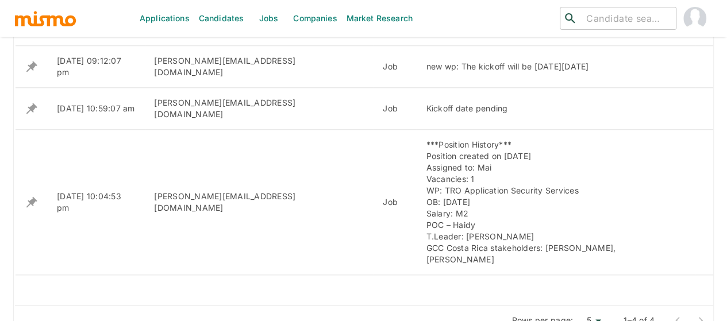
scroll to position [517, 0]
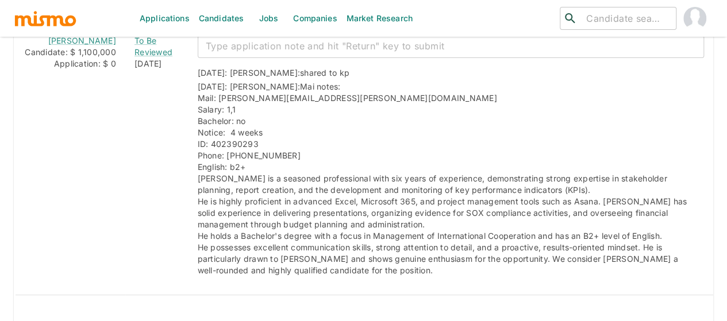
scroll to position [2446, 0]
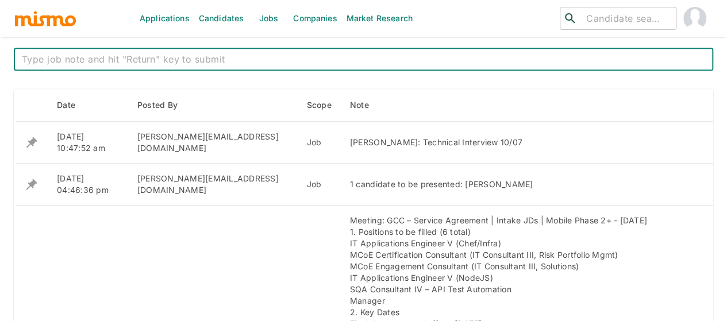
scroll to position [460, 0]
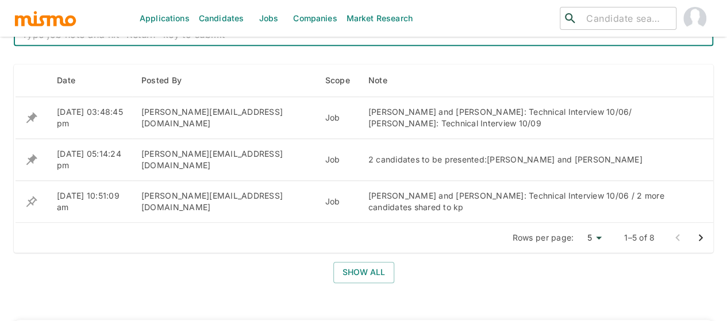
scroll to position [460, 0]
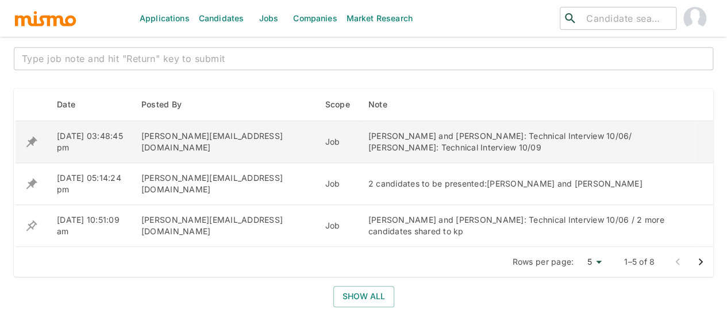
drag, startPoint x: 370, startPoint y: 148, endPoint x: 291, endPoint y: 142, distance: 79.5
click at [291, 142] on tr "10/06/2025 03:48:45 pm maia@mismo.team Job wagner campos and guillermo alvarez:…" at bounding box center [364, 142] width 698 height 42
copy tr "[PERSON_NAME] and [PERSON_NAME]: Technical Interview 10/06/ [PERSON_NAME]: Tech…"
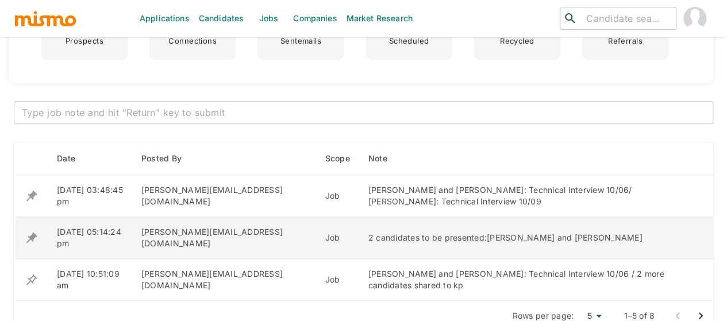
scroll to position [345, 0]
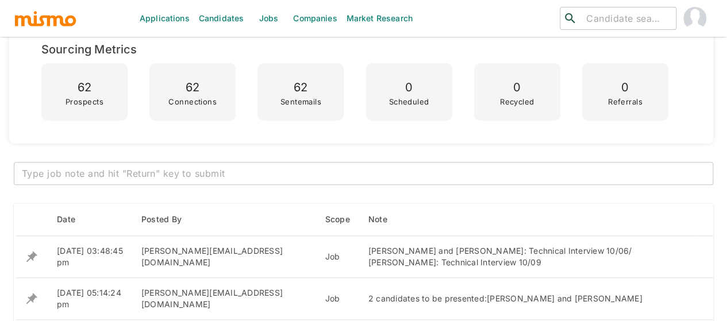
click at [149, 175] on textarea at bounding box center [363, 173] width 683 height 13
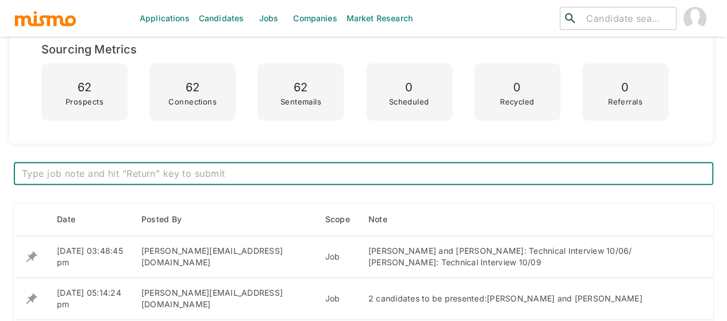
paste textarea "-Guillermo Alvarez: Final Interview to be scheduled -Jose Garcia: Technical Int…"
type textarea "-Guillermo Alvarez: Final Interview to be scheduled -Jose Garcia: Technical Int…"
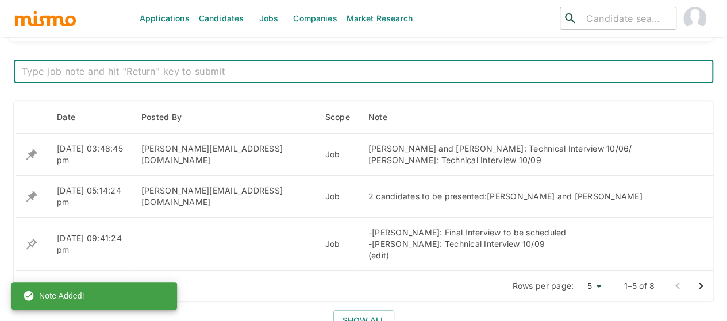
scroll to position [517, 0]
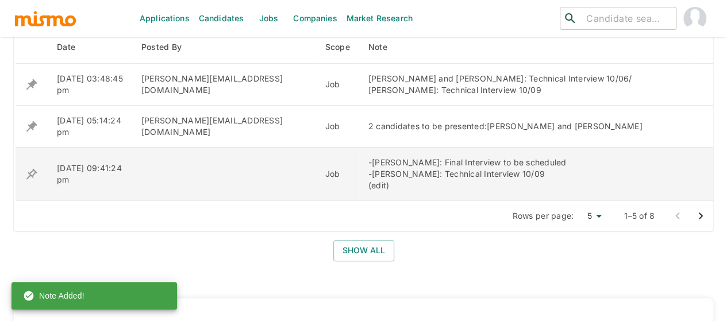
click at [33, 173] on icon "enhanced table" at bounding box center [31, 173] width 11 height 11
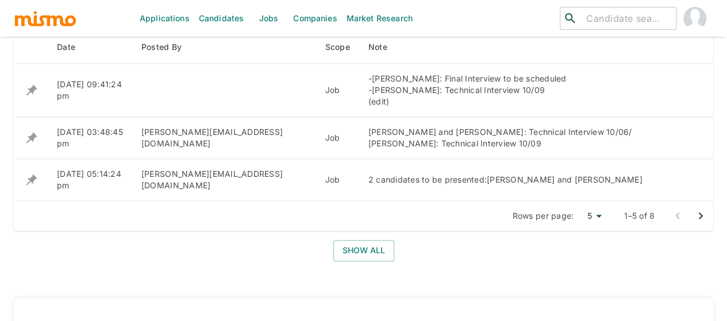
scroll to position [460, 0]
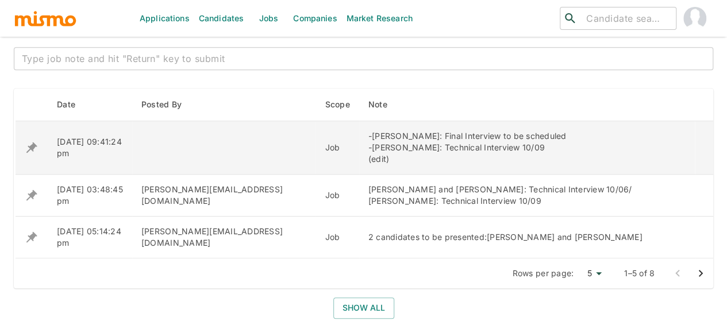
drag, startPoint x: 511, startPoint y: 133, endPoint x: 379, endPoint y: 133, distance: 132.1
click at [379, 133] on div "-Guillermo Alvarez: Final Interview to be scheduled -Jose Garcia: Technical Int…" at bounding box center [526, 147] width 317 height 34
copy div "Final Interview to be scheduled"
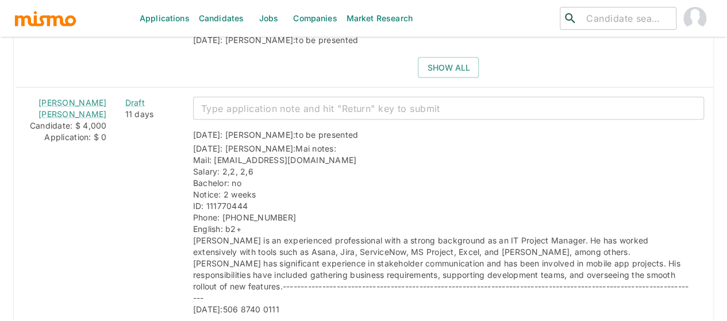
scroll to position [1436, 0]
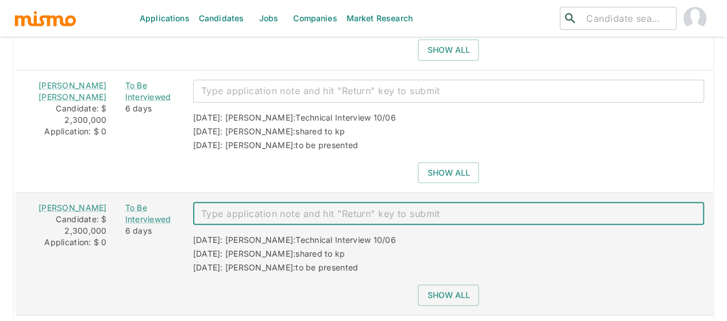
click at [264, 207] on textarea "enhanced table" at bounding box center [448, 213] width 495 height 13
paste textarea "Final Interview to be scheduled"
type textarea "Final Interview to be scheduled"
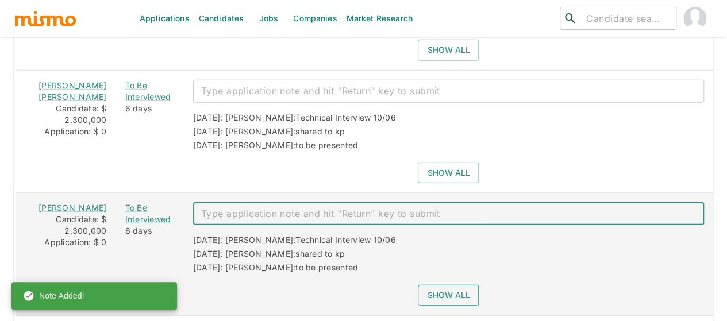
click at [432, 285] on button "Show all" at bounding box center [448, 295] width 61 height 21
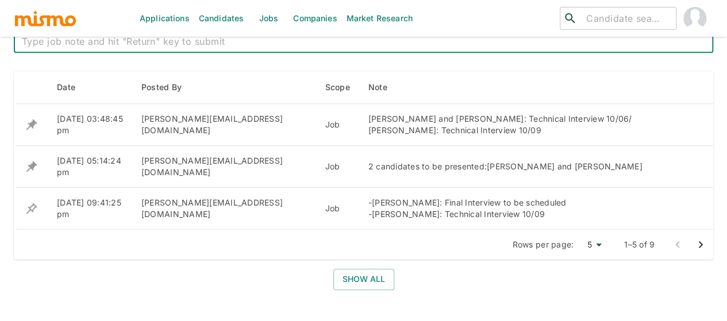
scroll to position [460, 0]
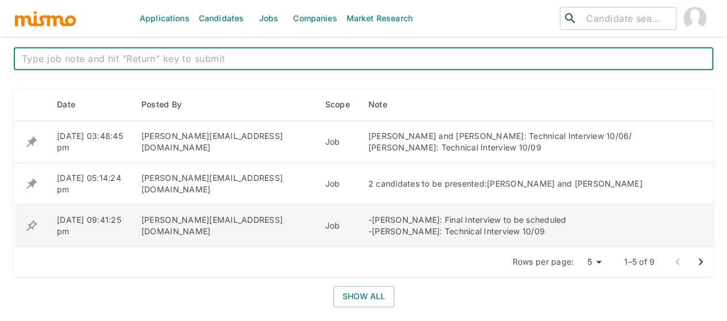
click at [31, 225] on icon "enhanced table" at bounding box center [32, 226] width 14 height 14
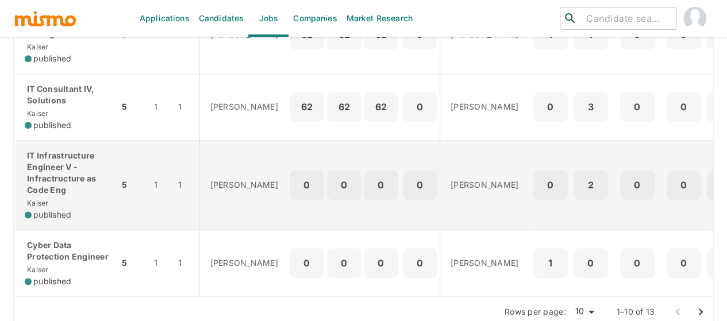
scroll to position [673, 0]
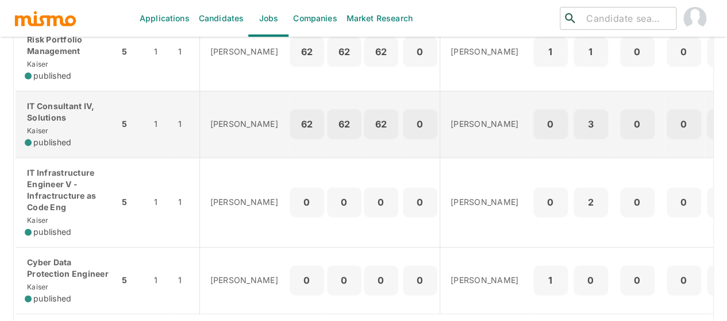
click at [80, 123] on p "IT Consultant IV, Solutions" at bounding box center [67, 112] width 85 height 23
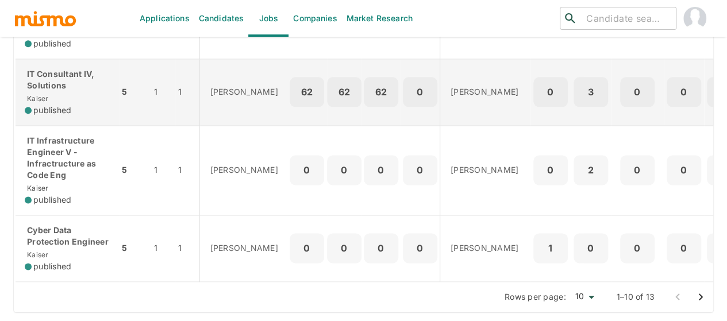
scroll to position [731, 0]
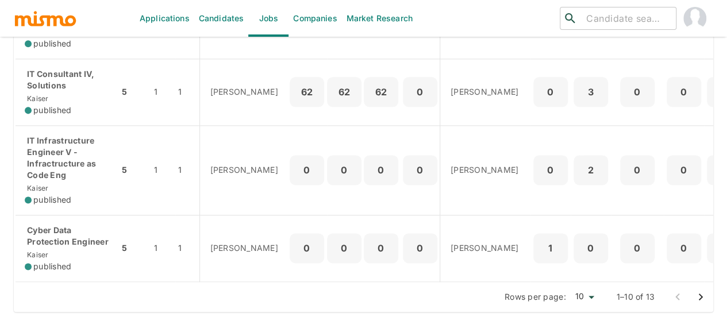
click at [697, 299] on icon "Go to next page" at bounding box center [700, 297] width 14 height 14
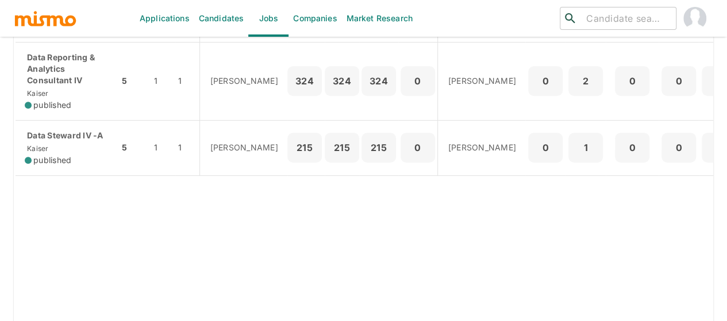
scroll to position [401, 0]
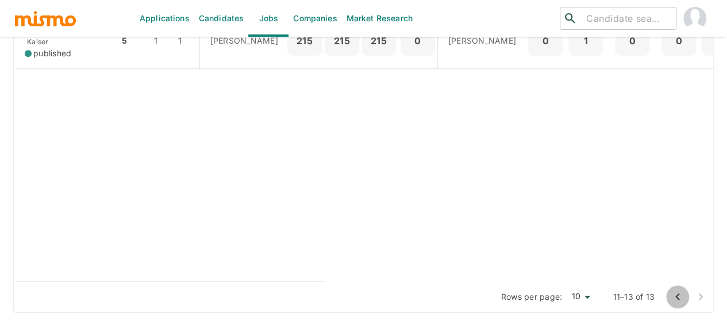
click at [675, 294] on icon "Go to previous page" at bounding box center [677, 297] width 14 height 14
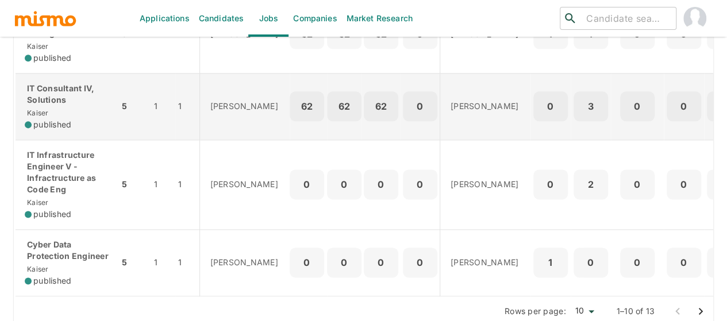
scroll to position [731, 0]
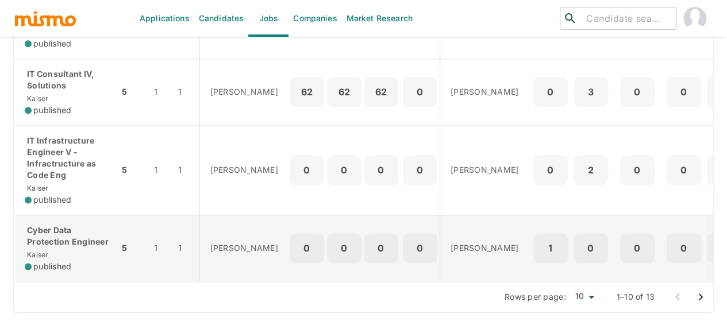
click at [55, 233] on p "Cyber Data Protection Engineer" at bounding box center [67, 236] width 85 height 23
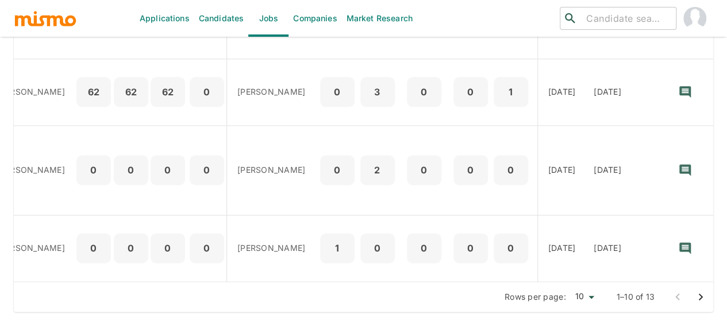
scroll to position [0, 0]
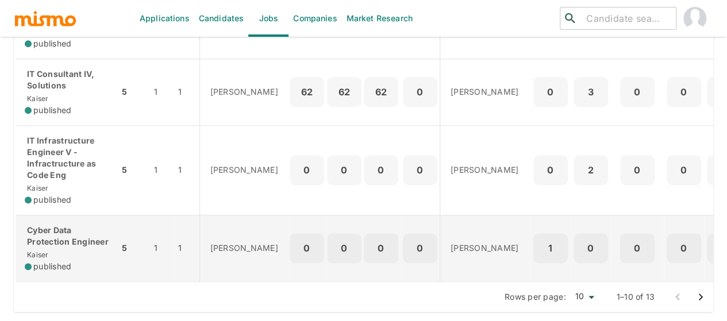
click at [59, 238] on p "Cyber Data Protection Engineer" at bounding box center [67, 236] width 85 height 23
click at [56, 233] on p "Cyber Data Protection Engineer" at bounding box center [67, 236] width 85 height 23
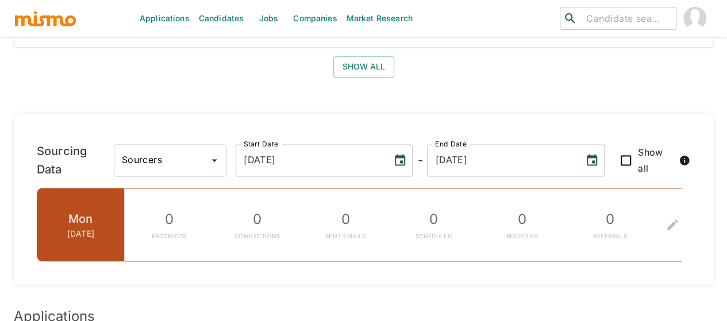
scroll to position [517, 0]
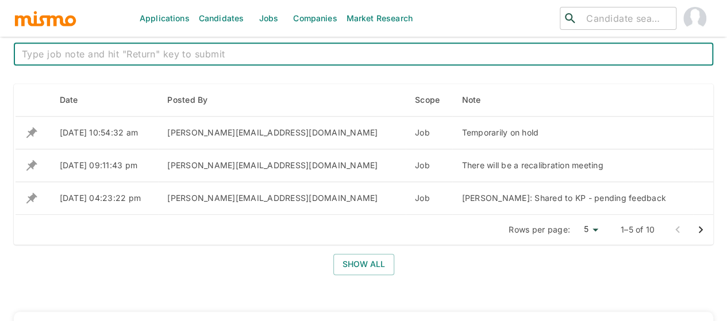
scroll to position [357, 0]
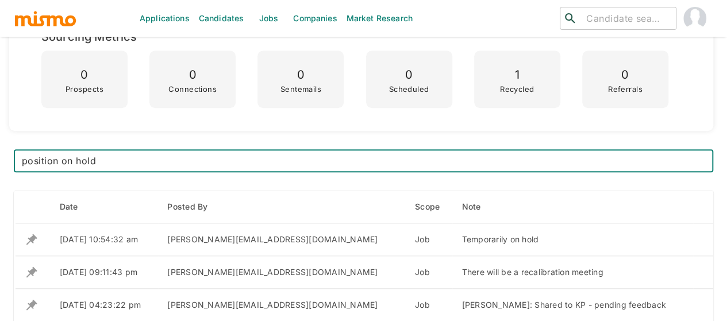
type textarea "position on hold"
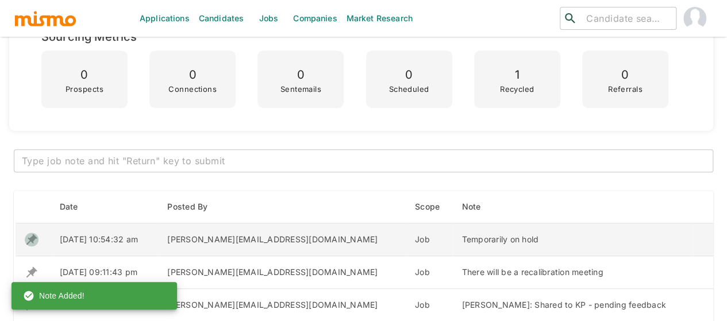
click at [29, 238] on icon "enhanced table" at bounding box center [31, 239] width 11 height 11
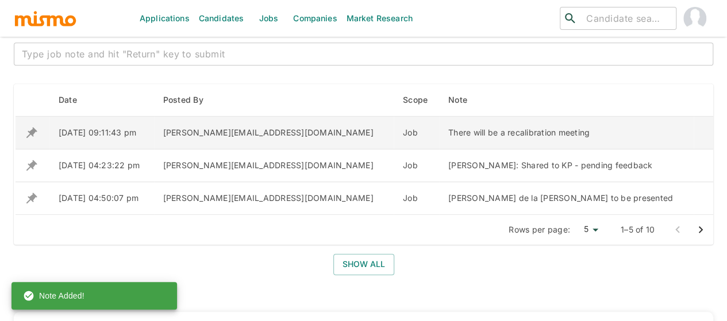
scroll to position [472, 0]
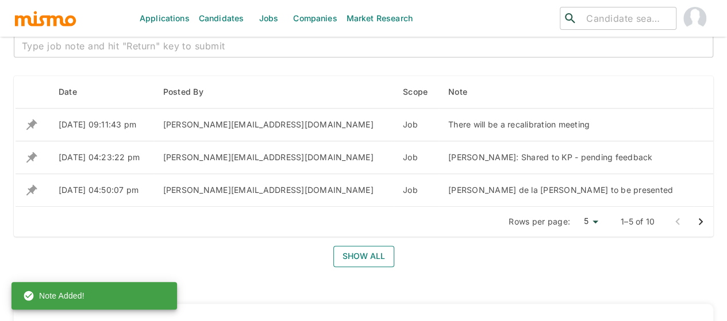
click at [343, 259] on button "Show all" at bounding box center [363, 256] width 61 height 21
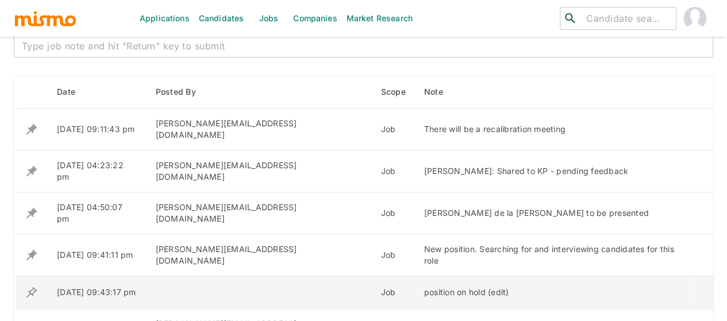
click at [29, 287] on icon "enhanced table" at bounding box center [31, 292] width 11 height 11
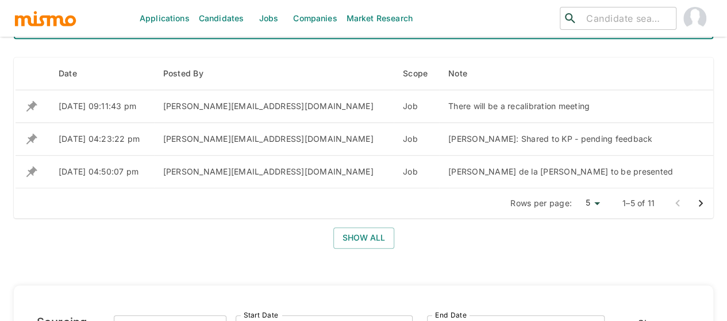
scroll to position [517, 0]
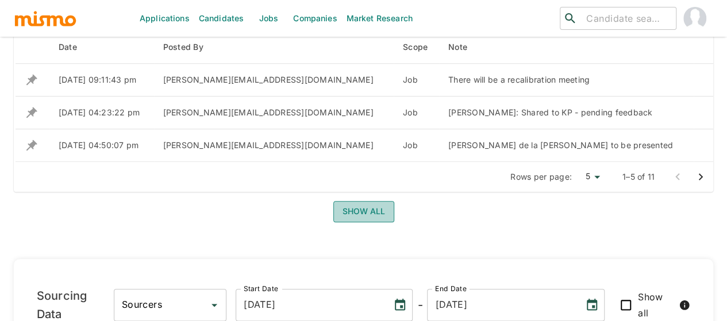
click at [348, 217] on button "Show all" at bounding box center [363, 211] width 61 height 21
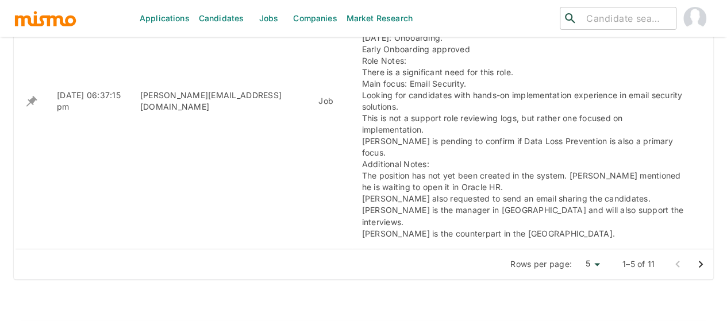
scroll to position [862, 0]
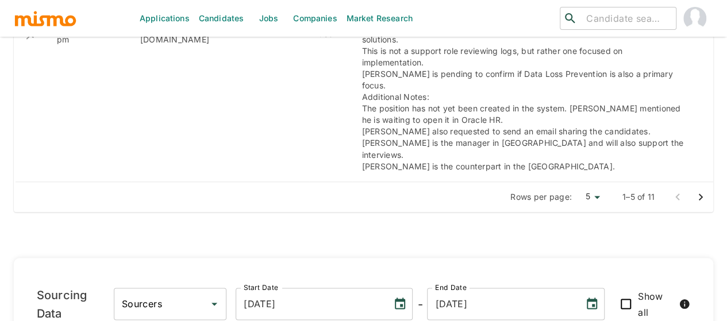
click at [700, 190] on icon "Go to next page" at bounding box center [700, 197] width 14 height 14
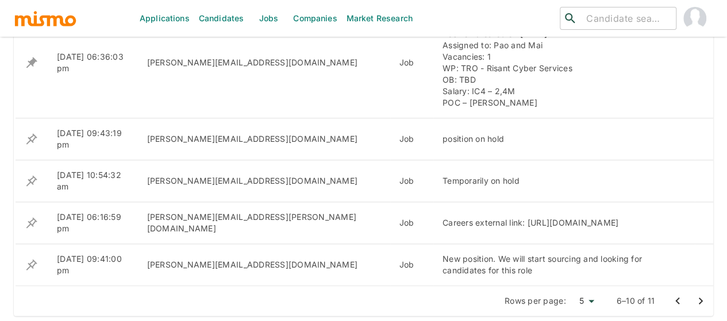
scroll to position [574, 0]
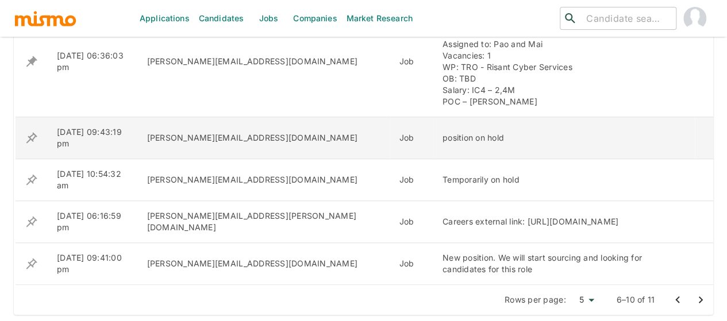
click at [29, 137] on icon "enhanced table" at bounding box center [31, 137] width 11 height 11
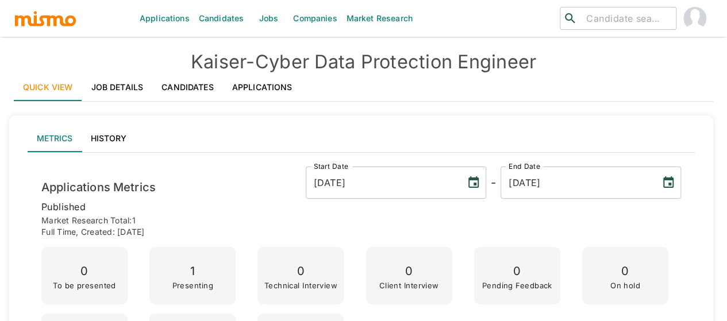
click at [126, 90] on link "Job Details" at bounding box center [117, 88] width 71 height 28
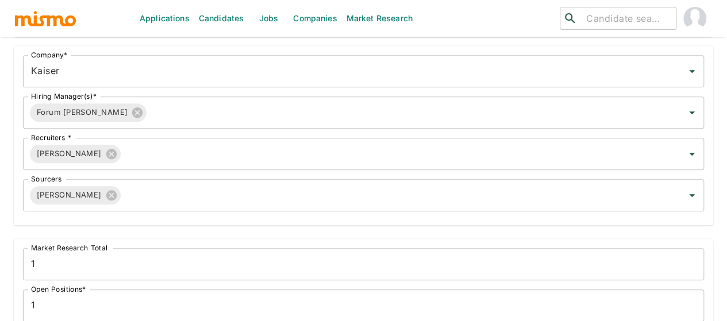
scroll to position [402, 0]
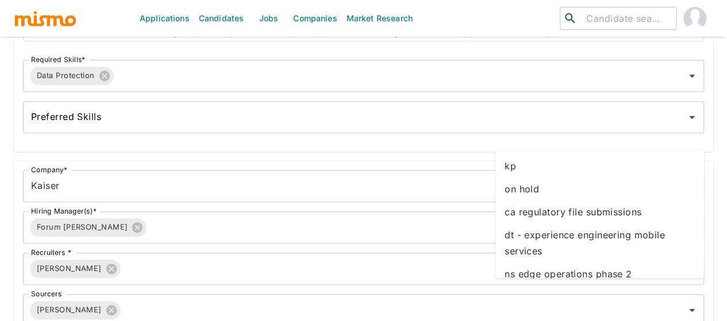
click at [526, 194] on li "on hold" at bounding box center [599, 188] width 208 height 23
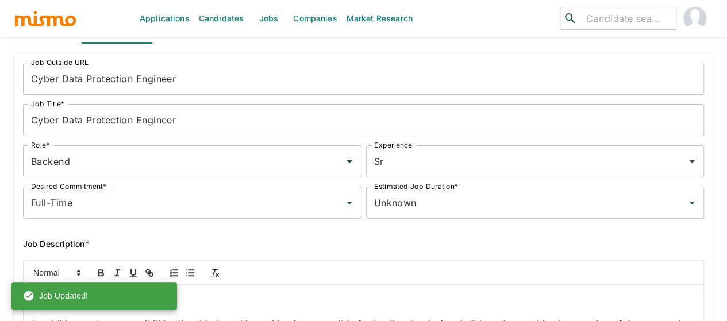
scroll to position [0, 0]
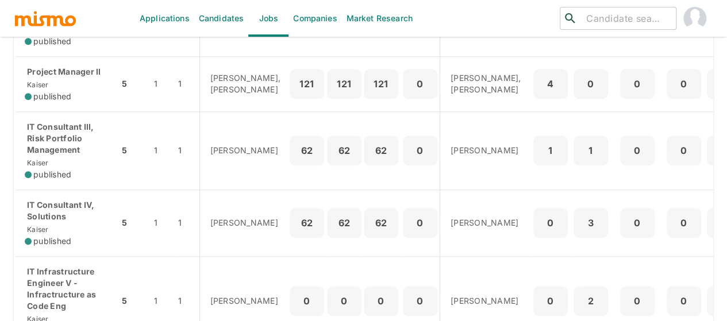
scroll to position [731, 0]
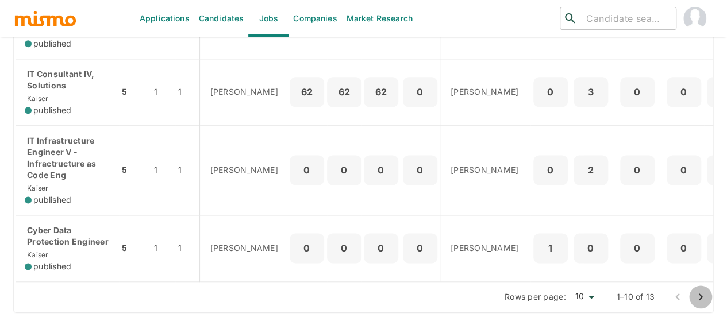
click at [702, 302] on icon "Go to next page" at bounding box center [700, 297] width 14 height 14
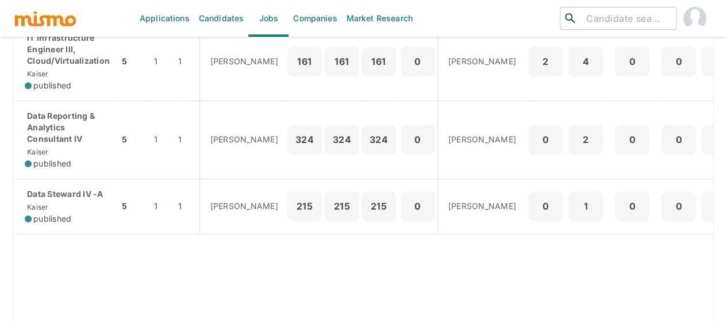
scroll to position [401, 0]
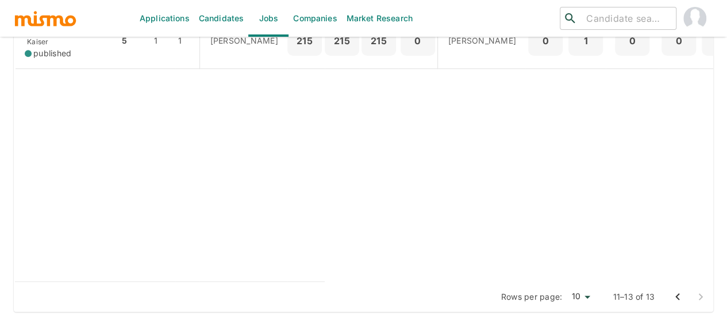
click at [675, 300] on icon "Go to previous page" at bounding box center [677, 297] width 14 height 14
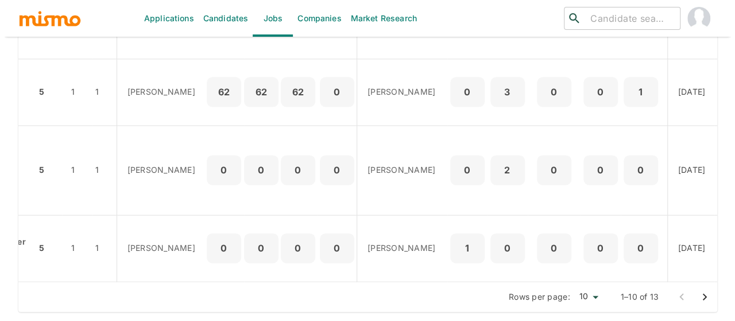
scroll to position [0, 235]
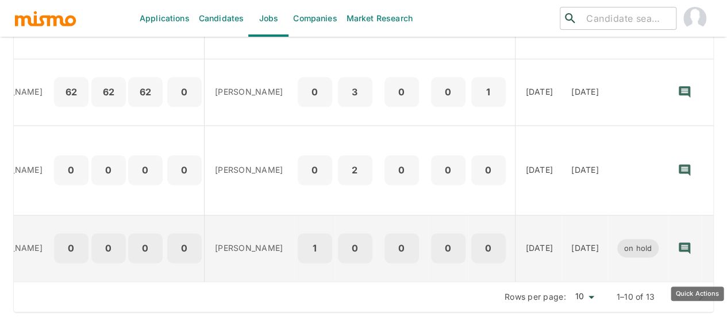
click at [704, 245] on button "Quick Actions" at bounding box center [716, 247] width 25 height 25
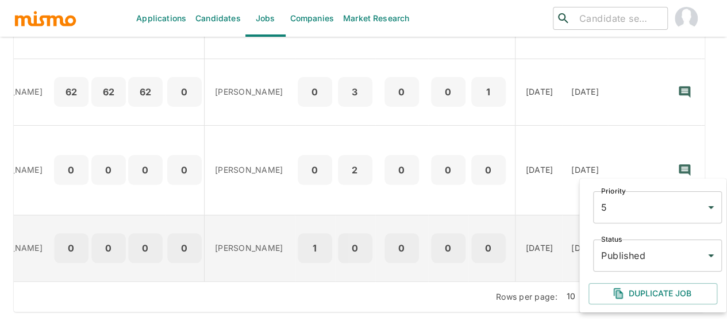
scroll to position [0, 235]
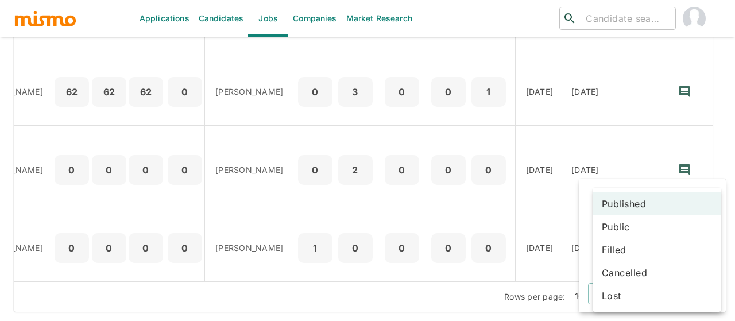
click at [618, 277] on li "Cancelled" at bounding box center [657, 272] width 129 height 23
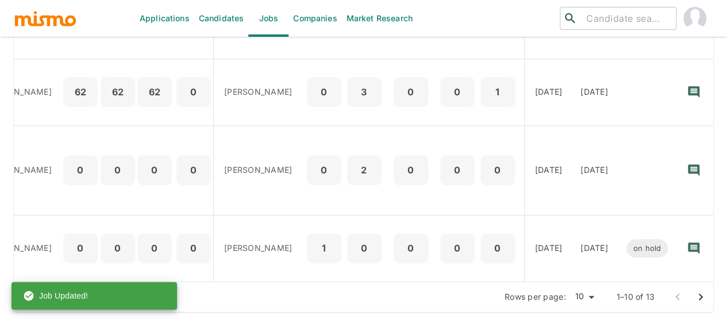
scroll to position [0, 0]
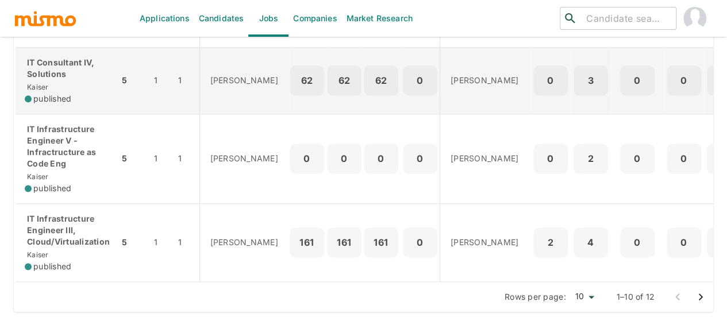
scroll to position [742, 0]
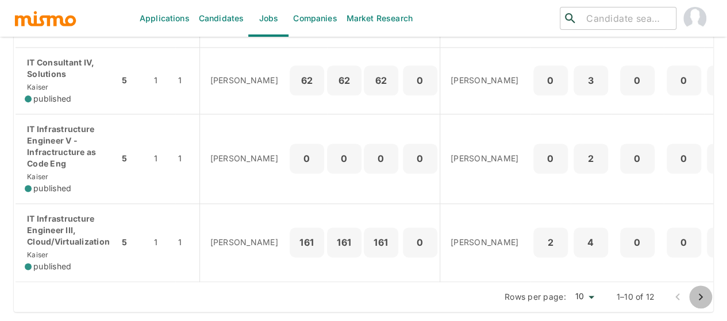
click at [699, 300] on icon "Go to next page" at bounding box center [700, 297] width 14 height 14
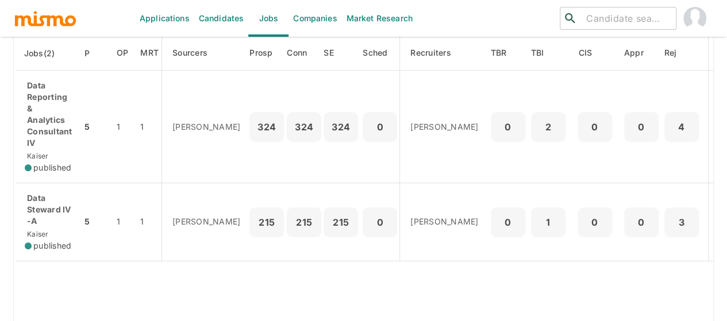
scroll to position [411, 0]
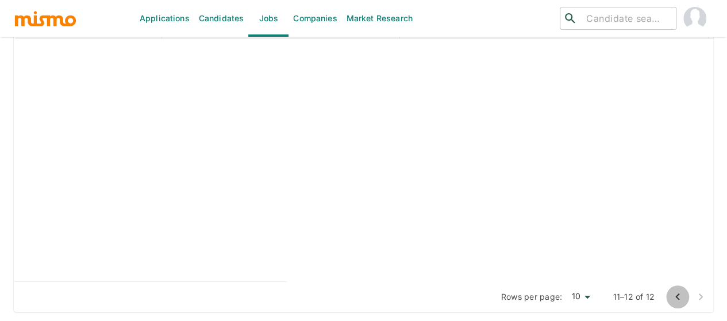
click at [678, 296] on icon "Go to previous page" at bounding box center [677, 297] width 14 height 14
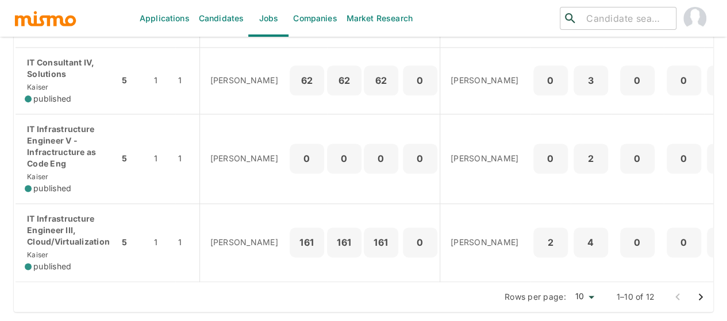
scroll to position [742, 0]
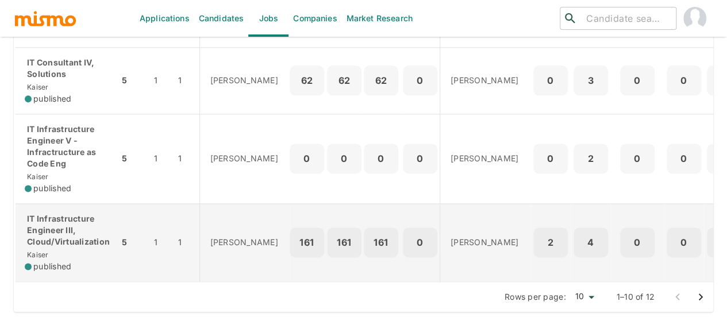
click at [70, 236] on p "IT Infrastructure Engineer III, Cloud/Virtualization" at bounding box center [67, 230] width 85 height 34
click at [47, 234] on p "IT Infrastructure Engineer III, Cloud/Virtualization" at bounding box center [67, 230] width 85 height 34
click at [52, 225] on p "IT Infrastructure Engineer III, Cloud/Virtualization" at bounding box center [67, 230] width 85 height 34
click at [43, 235] on p "IT Infrastructure Engineer III, Cloud/Virtualization" at bounding box center [67, 230] width 85 height 34
click at [56, 227] on p "IT Infrastructure Engineer III, Cloud/Virtualization" at bounding box center [67, 230] width 85 height 34
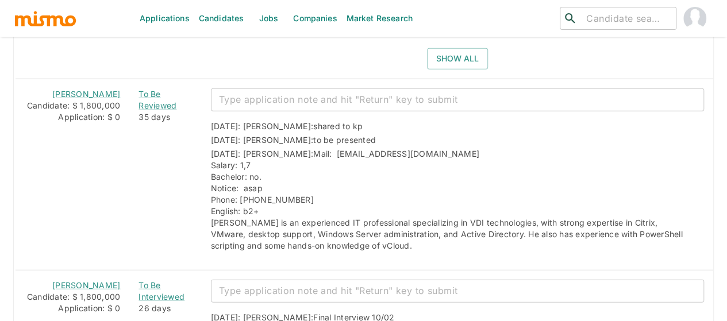
scroll to position [1149, 0]
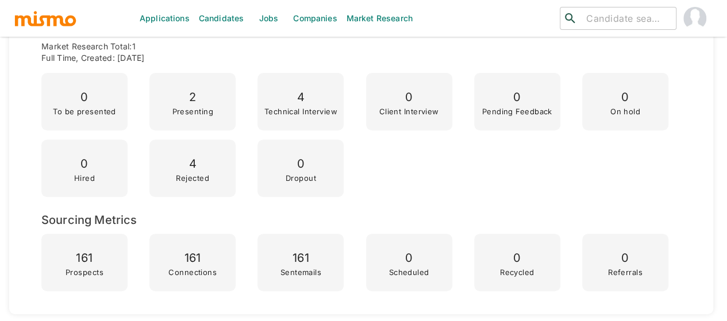
scroll to position [402, 0]
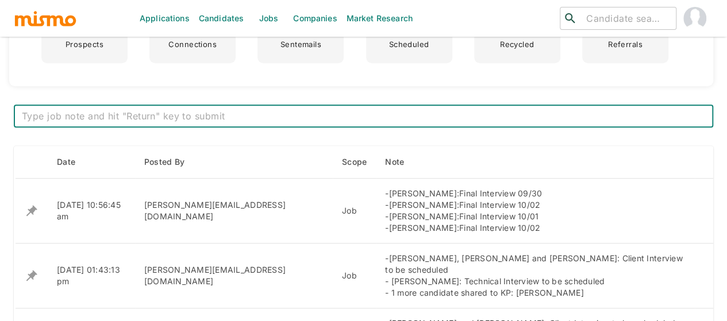
click at [118, 119] on textarea at bounding box center [363, 116] width 683 height 13
type textarea "-[PERSON_NAME] and [PERSON_NAME]: Final Interview – Pending feedback -recalibra…"
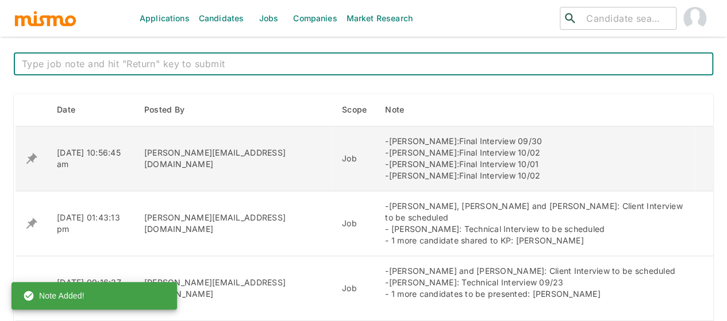
scroll to position [517, 0]
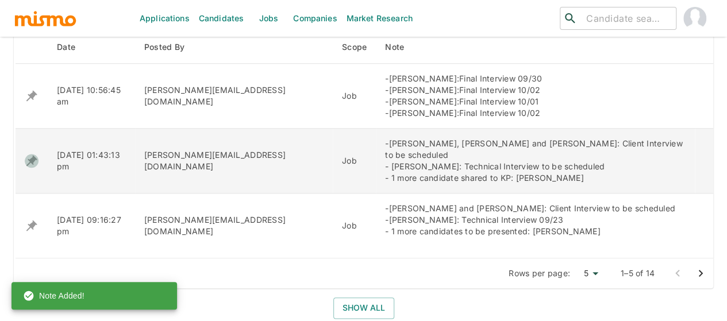
click at [28, 154] on icon "enhanced table" at bounding box center [32, 161] width 14 height 14
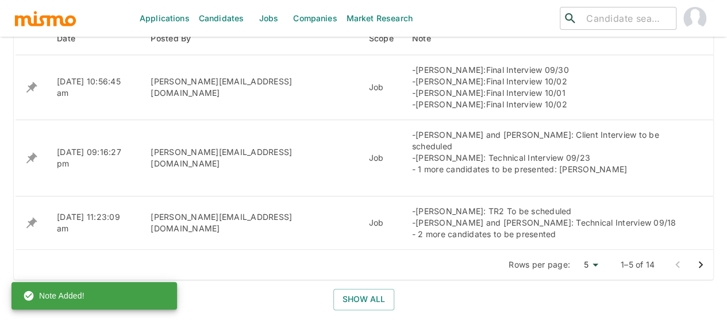
scroll to position [632, 0]
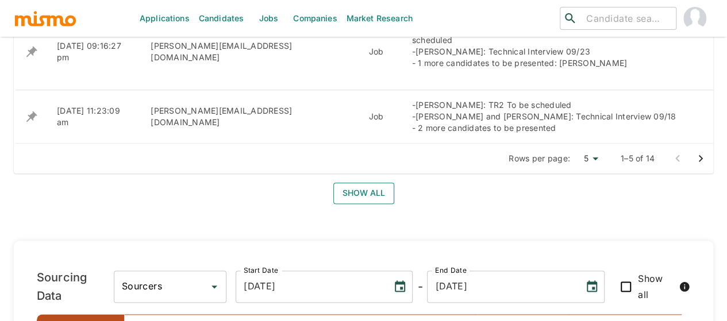
click at [362, 183] on button "Show all" at bounding box center [363, 193] width 61 height 21
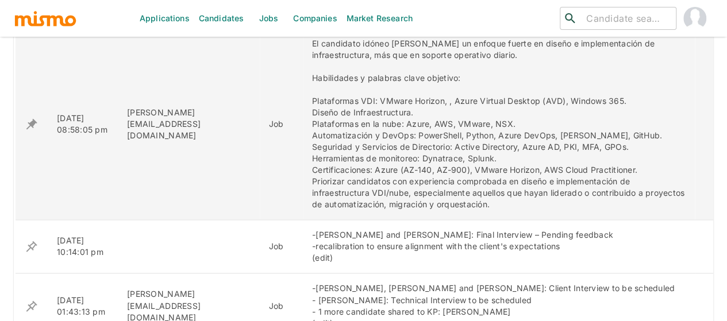
scroll to position [862, 0]
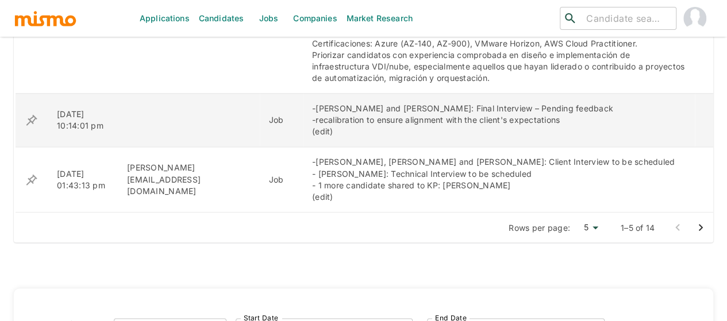
click at [30, 122] on icon "enhanced table" at bounding box center [32, 120] width 14 height 14
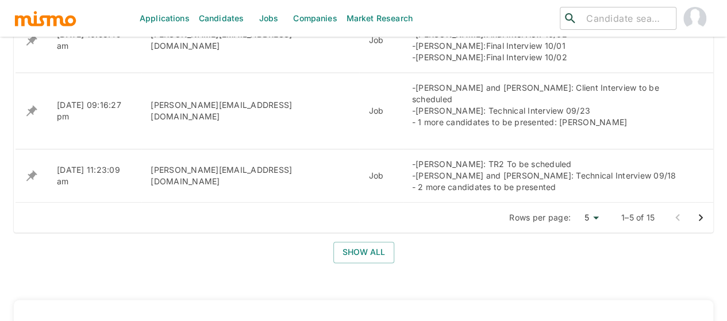
scroll to position [574, 0]
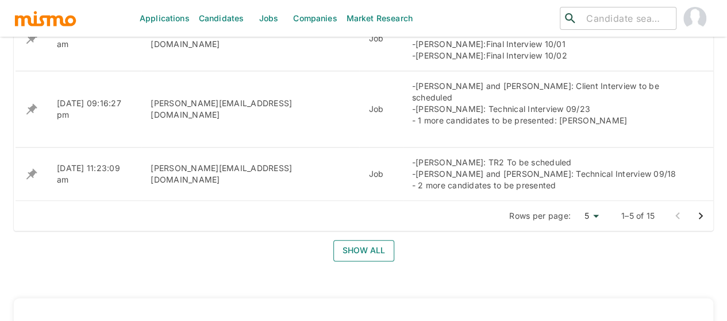
click at [366, 240] on button "Show all" at bounding box center [363, 250] width 61 height 21
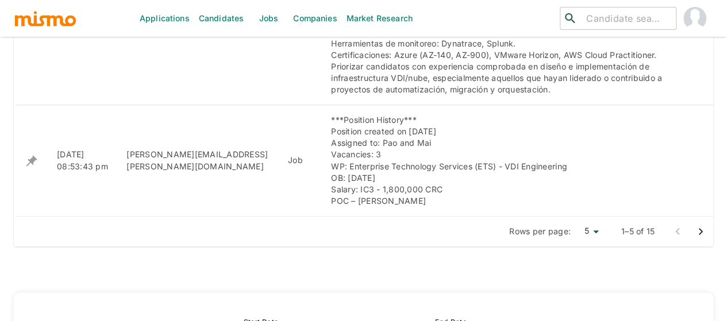
scroll to position [919, 0]
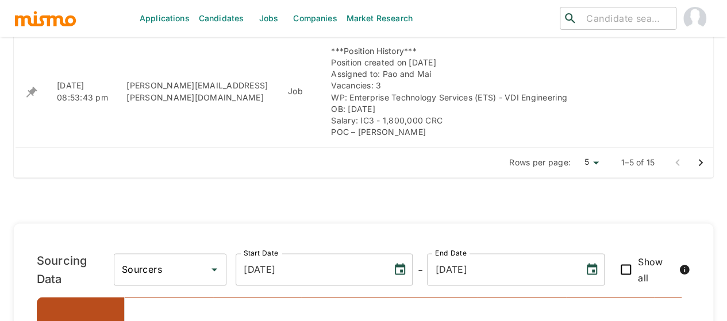
click at [698, 162] on icon "Go to next page" at bounding box center [700, 163] width 14 height 14
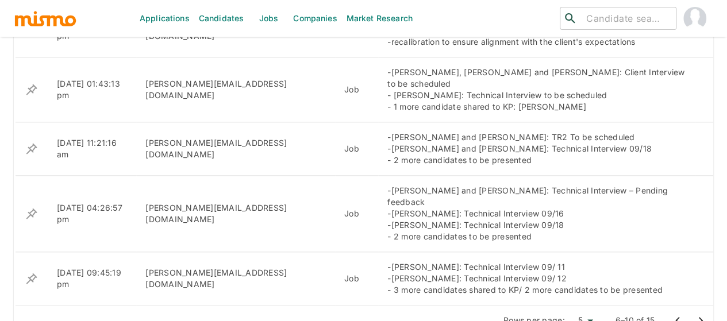
scroll to position [460, 0]
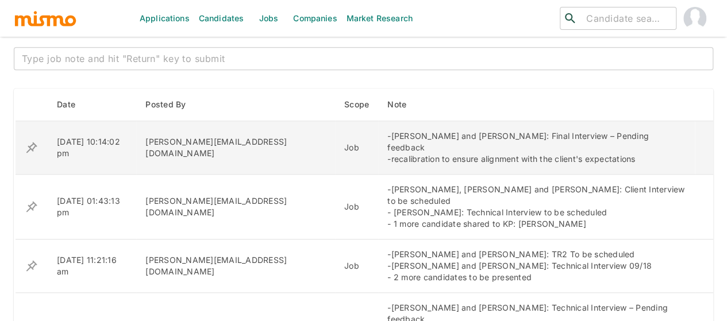
click at [30, 144] on icon "enhanced table" at bounding box center [32, 148] width 14 height 14
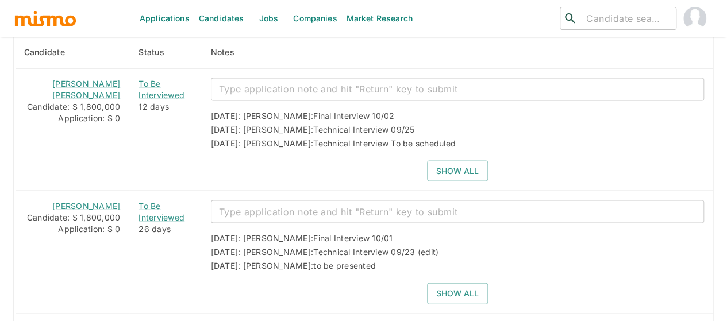
scroll to position [1045, 0]
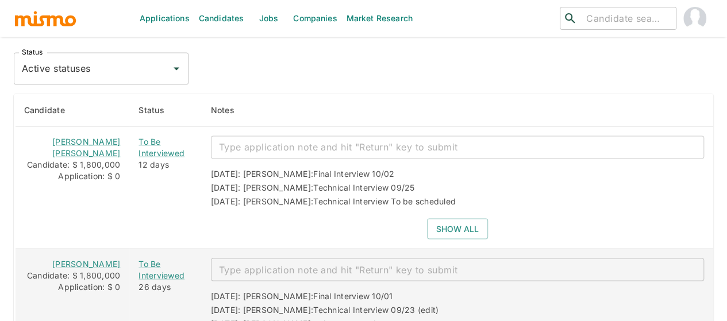
click at [278, 263] on textarea "enhanced table" at bounding box center [457, 269] width 477 height 13
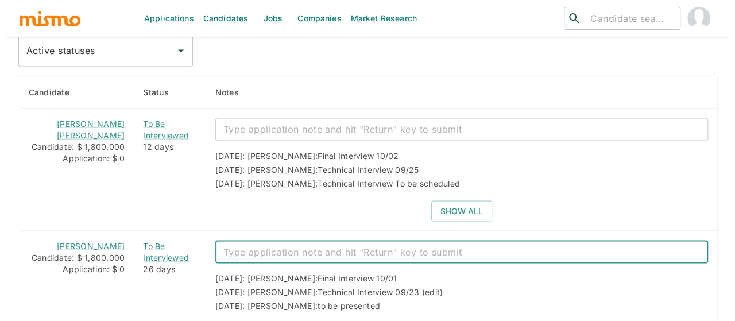
scroll to position [1038, 0]
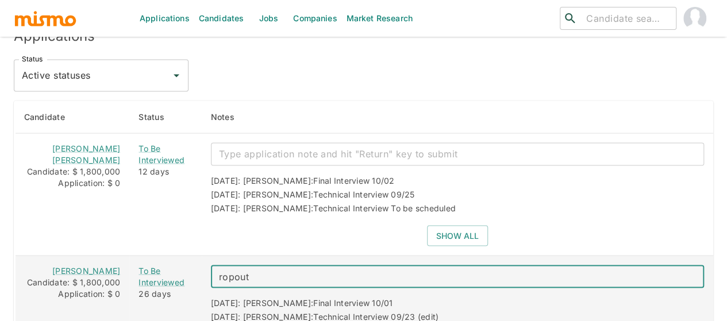
click at [219, 270] on textarea "ropout" at bounding box center [457, 276] width 477 height 13
type textarea "dropout"
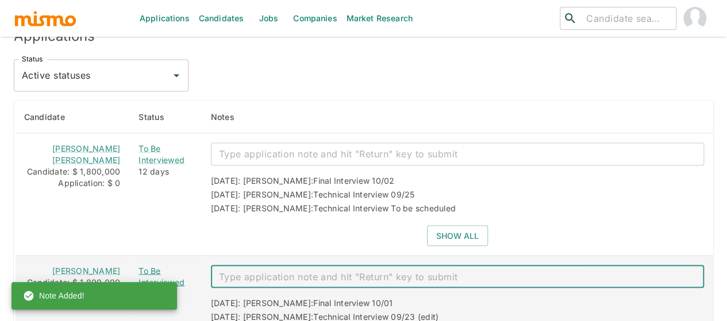
click at [148, 265] on div "To Be Interviewed" at bounding box center [164, 276] width 53 height 23
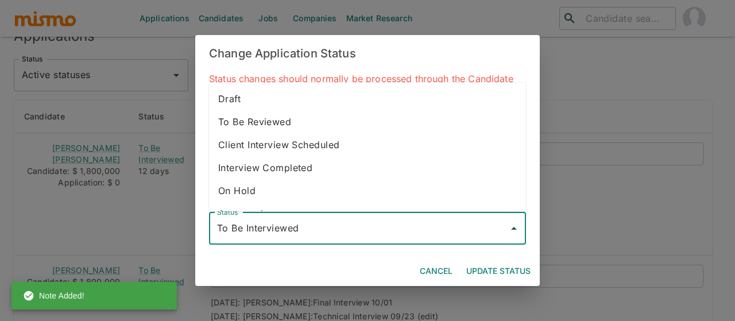
click at [268, 219] on input "To Be Interviewed" at bounding box center [358, 229] width 289 height 22
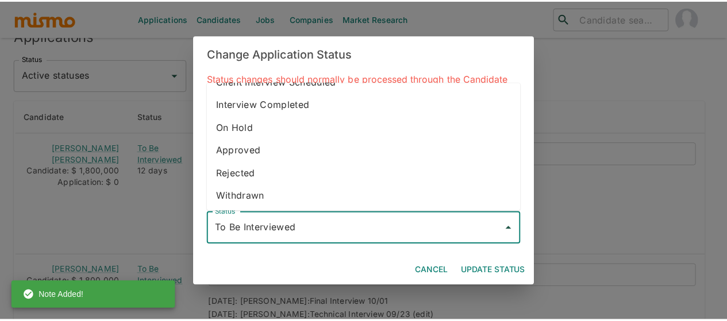
scroll to position [64, 0]
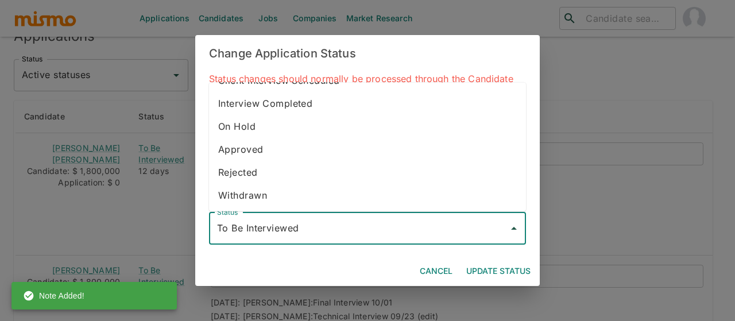
click at [257, 200] on li "Withdrawn" at bounding box center [367, 195] width 317 height 23
type input "Withdrawn"
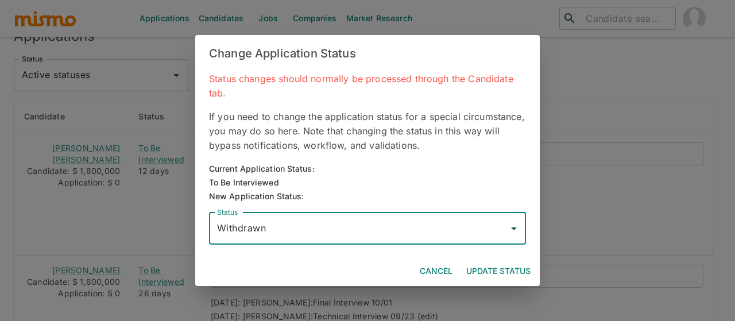
drag, startPoint x: 487, startPoint y: 267, endPoint x: 474, endPoint y: 267, distance: 13.2
click at [486, 267] on button "Update Status" at bounding box center [499, 271] width 74 height 21
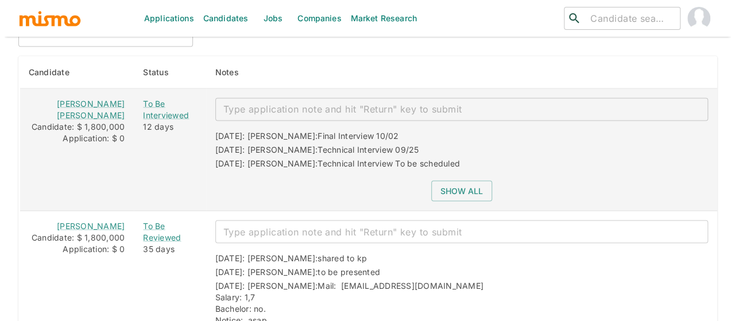
scroll to position [1177, 0]
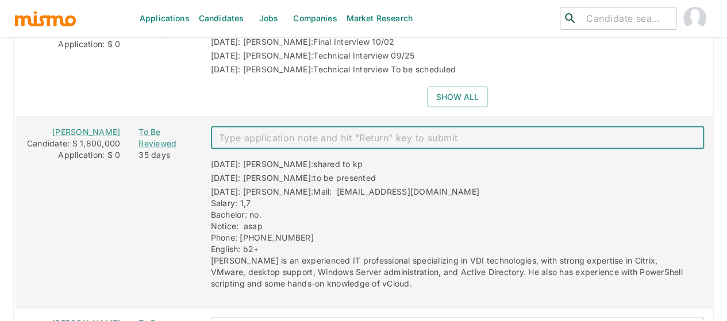
click at [235, 132] on textarea "enhanced table" at bounding box center [457, 138] width 477 height 13
type textarea "rejected"
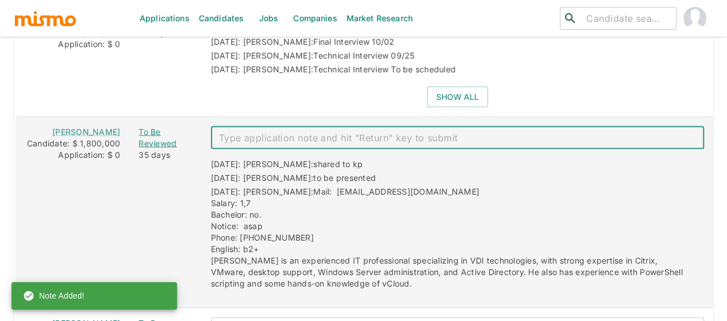
click at [141, 126] on div "To Be Reviewed" at bounding box center [164, 137] width 53 height 23
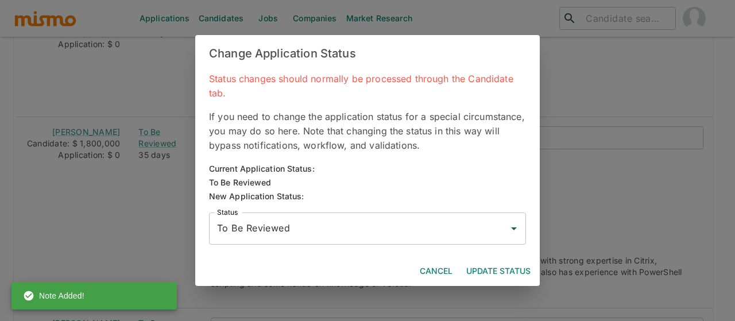
click at [254, 228] on input "To Be Reviewed" at bounding box center [358, 229] width 289 height 22
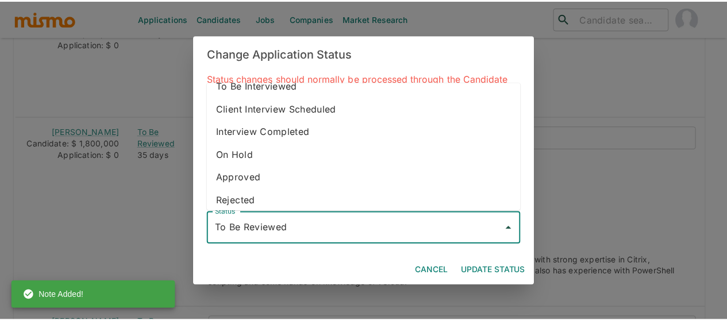
scroll to position [64, 0]
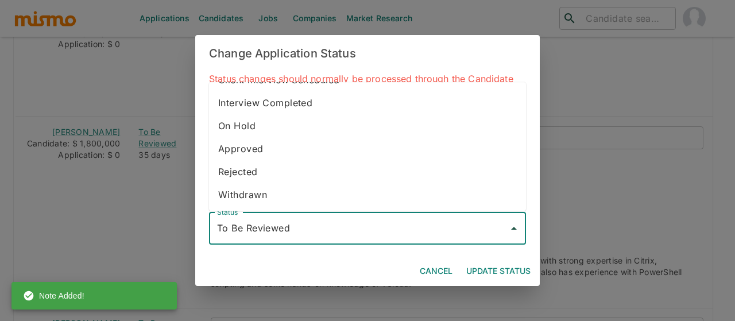
drag, startPoint x: 254, startPoint y: 179, endPoint x: 268, endPoint y: 186, distance: 15.7
click at [254, 178] on li "Rejected" at bounding box center [367, 172] width 317 height 23
type input "Rejected"
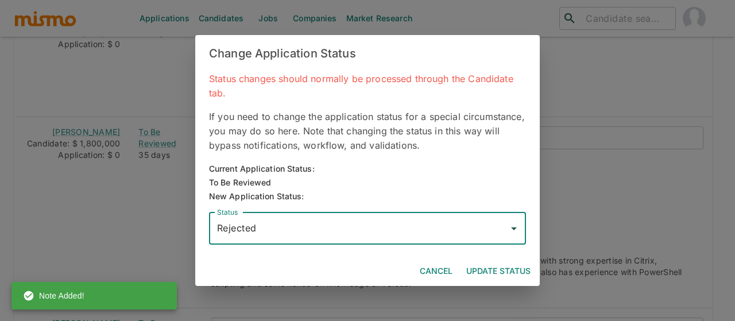
click at [488, 266] on button "Update Status" at bounding box center [499, 271] width 74 height 21
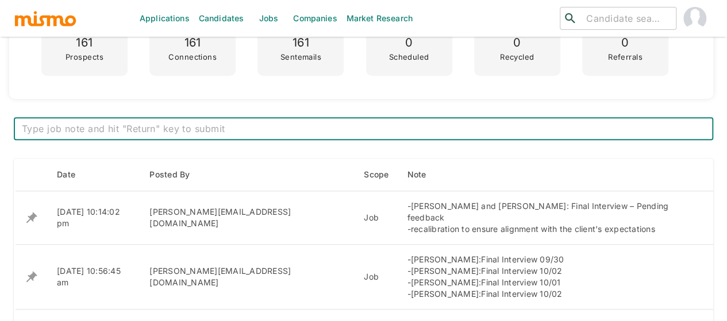
scroll to position [384, 0]
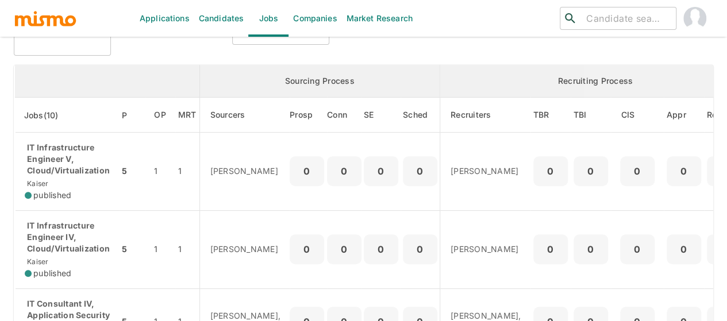
scroll to position [115, 0]
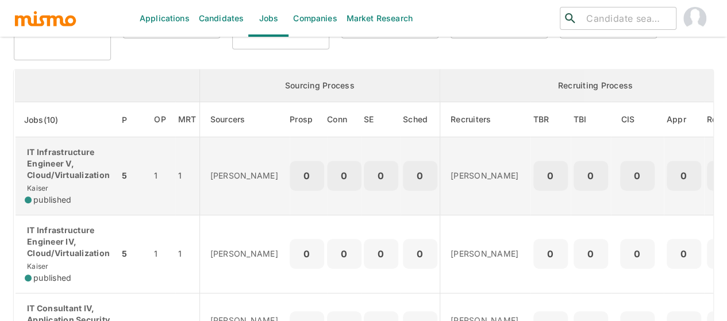
click at [56, 173] on p "IT Infrastructure Engineer V, Cloud/Virtualization" at bounding box center [67, 163] width 85 height 34
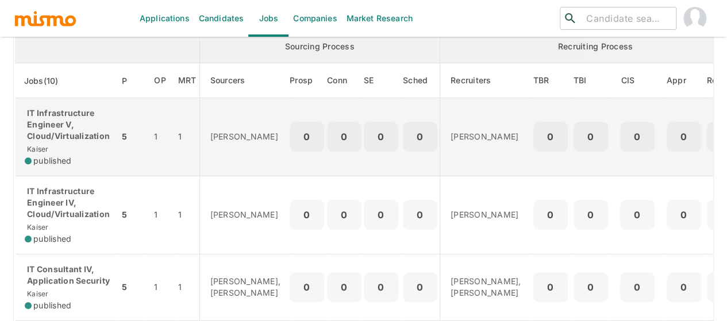
scroll to position [172, 0]
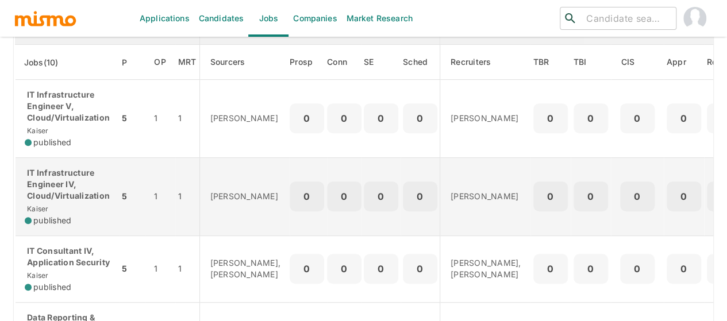
click at [36, 191] on p "IT Infrastructure Engineer IV, Cloud/Virtualization" at bounding box center [67, 184] width 85 height 34
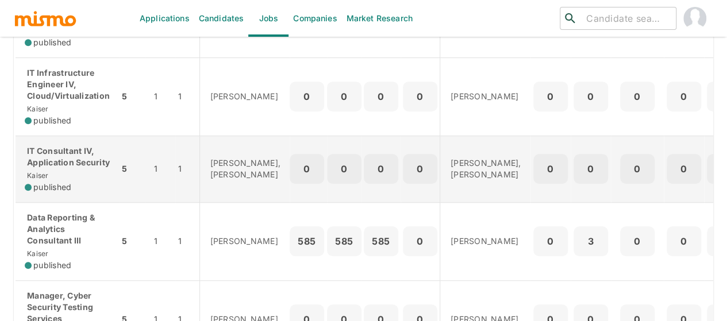
scroll to position [287, 0]
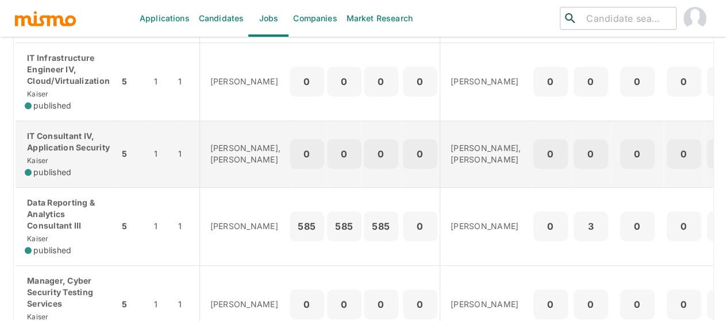
click at [69, 143] on p "IT Consultant IV, Application Security" at bounding box center [67, 141] width 85 height 23
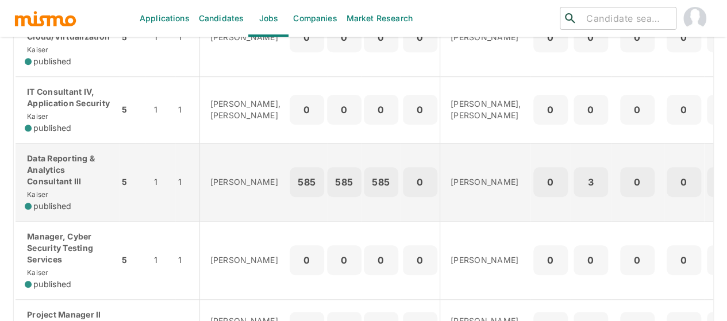
scroll to position [345, 0]
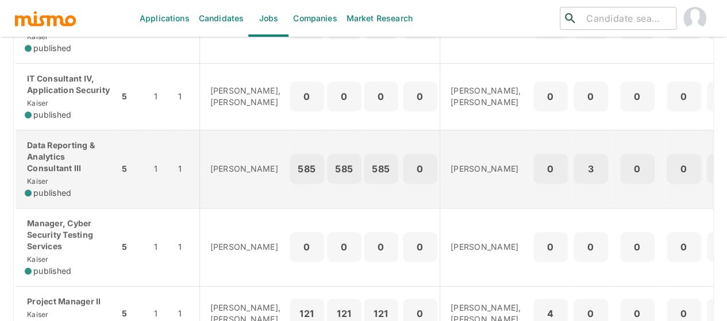
click at [56, 165] on p "Data Reporting & Analytics Consultant III" at bounding box center [67, 157] width 85 height 34
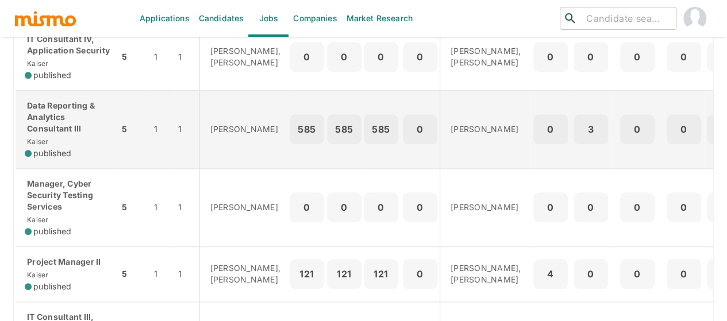
scroll to position [402, 0]
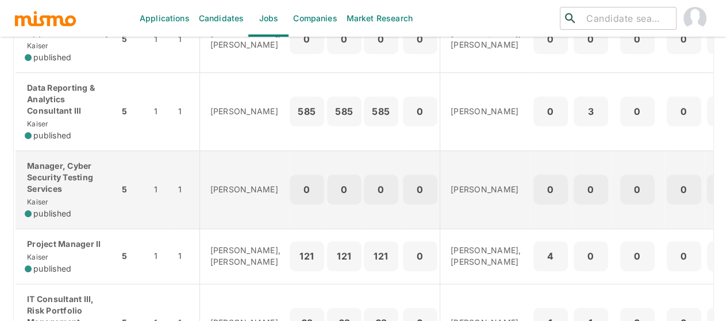
click at [67, 188] on p "Manager, Cyber Security Testing Services" at bounding box center [67, 177] width 85 height 34
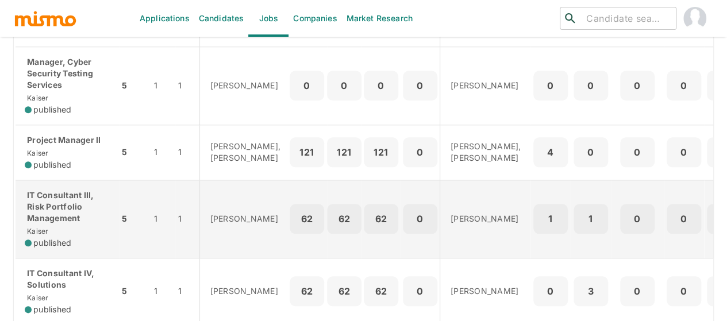
scroll to position [517, 0]
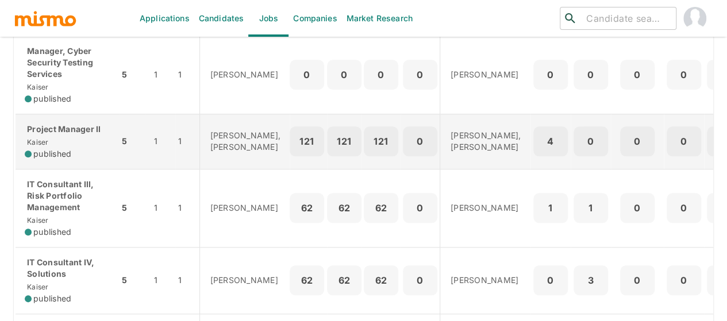
click at [68, 158] on div "Project Manager II Kaiser published" at bounding box center [67, 141] width 85 height 36
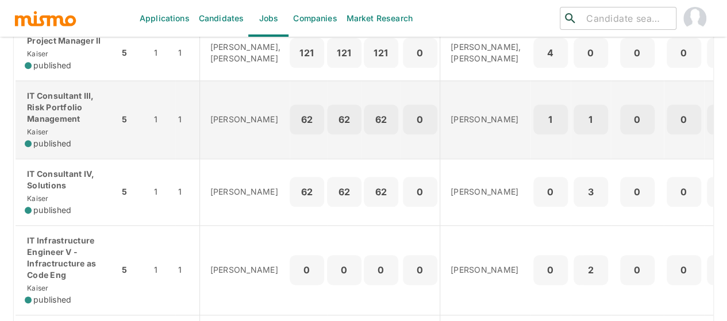
scroll to position [632, 0]
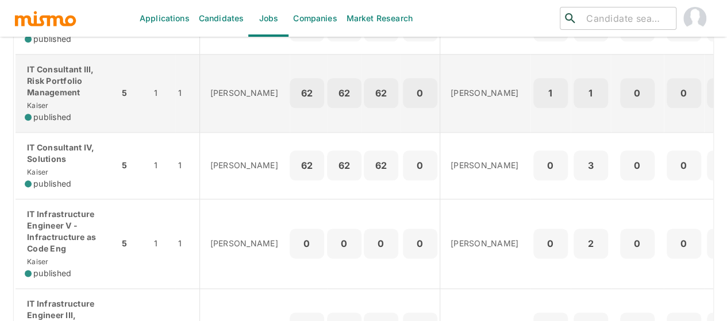
click at [69, 98] on p "IT Consultant III, Risk Portfolio Management" at bounding box center [67, 81] width 85 height 34
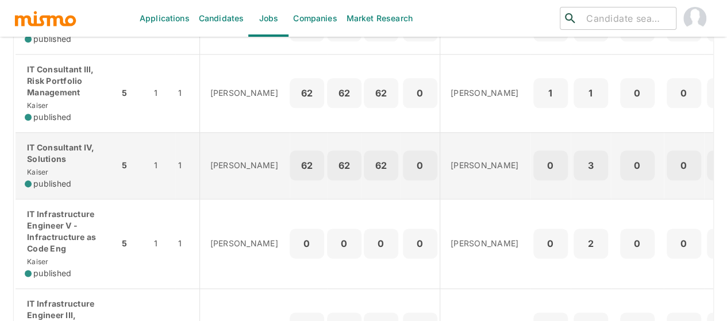
click at [61, 165] on p "IT Consultant IV, Solutions" at bounding box center [67, 153] width 85 height 23
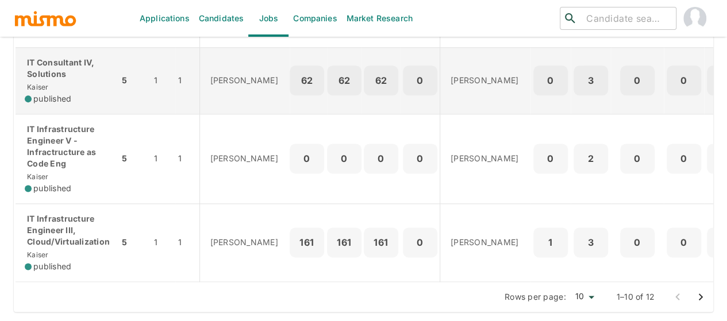
scroll to position [742, 0]
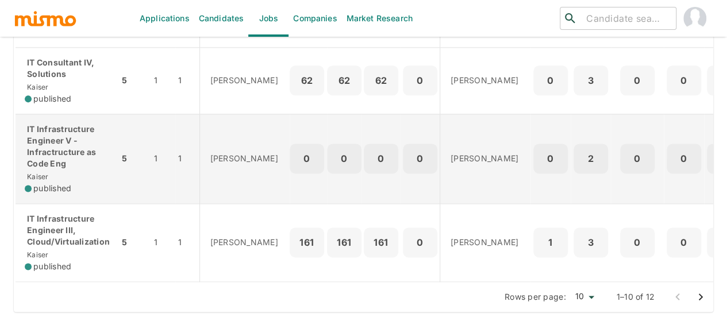
click at [48, 145] on p "IT Infrastructure Engineer V - Infractructure as Code Eng" at bounding box center [67, 146] width 85 height 46
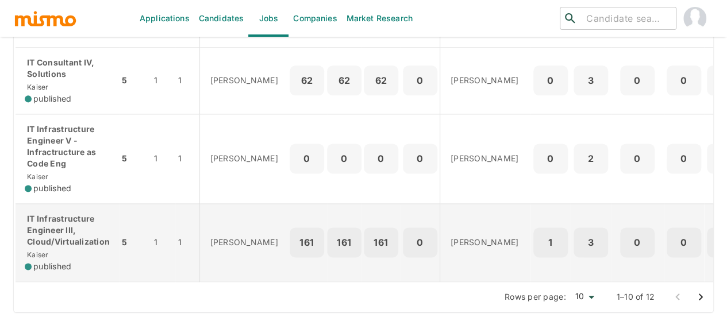
click at [75, 234] on p "IT Infrastructure Engineer III, Cloud/Virtualization" at bounding box center [67, 230] width 85 height 34
click at [49, 225] on p "IT Infrastructure Engineer III, Cloud/Virtualization" at bounding box center [67, 230] width 85 height 34
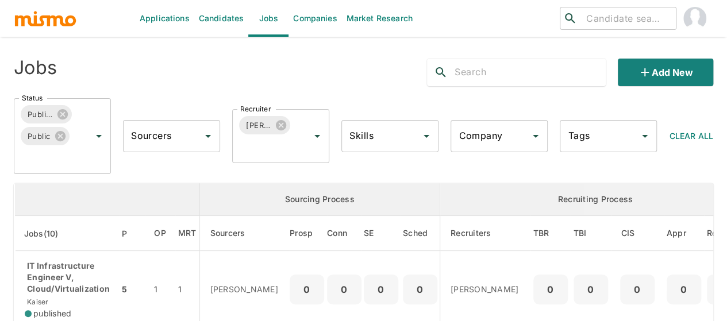
scroll to position [0, 0]
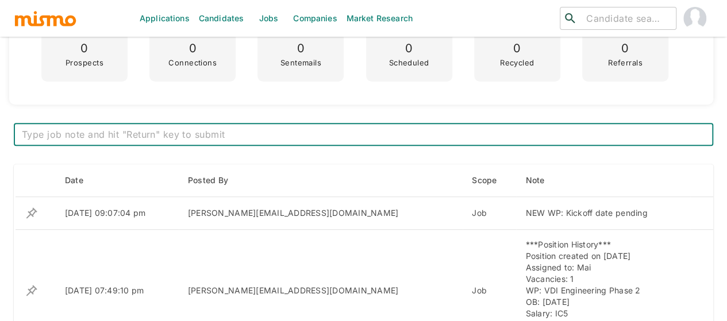
scroll to position [402, 0]
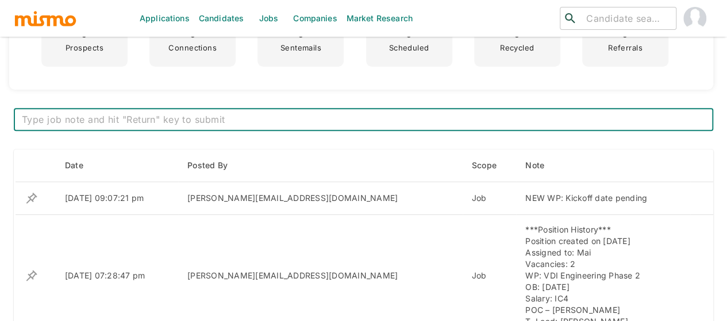
scroll to position [402, 0]
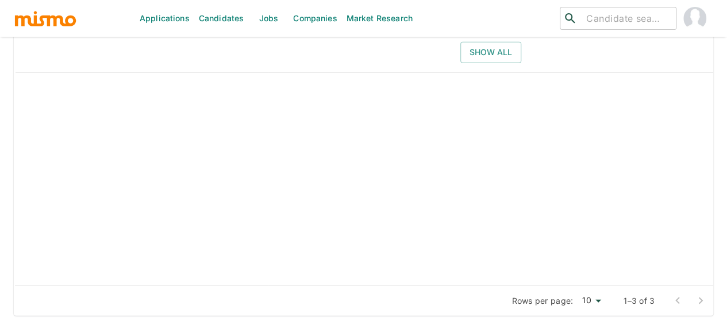
scroll to position [1364, 0]
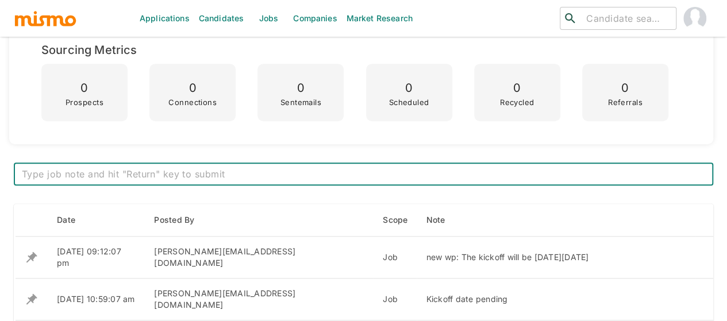
scroll to position [345, 0]
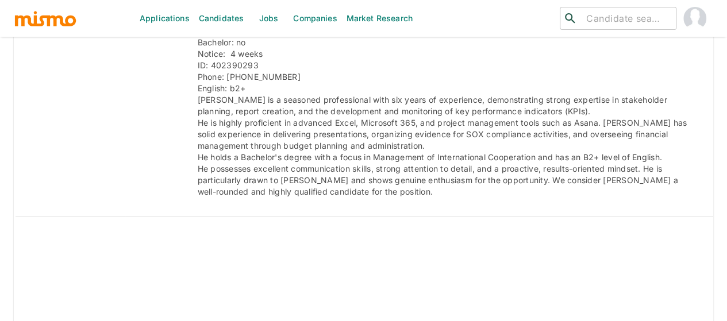
scroll to position [2446, 0]
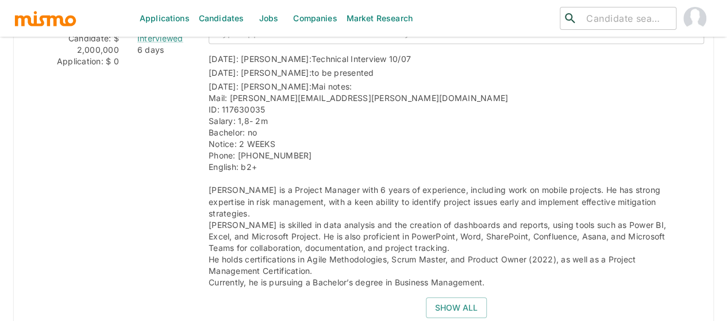
scroll to position [1735, 0]
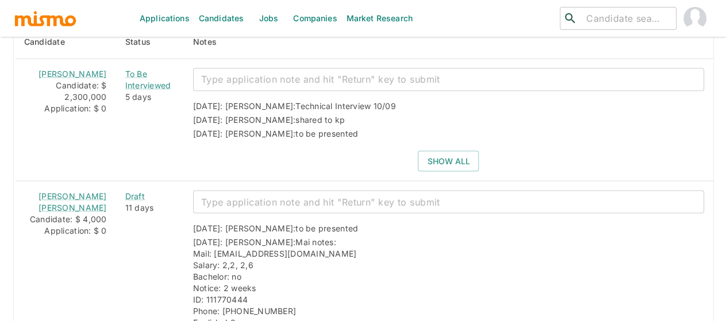
scroll to position [1034, 0]
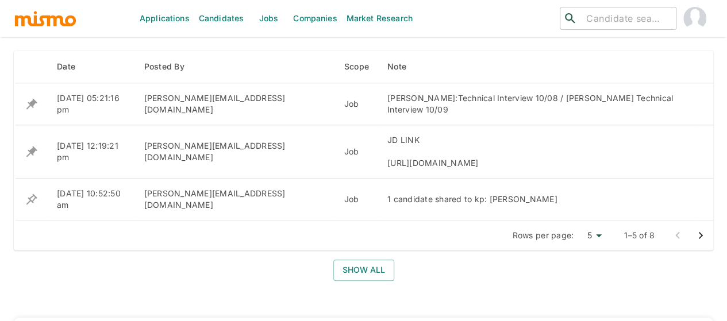
scroll to position [517, 0]
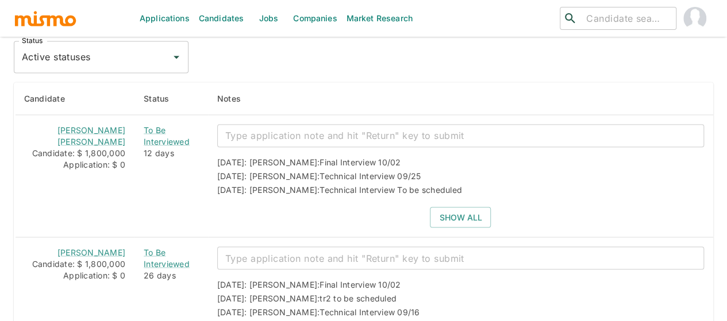
scroll to position [976, 0]
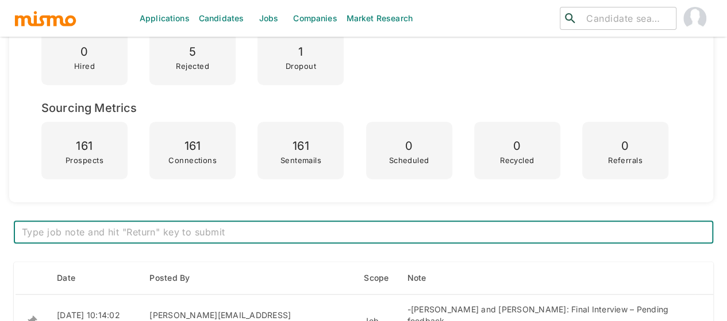
scroll to position [402, 0]
